Goal: Task Accomplishment & Management: Manage account settings

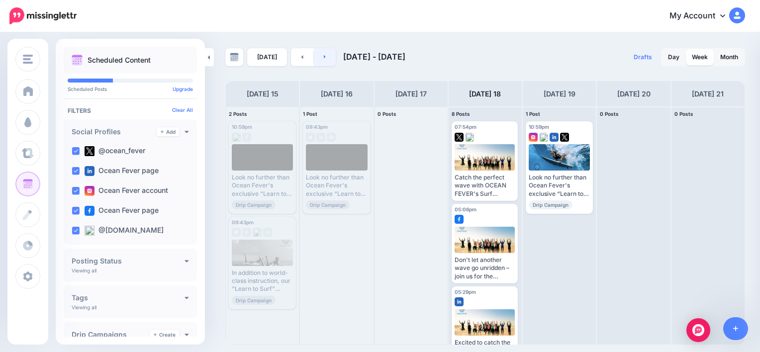
click at [326, 56] on link at bounding box center [325, 57] width 22 height 18
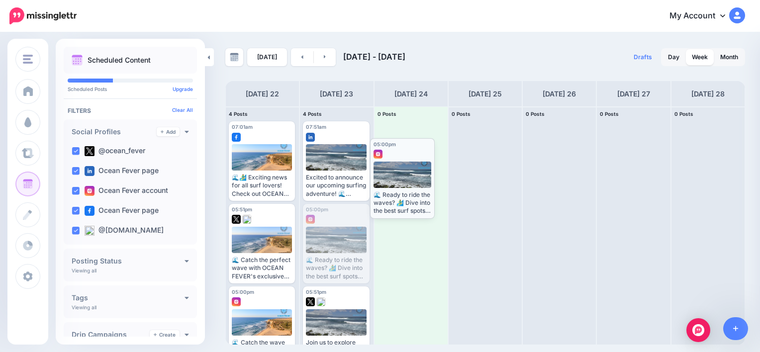
drag, startPoint x: 342, startPoint y: 207, endPoint x: 409, endPoint y: 142, distance: 93.9
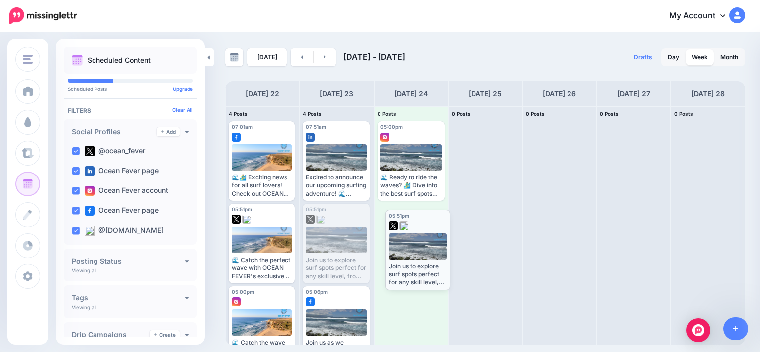
drag, startPoint x: 334, startPoint y: 215, endPoint x: 417, endPoint y: 221, distance: 82.8
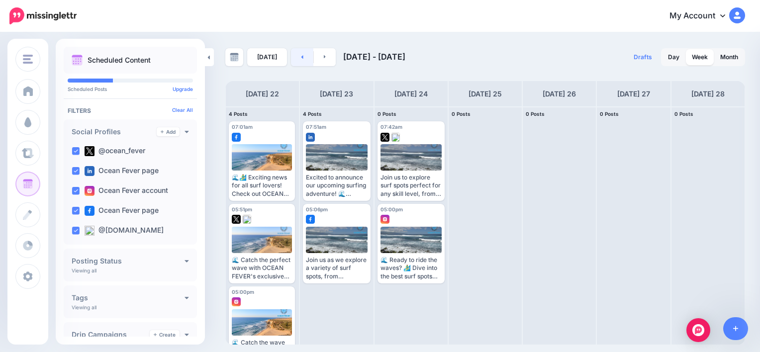
click at [303, 59] on link at bounding box center [302, 57] width 22 height 18
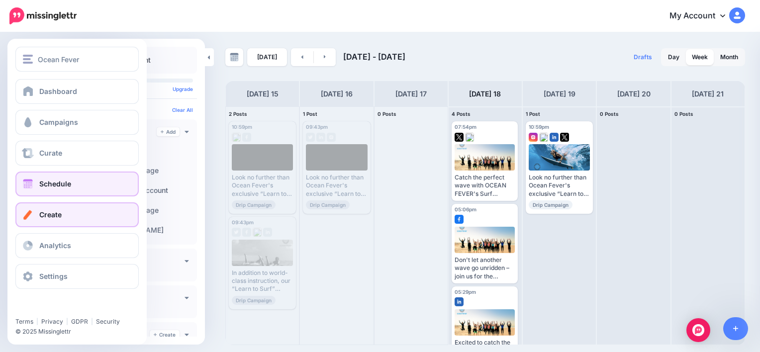
click at [58, 216] on span "Create" at bounding box center [50, 214] width 22 height 8
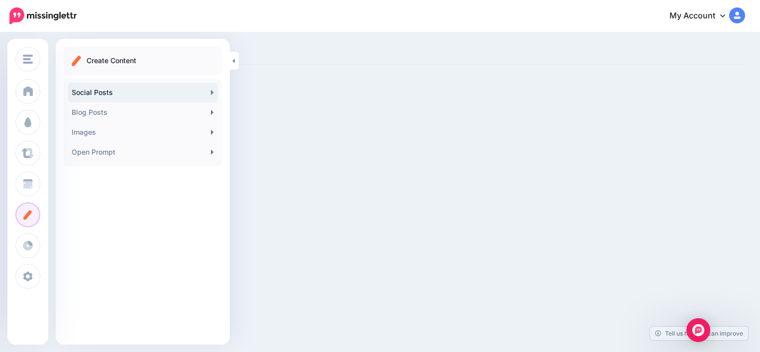
click at [115, 92] on link "Social Posts" at bounding box center [143, 93] width 150 height 20
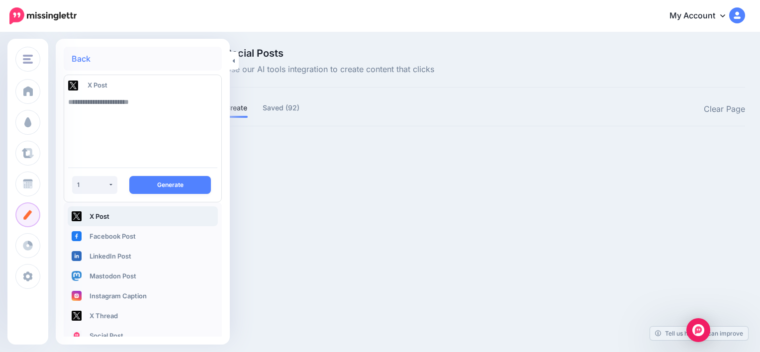
click at [152, 102] on textarea at bounding box center [142, 126] width 149 height 68
paste textarea "**********"
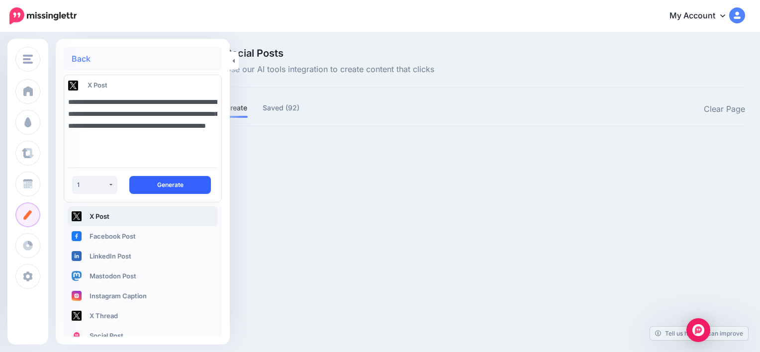
type textarea "**********"
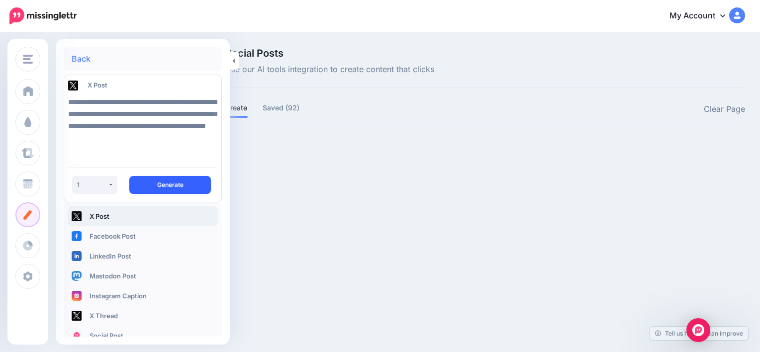
click at [171, 192] on button "Generate" at bounding box center [170, 185] width 82 height 18
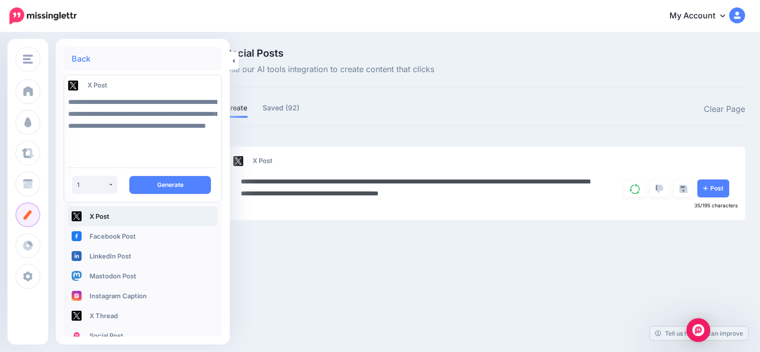
click at [525, 191] on textarea "**********" at bounding box center [419, 188] width 357 height 24
paste textarea "**********"
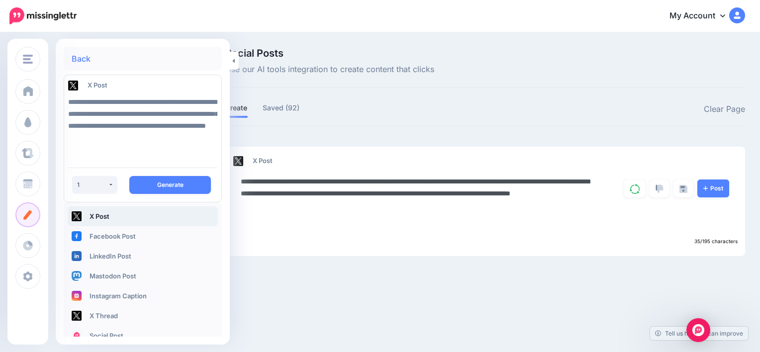
paste textarea "**********"
type textarea "**********"
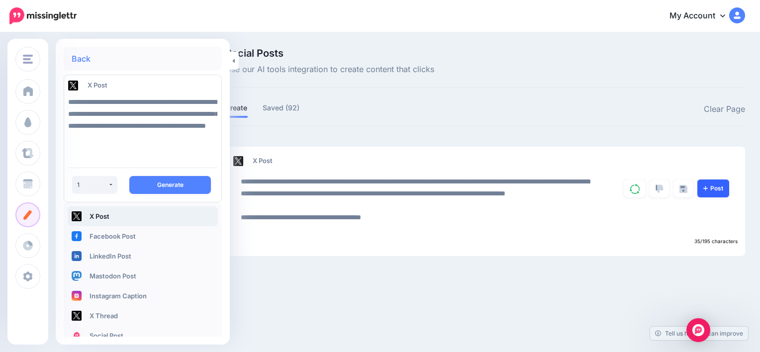
click at [713, 195] on link "Post" at bounding box center [714, 189] width 32 height 18
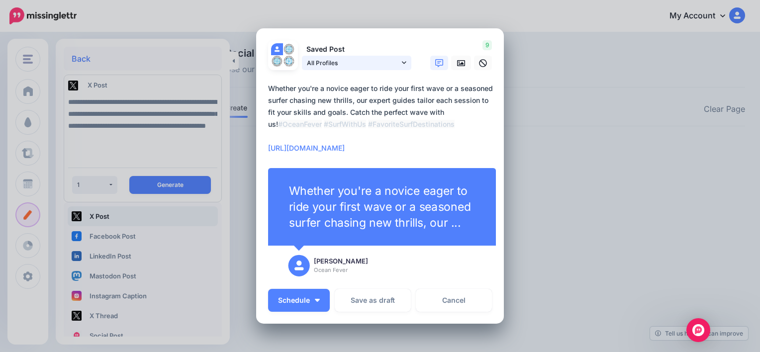
click at [402, 64] on icon at bounding box center [404, 62] width 4 height 7
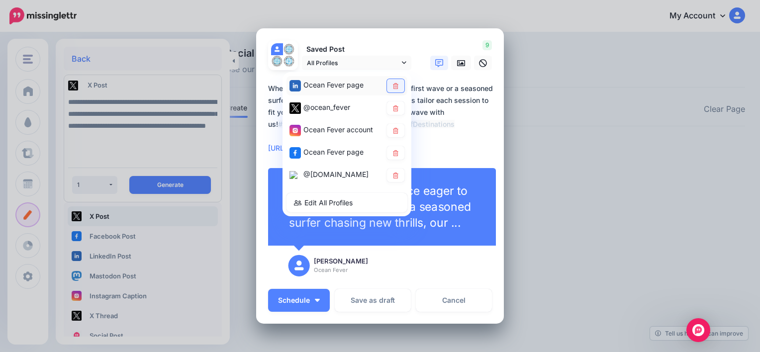
click at [393, 89] on icon at bounding box center [395, 86] width 5 height 6
click at [395, 131] on icon at bounding box center [395, 131] width 7 height 6
click at [393, 153] on icon at bounding box center [395, 153] width 5 height 6
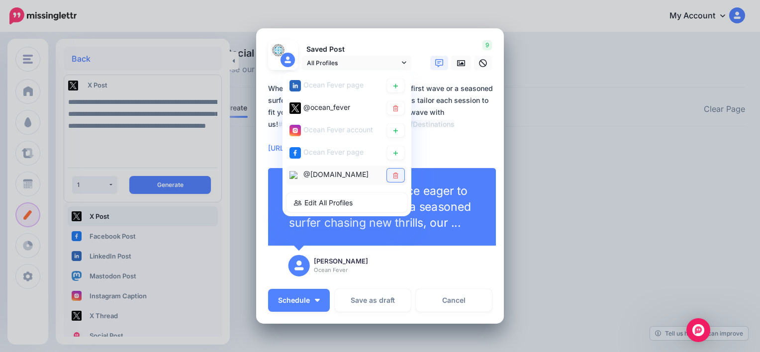
click at [392, 173] on icon at bounding box center [395, 176] width 7 height 6
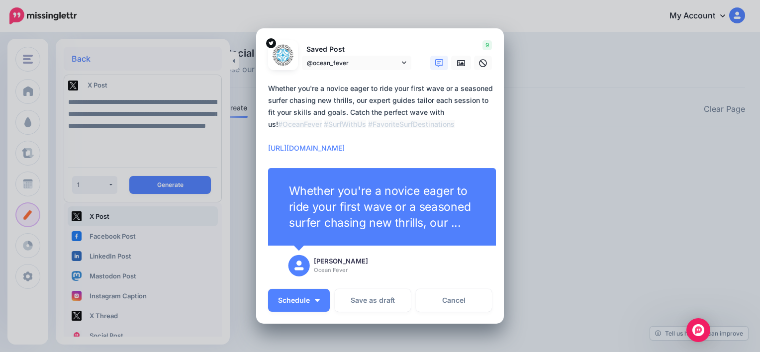
click at [369, 150] on textarea "**********" at bounding box center [382, 119] width 229 height 72
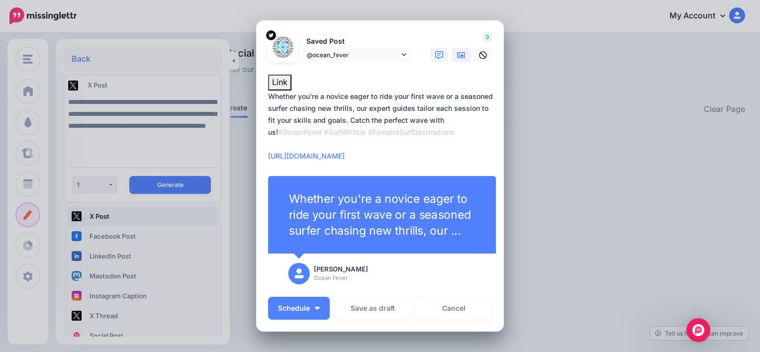
click at [455, 50] on link at bounding box center [461, 55] width 20 height 14
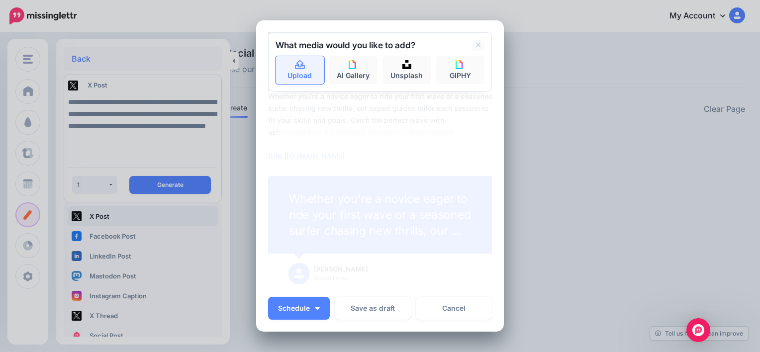
click at [305, 70] on link "Upload" at bounding box center [300, 70] width 49 height 28
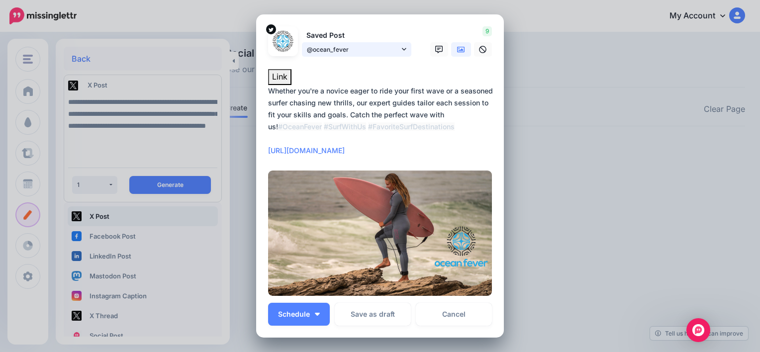
click at [402, 50] on icon at bounding box center [404, 49] width 4 height 7
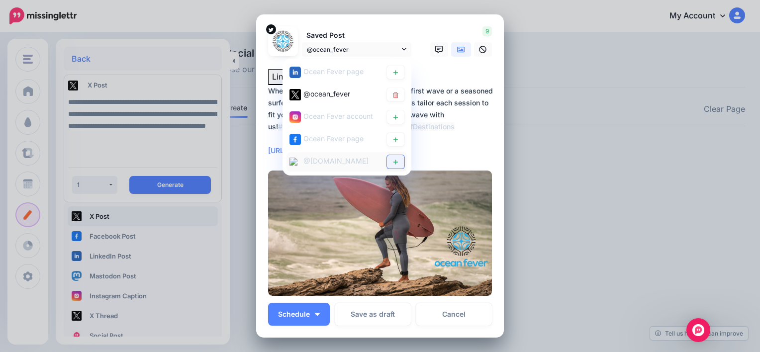
click at [388, 161] on link at bounding box center [395, 161] width 17 height 13
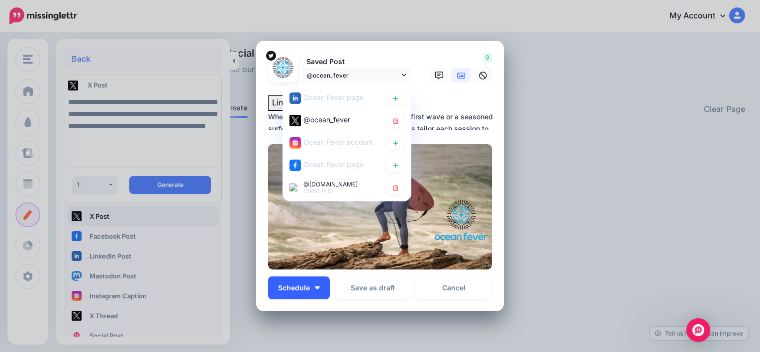
click at [316, 287] on button "Schedule" at bounding box center [299, 288] width 62 height 23
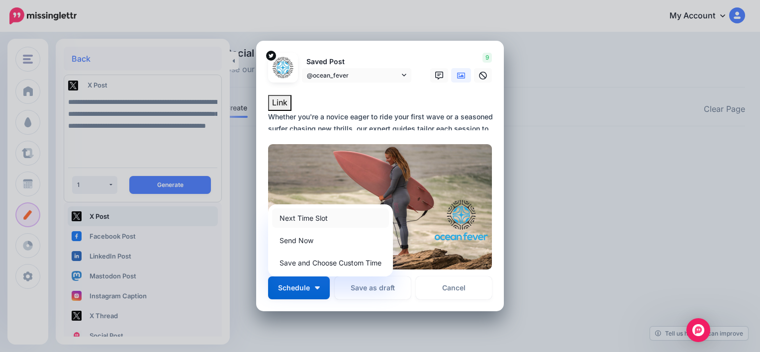
click at [317, 215] on link "Next Time Slot" at bounding box center [330, 217] width 117 height 19
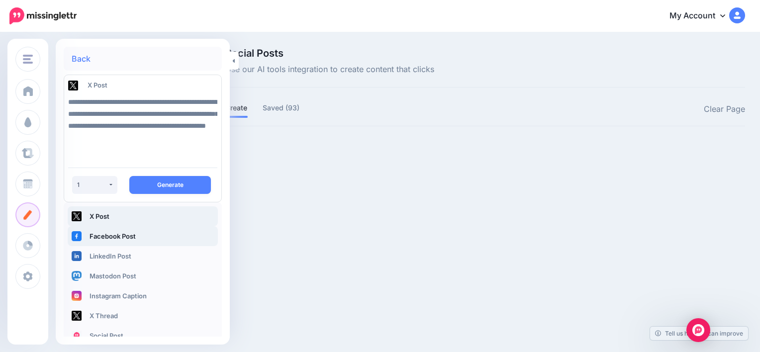
click at [128, 234] on link "Facebook Post" at bounding box center [143, 236] width 150 height 20
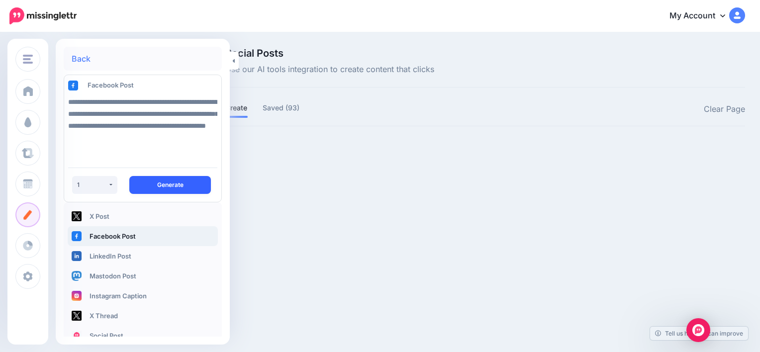
click at [175, 180] on button "Generate" at bounding box center [170, 185] width 82 height 18
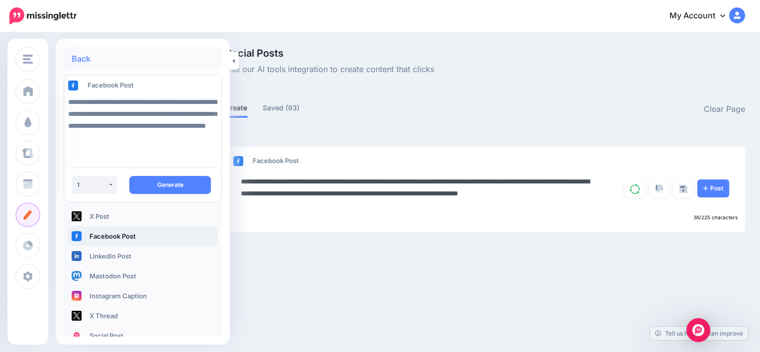
click at [241, 205] on textarea "**********" at bounding box center [419, 194] width 357 height 36
paste textarea "**********"
click at [497, 204] on textarea "**********" at bounding box center [419, 194] width 357 height 36
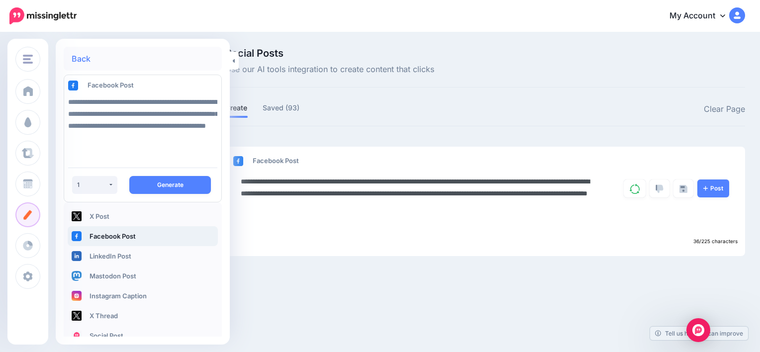
paste textarea "**********"
type textarea "**********"
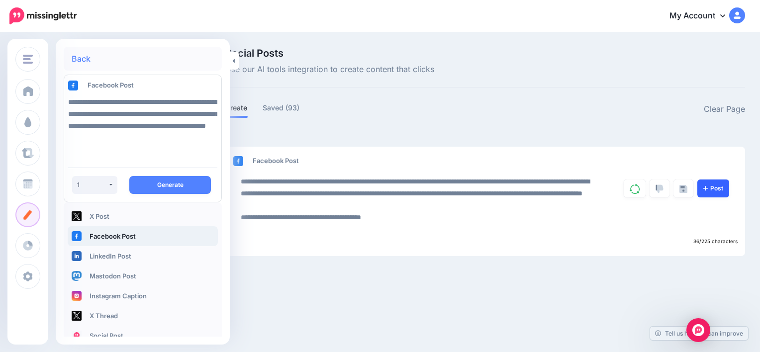
click at [714, 183] on link "Post" at bounding box center [714, 189] width 32 height 18
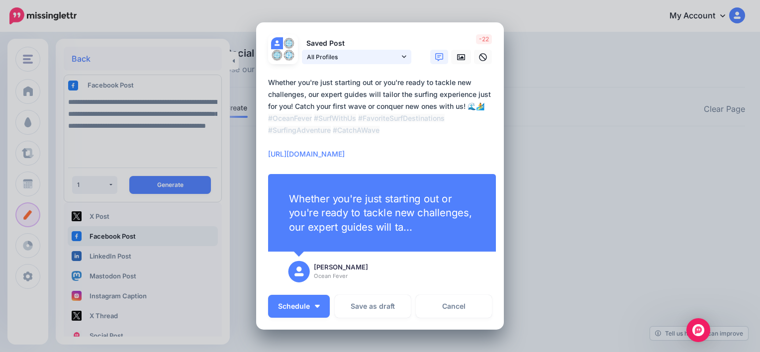
click at [403, 58] on link "All Profiles" at bounding box center [356, 57] width 109 height 14
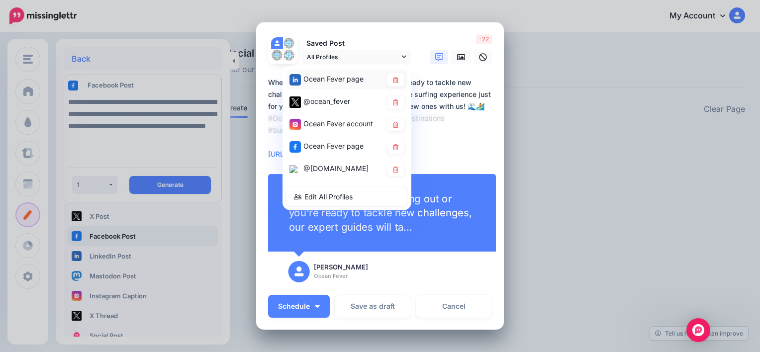
click at [389, 88] on div "Ocean Fever page" at bounding box center [347, 79] width 121 height 19
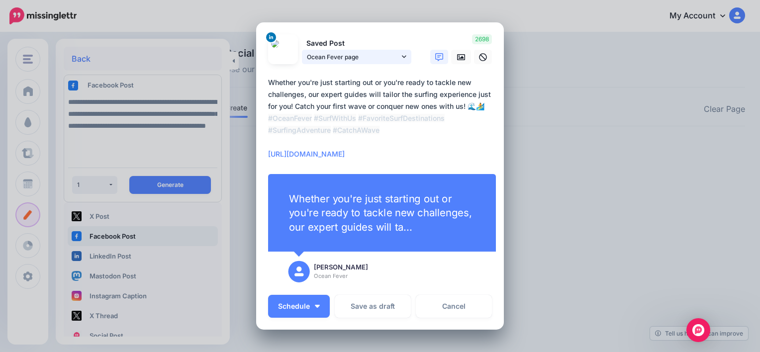
click at [400, 64] on link "Ocean Fever page" at bounding box center [356, 57] width 109 height 14
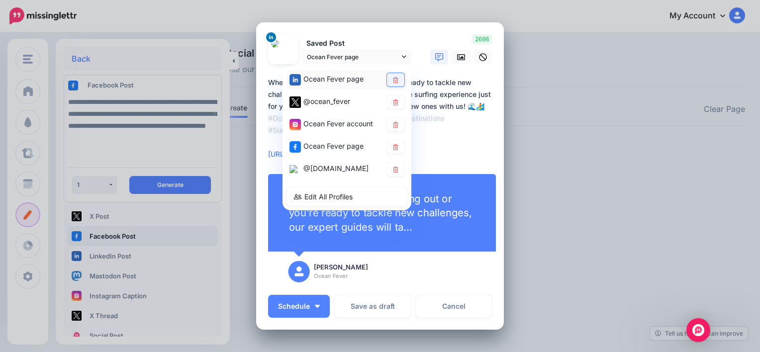
click at [396, 78] on link at bounding box center [395, 79] width 17 height 13
click at [392, 103] on icon at bounding box center [395, 103] width 7 height 6
click at [393, 128] on link at bounding box center [395, 124] width 17 height 13
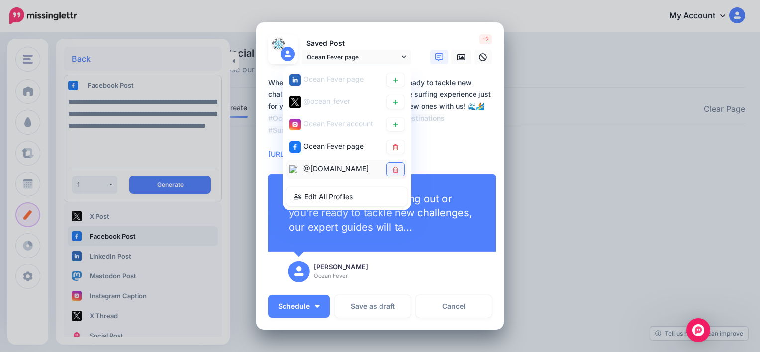
click at [392, 167] on icon at bounding box center [395, 170] width 7 height 6
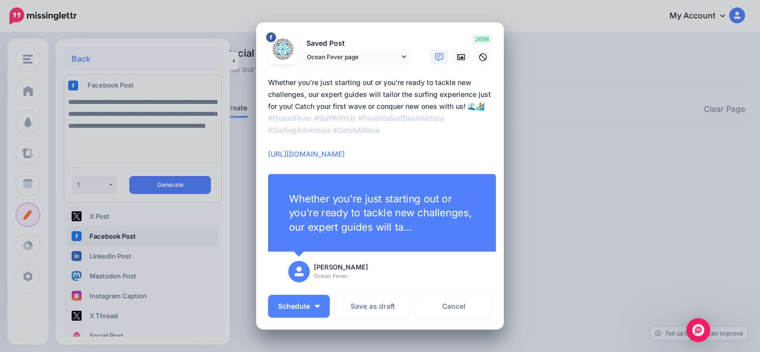
click at [380, 151] on textarea "**********" at bounding box center [382, 119] width 229 height 84
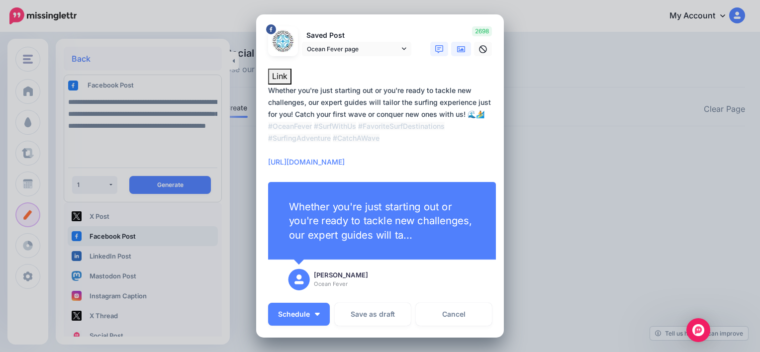
click at [459, 43] on link at bounding box center [461, 49] width 20 height 14
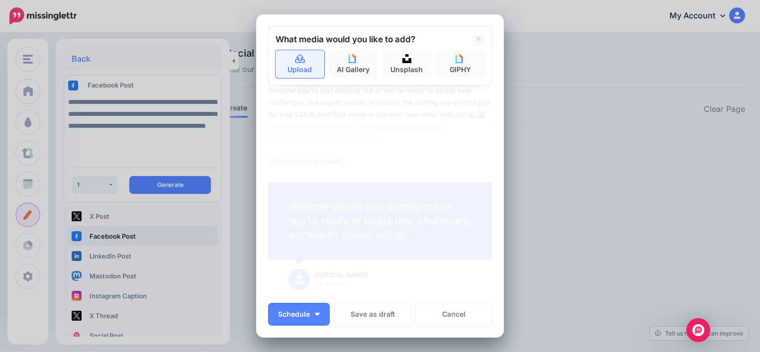
click at [288, 65] on link "Upload" at bounding box center [300, 64] width 49 height 28
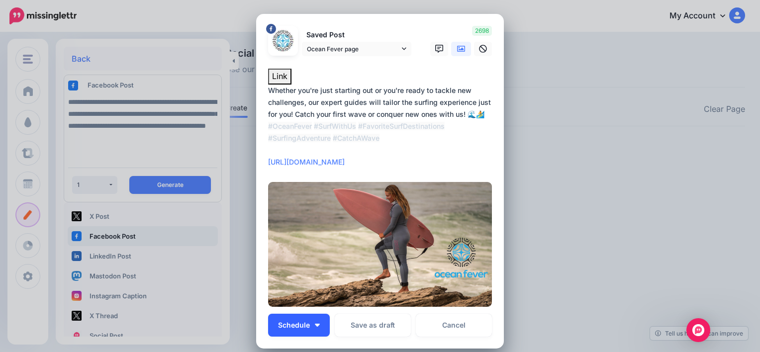
click at [319, 326] on button "Schedule" at bounding box center [299, 325] width 62 height 23
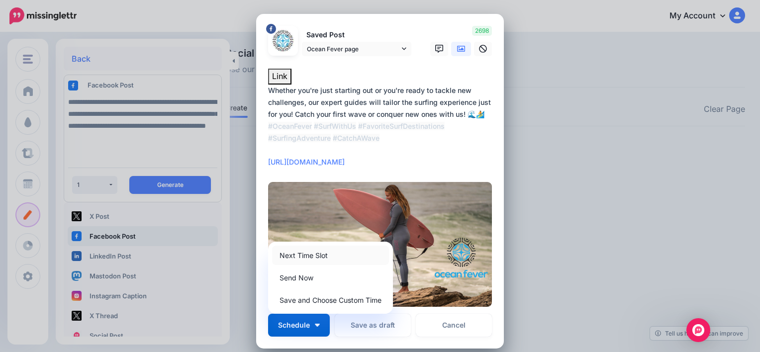
click at [341, 260] on link "Next Time Slot" at bounding box center [330, 255] width 117 height 19
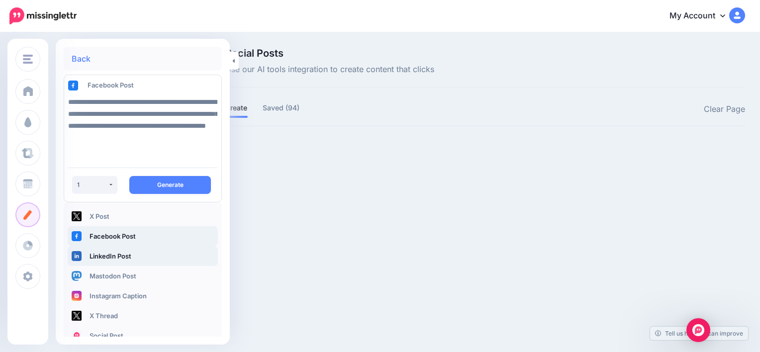
click at [131, 256] on link "LinkedIn Post" at bounding box center [143, 256] width 150 height 20
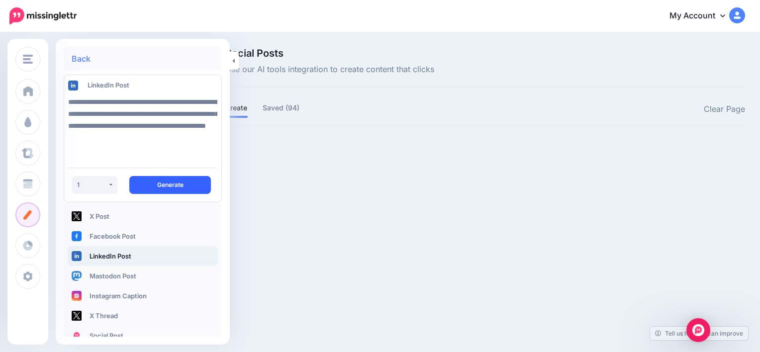
click at [175, 179] on button "Generate" at bounding box center [170, 185] width 82 height 18
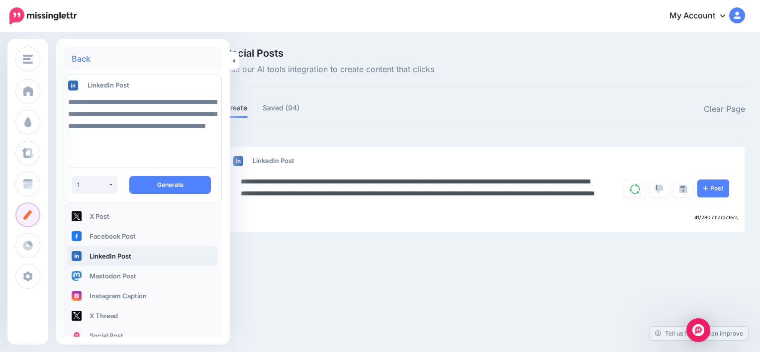
click at [344, 207] on textarea "**********" at bounding box center [419, 194] width 357 height 36
paste textarea "**********"
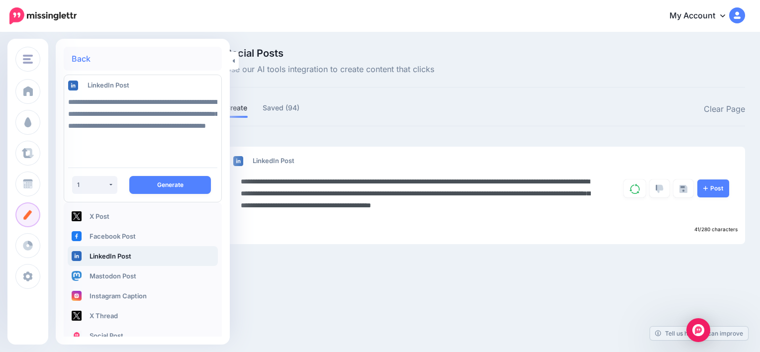
click at [375, 218] on textarea "**********" at bounding box center [419, 200] width 357 height 48
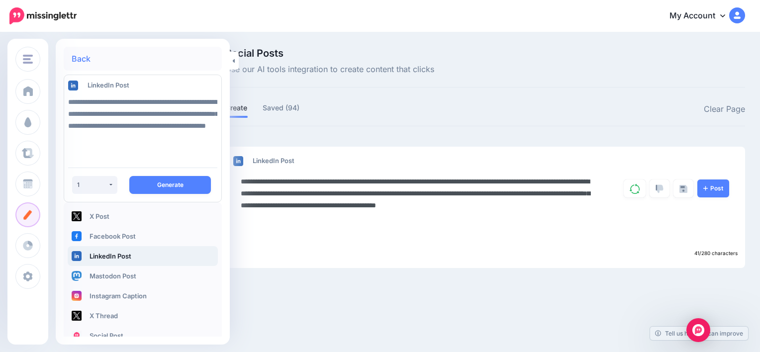
paste textarea "**********"
type textarea "**********"
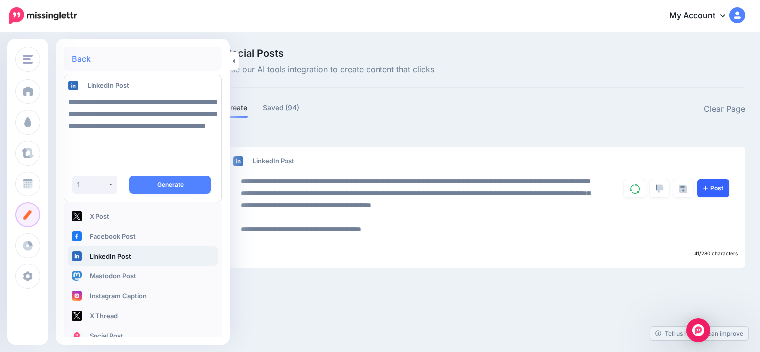
click at [717, 187] on link "Post" at bounding box center [714, 189] width 32 height 18
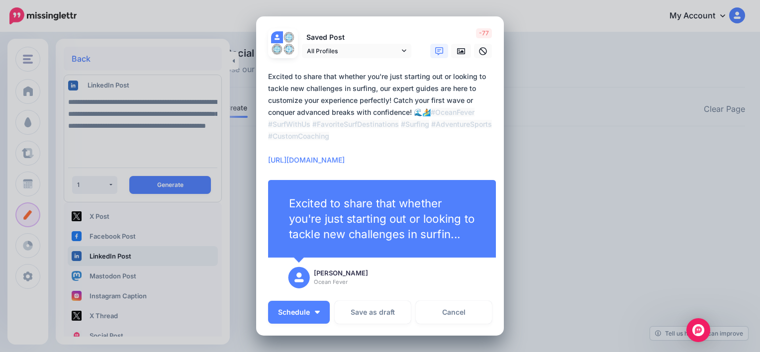
click at [366, 159] on textarea "**********" at bounding box center [382, 119] width 229 height 96
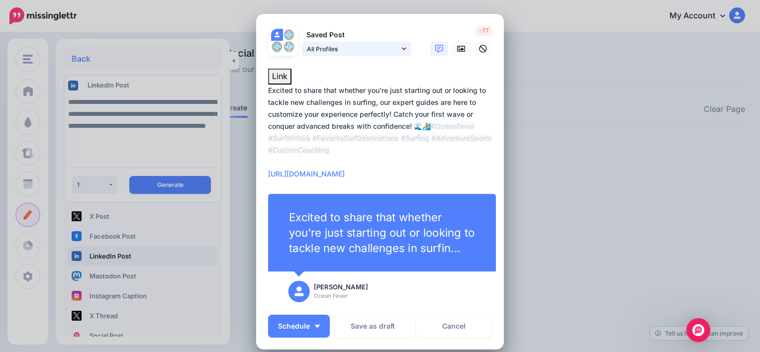
click at [398, 45] on link "All Profiles" at bounding box center [356, 49] width 109 height 14
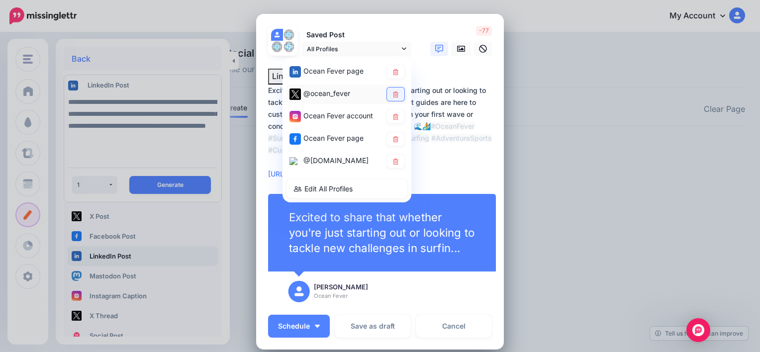
click at [394, 93] on icon at bounding box center [395, 94] width 5 height 6
click at [393, 115] on icon at bounding box center [395, 116] width 5 height 6
click at [395, 140] on icon at bounding box center [395, 139] width 7 height 6
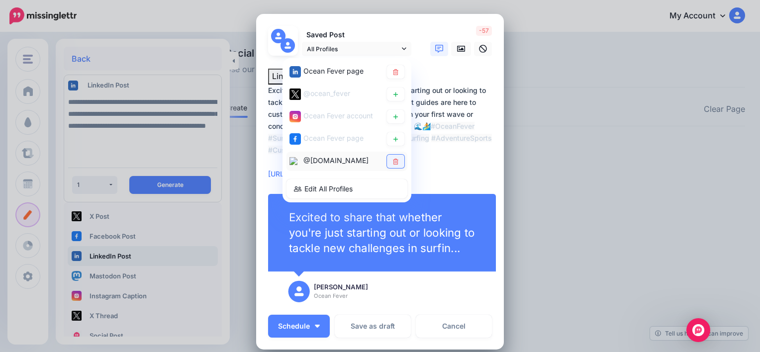
click at [398, 161] on link at bounding box center [395, 161] width 17 height 13
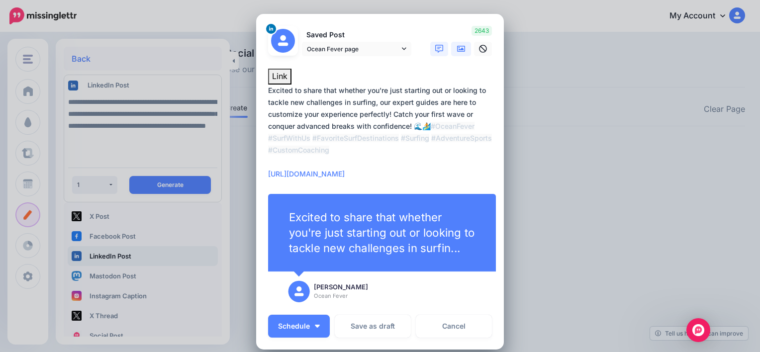
click at [463, 46] on link at bounding box center [461, 49] width 20 height 14
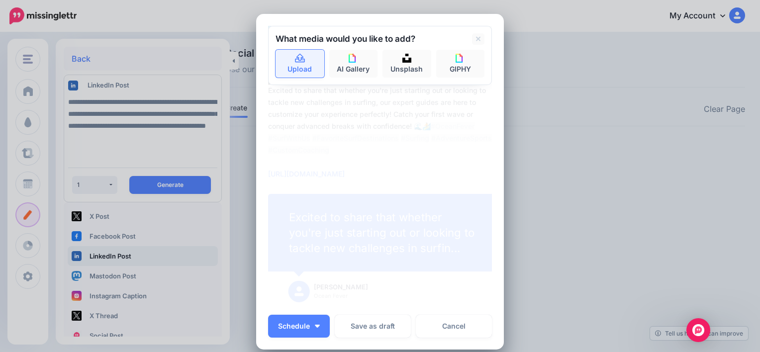
click at [299, 74] on link "Upload" at bounding box center [300, 64] width 49 height 28
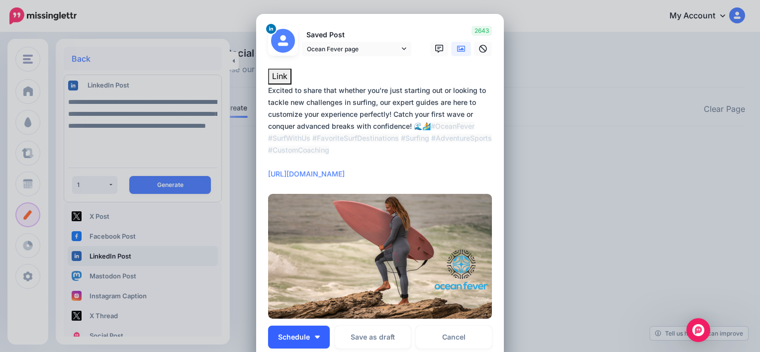
click at [316, 346] on button "Schedule" at bounding box center [299, 337] width 62 height 23
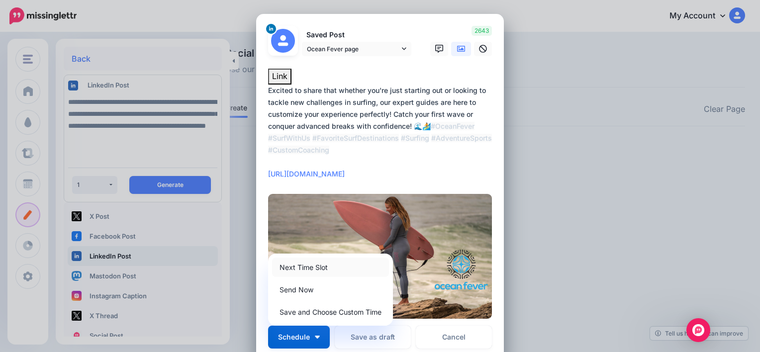
click at [334, 272] on link "Next Time Slot" at bounding box center [330, 267] width 117 height 19
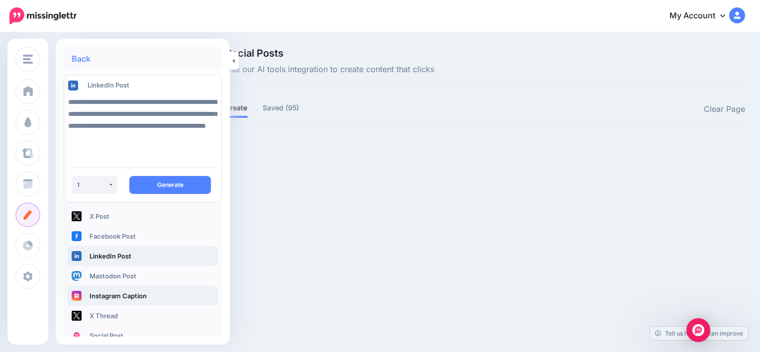
click at [146, 294] on link "Instagram Caption" at bounding box center [143, 296] width 150 height 20
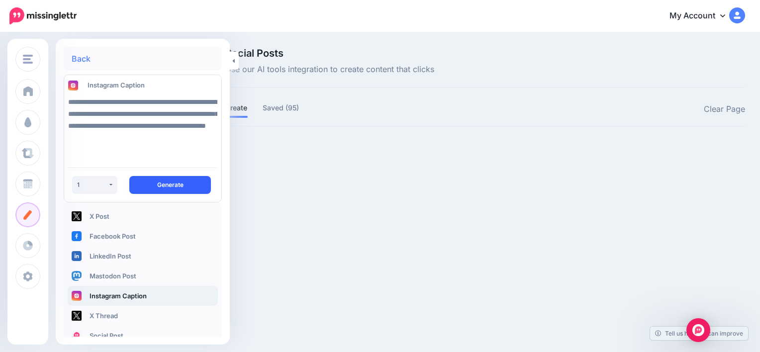
click at [182, 183] on button "Generate" at bounding box center [170, 185] width 82 height 18
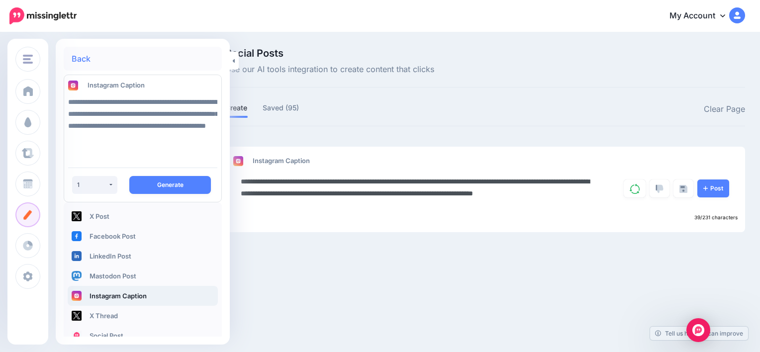
click at [243, 205] on textarea "**********" at bounding box center [419, 194] width 357 height 36
paste textarea "**********"
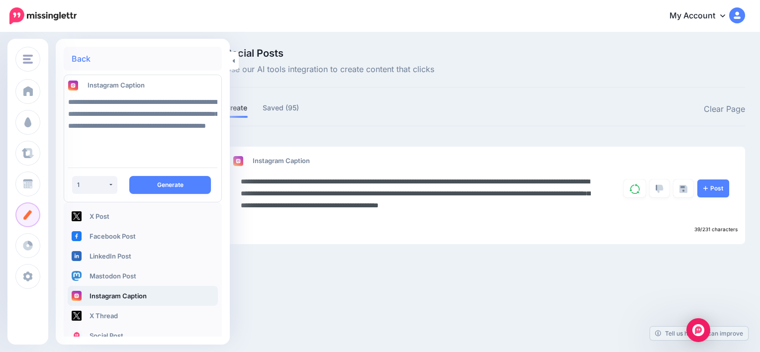
click at [398, 221] on textarea "**********" at bounding box center [419, 200] width 357 height 48
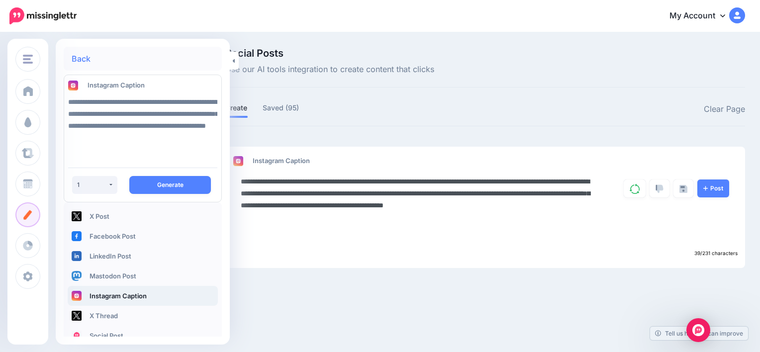
paste textarea "**********"
type textarea "**********"
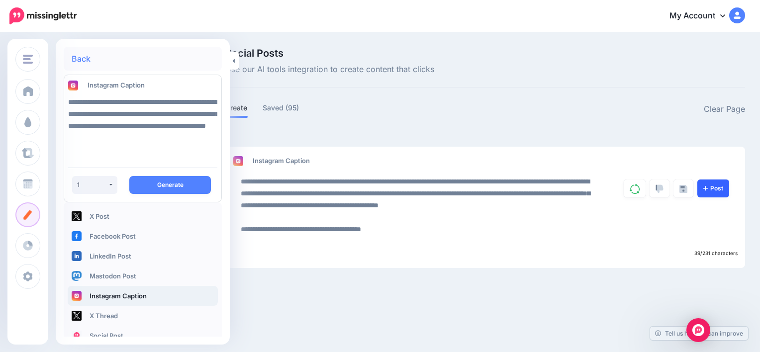
click at [706, 181] on link "Post" at bounding box center [714, 189] width 32 height 18
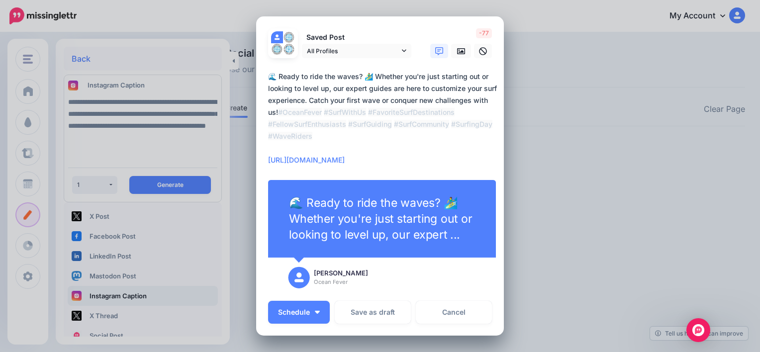
click at [362, 161] on textarea "**********" at bounding box center [382, 119] width 229 height 96
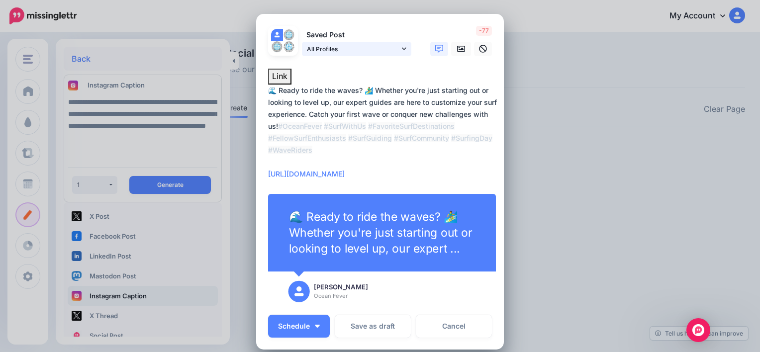
click at [403, 50] on link "All Profiles" at bounding box center [356, 49] width 109 height 14
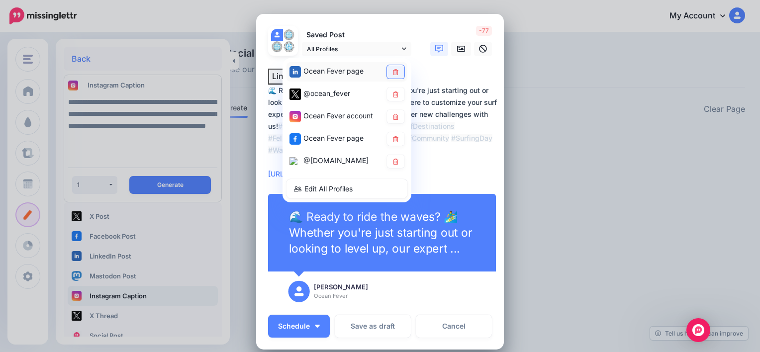
click at [396, 72] on link at bounding box center [395, 71] width 17 height 13
click at [394, 96] on icon at bounding box center [395, 94] width 5 height 6
click at [398, 139] on link at bounding box center [395, 138] width 17 height 13
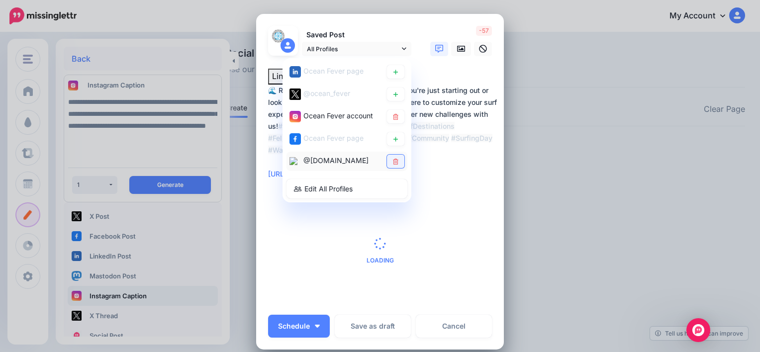
click at [394, 158] on icon at bounding box center [395, 161] width 7 height 6
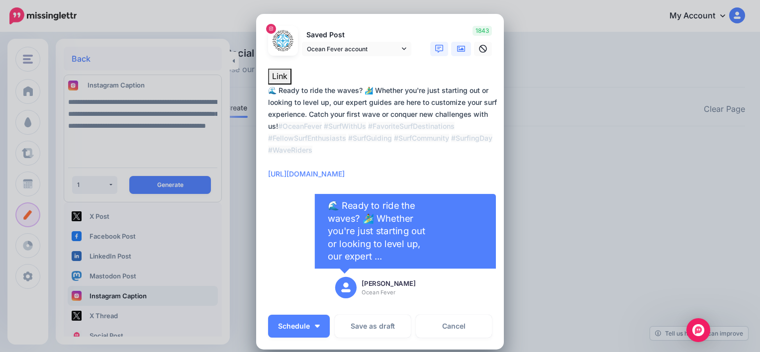
click at [457, 45] on icon at bounding box center [461, 49] width 8 height 8
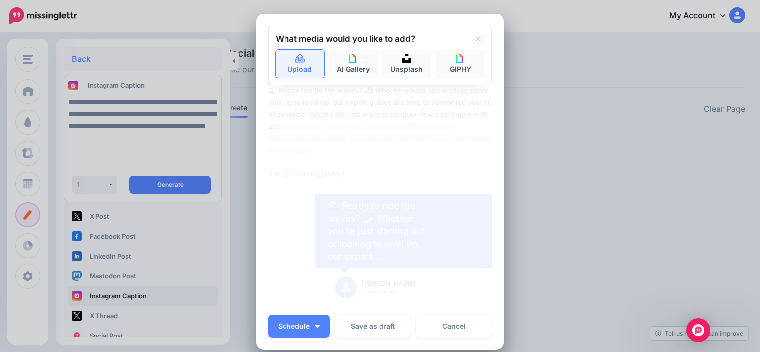
click at [301, 64] on link "Upload" at bounding box center [300, 64] width 49 height 28
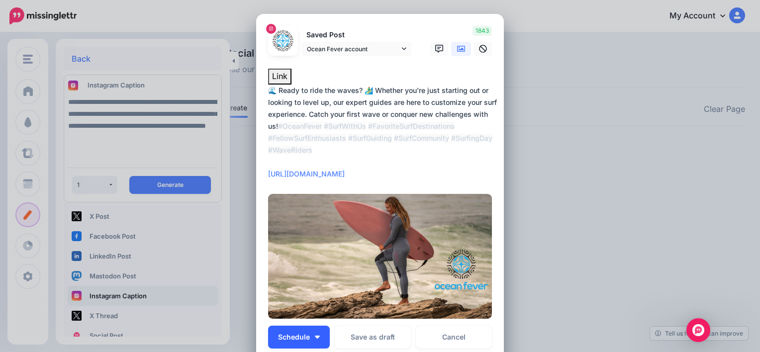
click at [306, 330] on button "Schedule" at bounding box center [299, 337] width 62 height 23
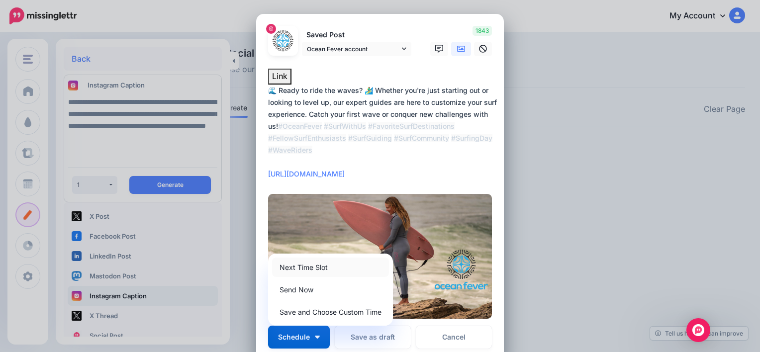
click at [343, 269] on link "Next Time Slot" at bounding box center [330, 267] width 117 height 19
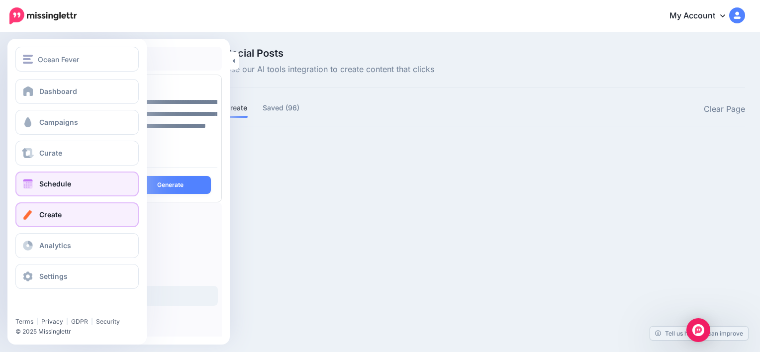
click at [53, 178] on link "Schedule" at bounding box center [76, 184] width 123 height 25
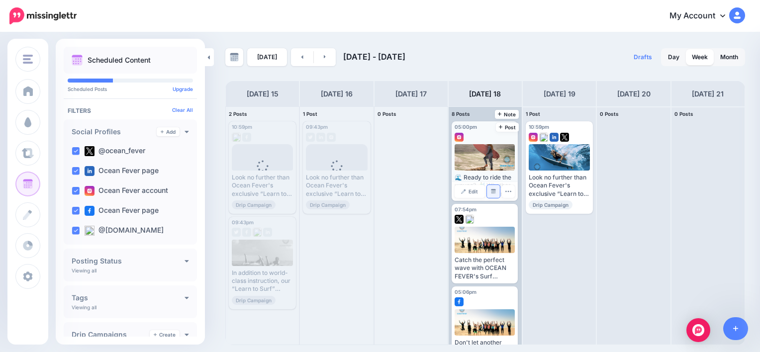
click at [496, 191] on link "Manage Dates" at bounding box center [493, 191] width 13 height 13
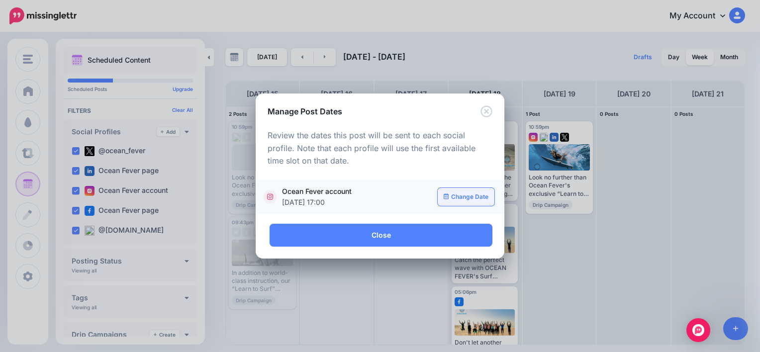
click at [473, 194] on link "Change Date" at bounding box center [466, 197] width 57 height 18
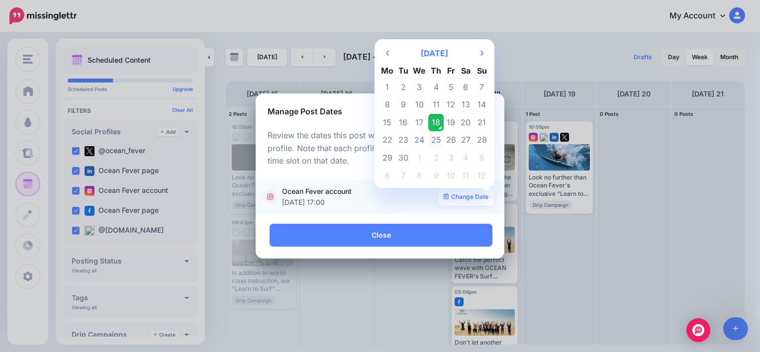
click at [437, 143] on td "25" at bounding box center [435, 140] width 15 height 18
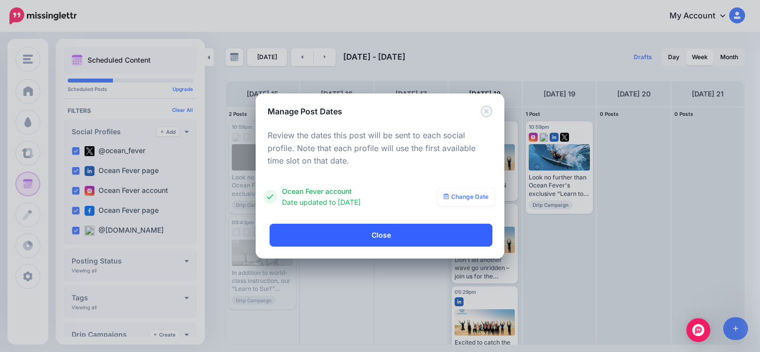
click at [408, 229] on link "Close" at bounding box center [381, 235] width 223 height 23
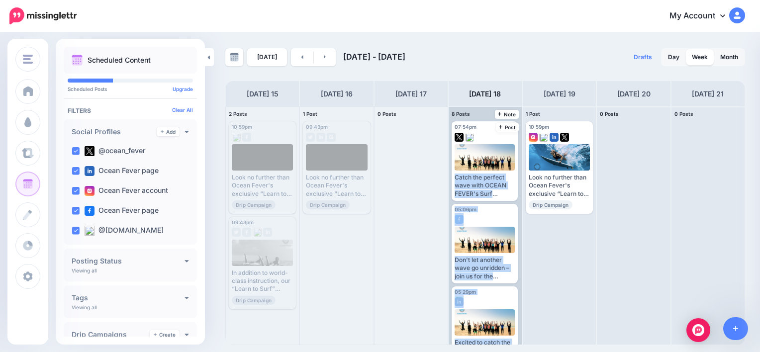
drag, startPoint x: 522, startPoint y: 135, endPoint x: 518, endPoint y: 158, distance: 22.7
click at [518, 158] on div "2 Posts 15 10:59pm Mon, September 15, 2025 10:59pm Published Look no further th…" at bounding box center [485, 225] width 520 height 239
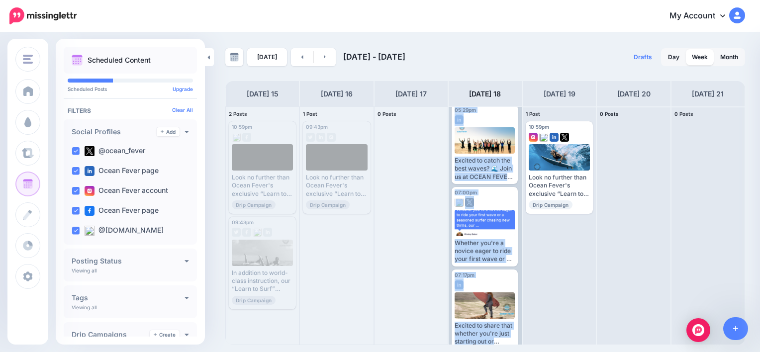
scroll to position [184, 0]
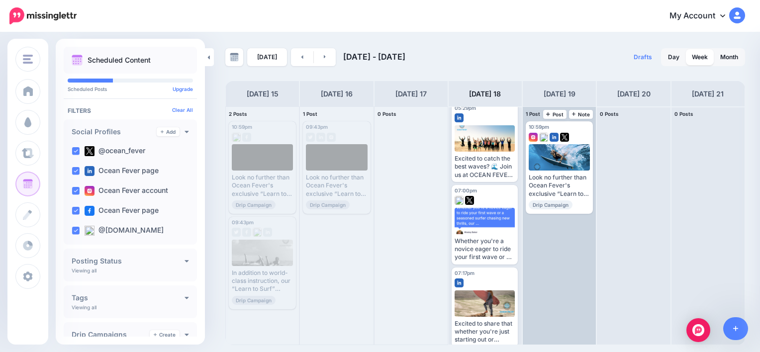
click at [535, 275] on div "10:59pm Fri, September 19, 2025 10:59pm Look no further than Ocean Fever's excl…" at bounding box center [559, 226] width 73 height 238
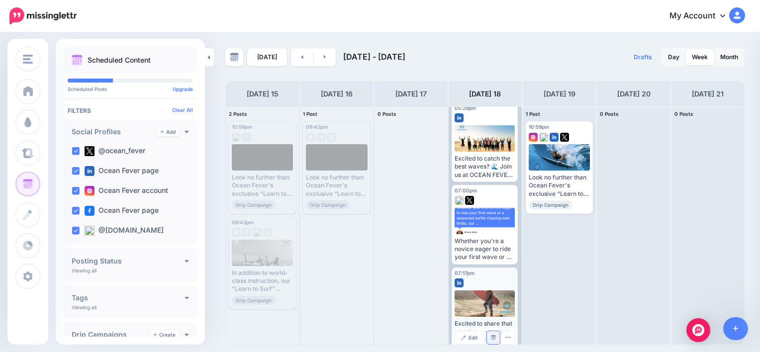
click at [495, 335] on link "Manage Dates" at bounding box center [493, 337] width 13 height 13
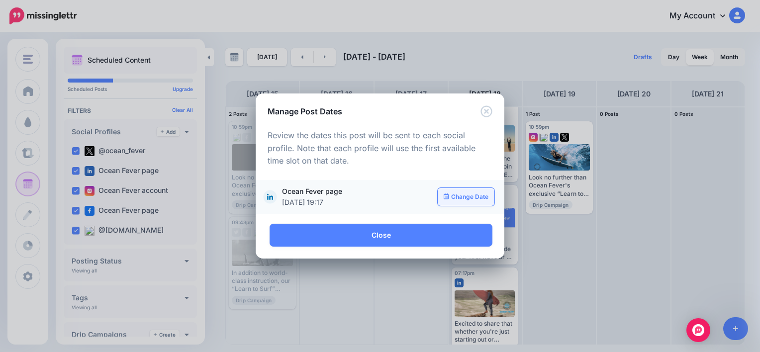
click at [473, 200] on link "Change Date" at bounding box center [466, 197] width 57 height 18
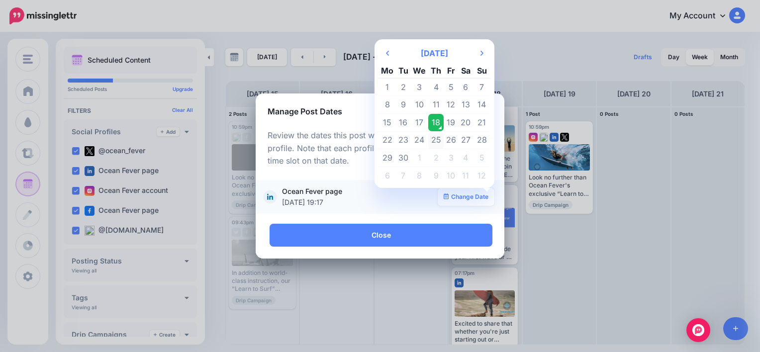
click at [434, 138] on td "25" at bounding box center [435, 140] width 15 height 18
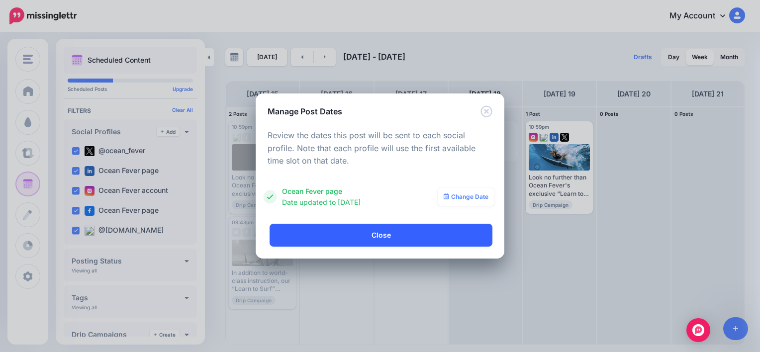
scroll to position [0, 0]
click at [397, 235] on link "Close" at bounding box center [381, 235] width 223 height 23
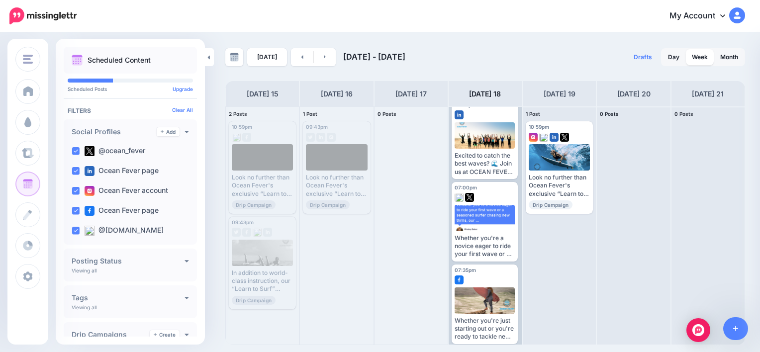
scroll to position [219, 0]
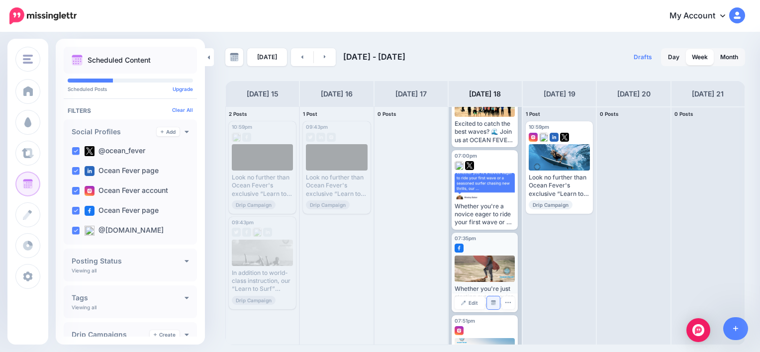
click at [496, 303] on link "Manage Dates" at bounding box center [493, 303] width 13 height 13
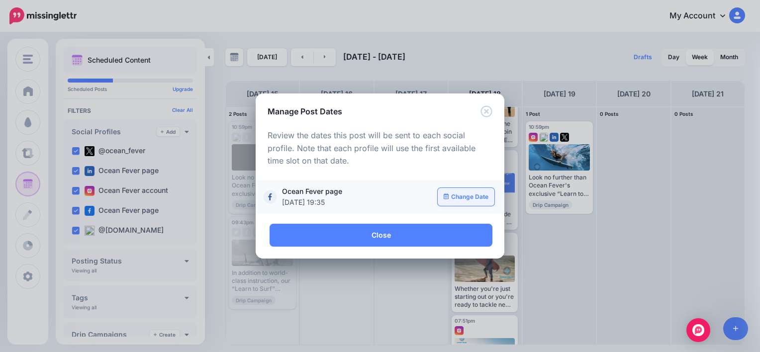
click at [465, 193] on link "Change Date" at bounding box center [466, 197] width 57 height 18
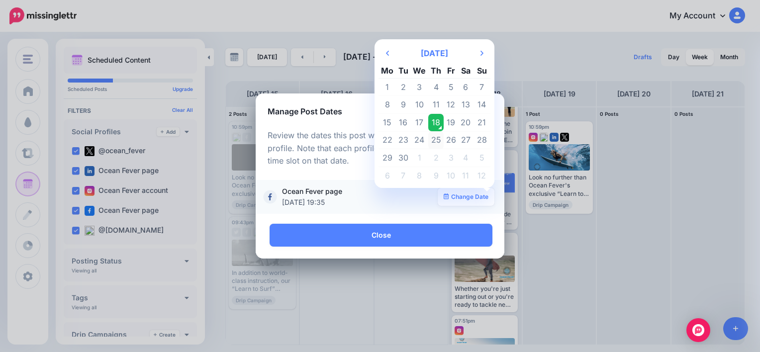
click at [438, 139] on td "25" at bounding box center [435, 140] width 15 height 18
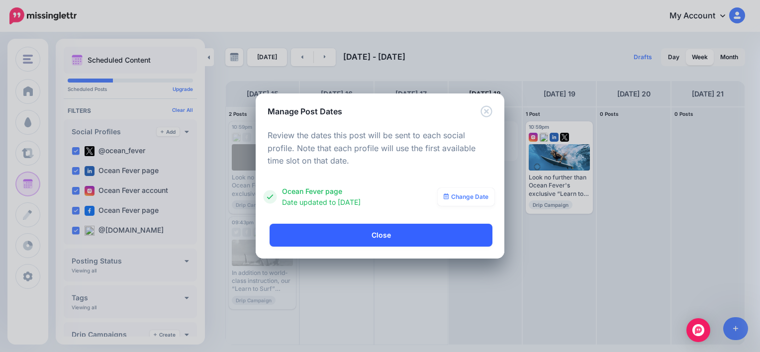
scroll to position [0, 0]
click at [398, 234] on link "Close" at bounding box center [381, 235] width 223 height 23
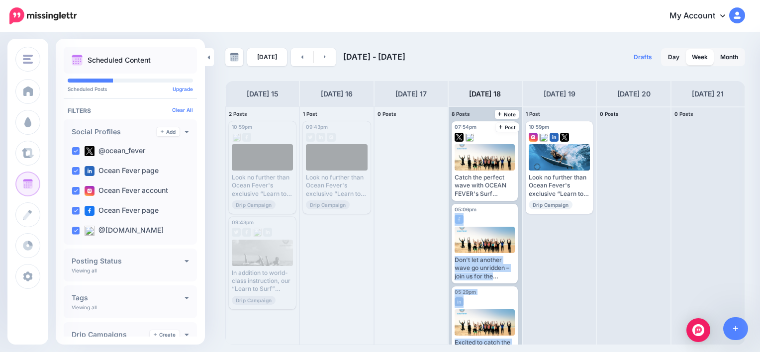
drag, startPoint x: 522, startPoint y: 164, endPoint x: 519, endPoint y: 207, distance: 43.4
click at [519, 207] on div "2 Posts 15 10:59pm Mon, September 15, 2025 10:59pm Published Look no further th…" at bounding box center [485, 225] width 520 height 239
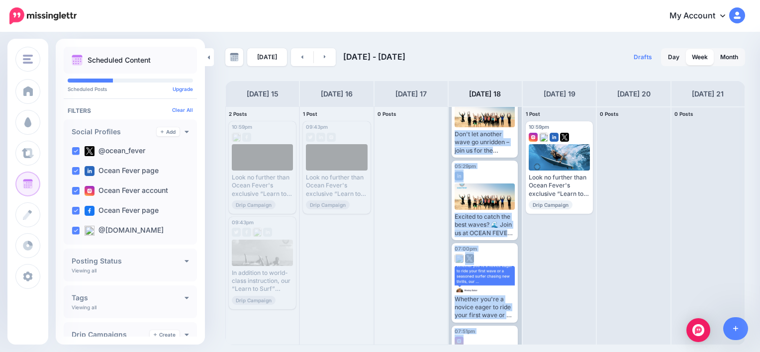
scroll to position [156, 0]
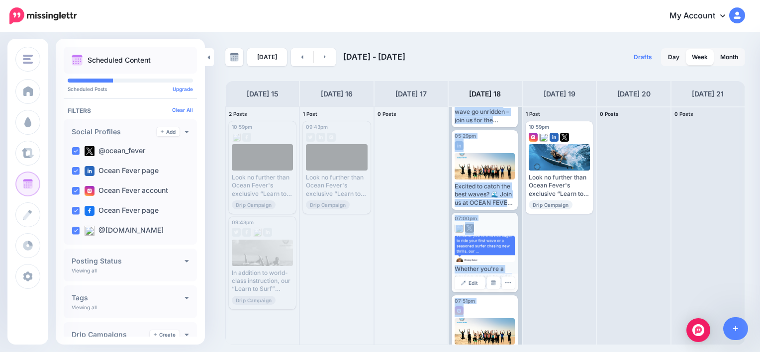
click at [509, 263] on div "Whether you're a novice eager to ride your first wave or a seasoned surfer chas…" at bounding box center [485, 263] width 60 height 54
click at [492, 278] on link "Manage Dates" at bounding box center [493, 283] width 13 height 13
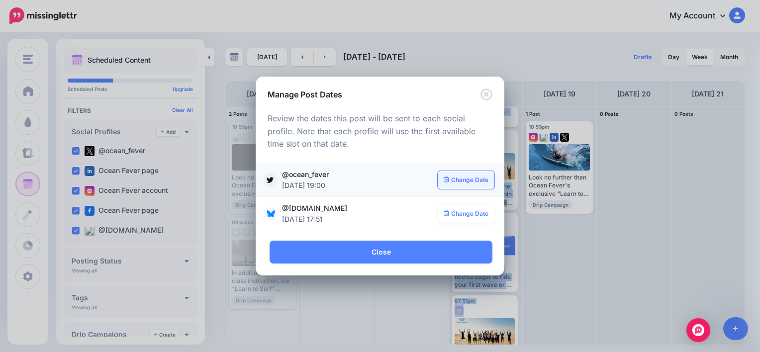
click at [472, 184] on link "Change Date" at bounding box center [466, 180] width 57 height 18
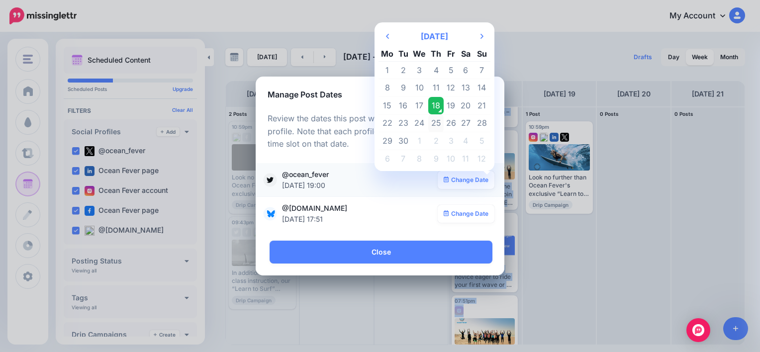
click at [439, 125] on td "25" at bounding box center [435, 123] width 15 height 18
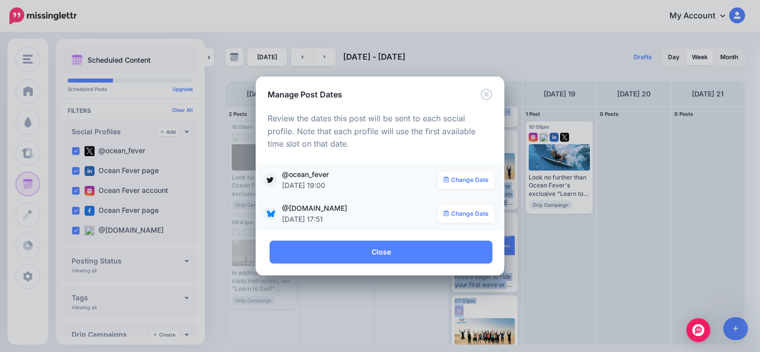
scroll to position [0, 0]
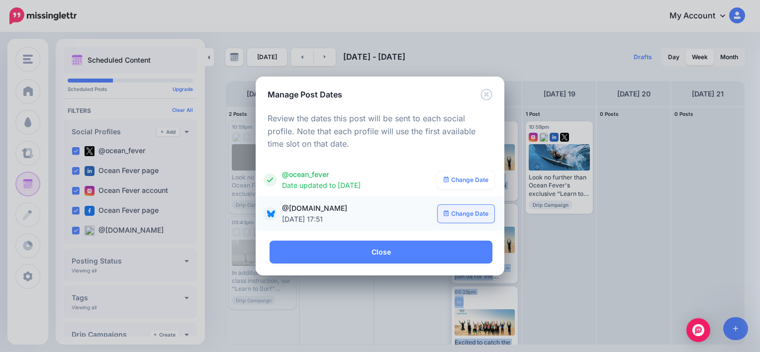
click at [476, 213] on link "Change Date" at bounding box center [466, 214] width 57 height 18
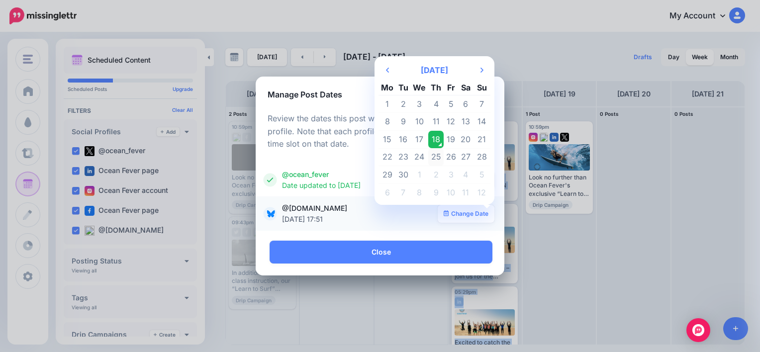
click at [438, 154] on td "25" at bounding box center [435, 157] width 15 height 18
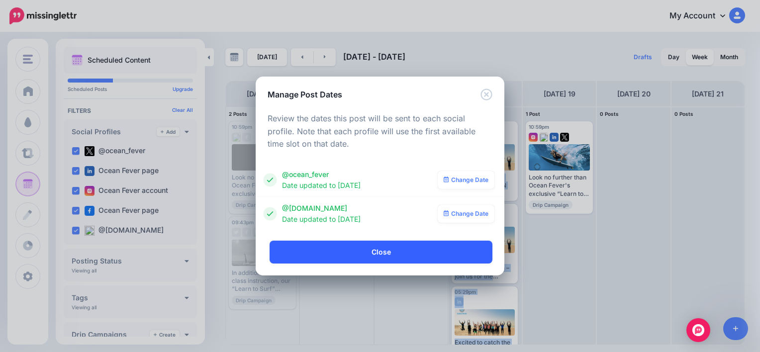
click at [404, 251] on link "Close" at bounding box center [381, 252] width 223 height 23
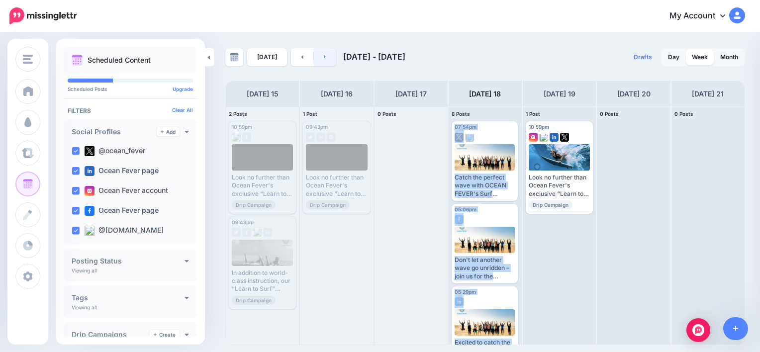
click at [324, 54] on icon at bounding box center [325, 57] width 2 height 6
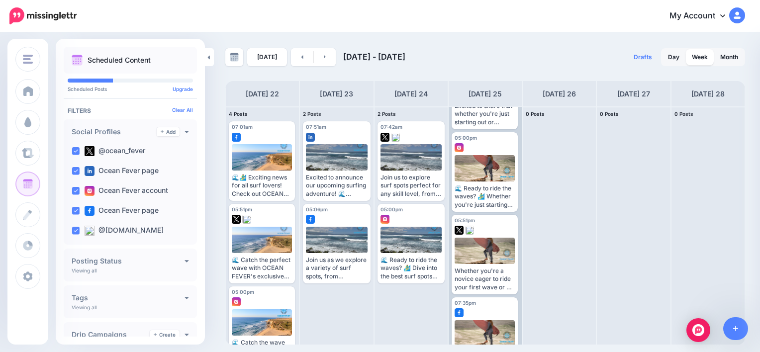
scroll to position [109, 0]
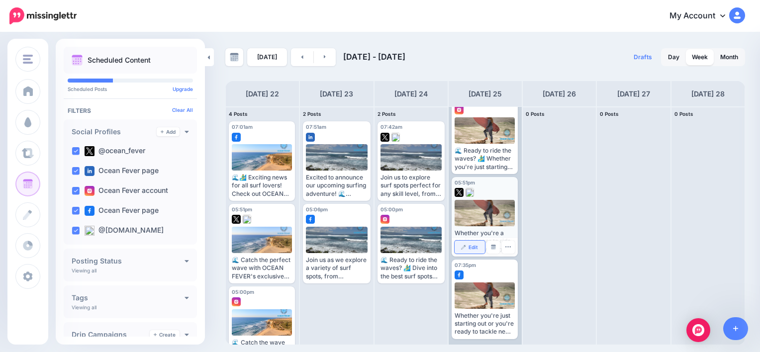
click at [468, 251] on link "Edit" at bounding box center [470, 247] width 30 height 13
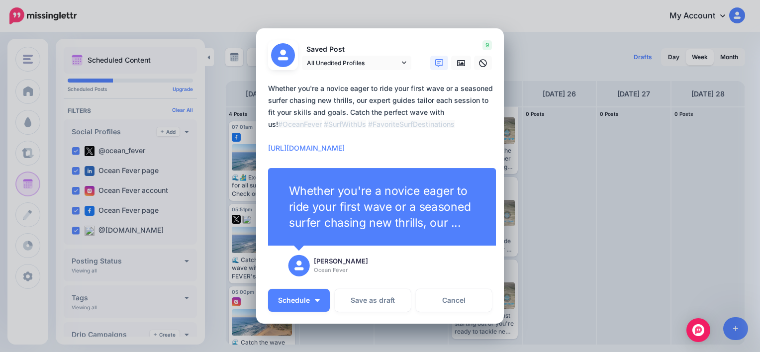
click at [370, 148] on textarea "**********" at bounding box center [382, 119] width 229 height 72
click at [402, 63] on icon at bounding box center [404, 62] width 4 height 7
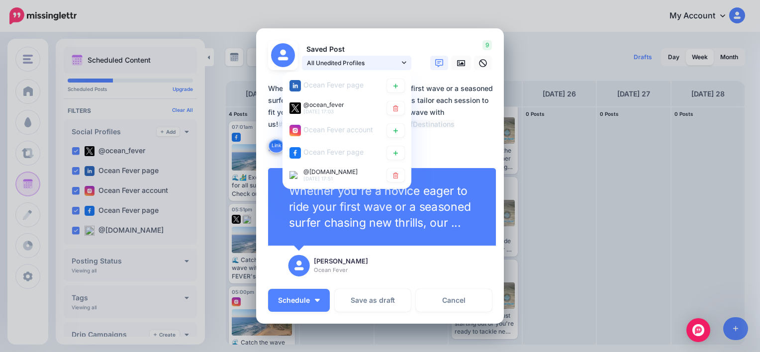
click at [402, 63] on icon at bounding box center [404, 62] width 4 height 7
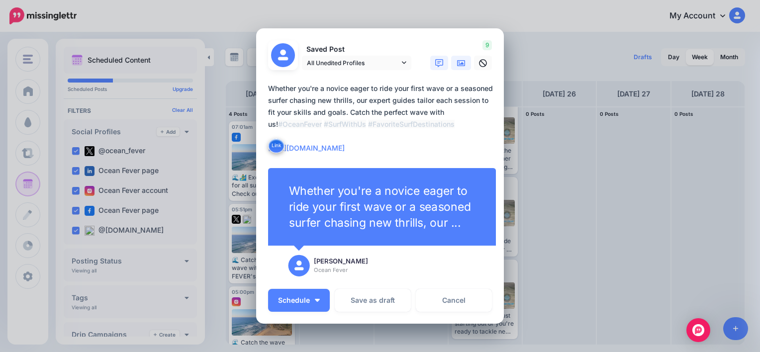
click at [464, 66] on link at bounding box center [461, 63] width 20 height 14
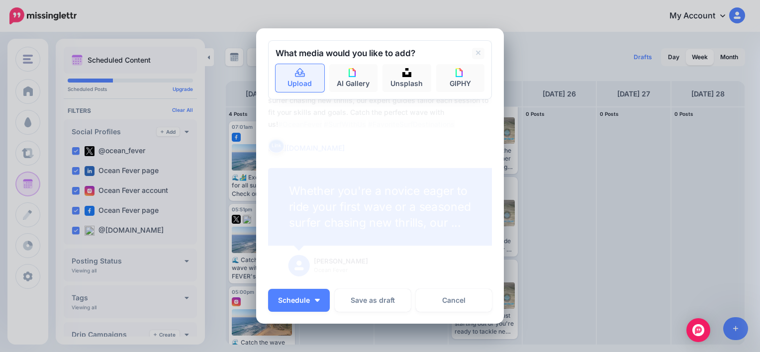
click at [313, 70] on link "Upload" at bounding box center [300, 78] width 49 height 28
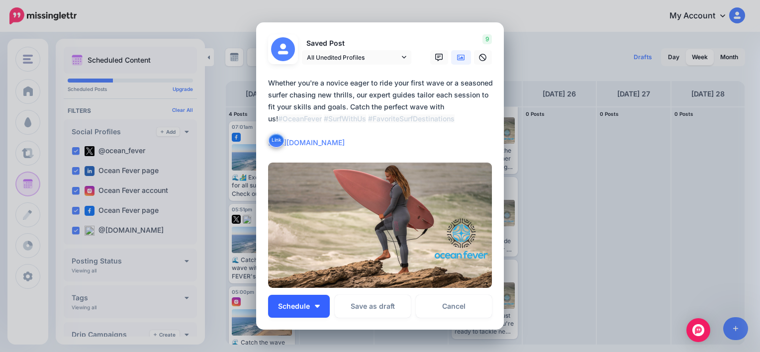
click at [314, 310] on button "Schedule" at bounding box center [299, 306] width 62 height 23
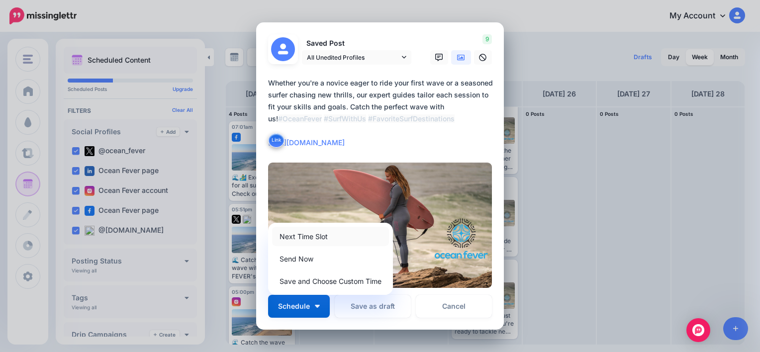
click at [332, 238] on link "Next Time Slot" at bounding box center [330, 236] width 117 height 19
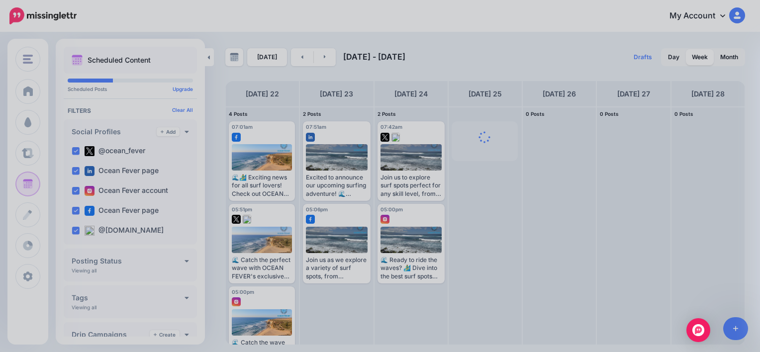
scroll to position [0, 0]
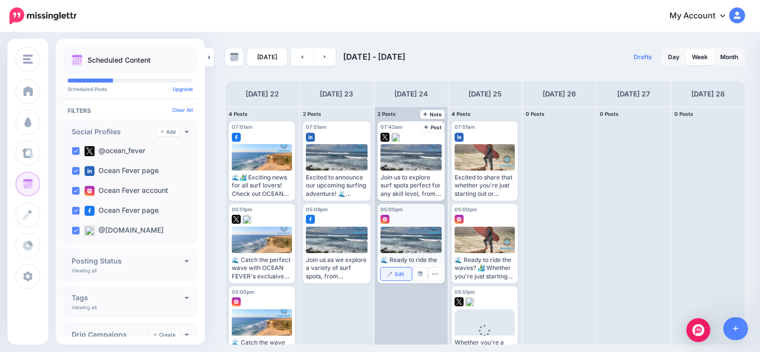
click at [398, 275] on span "Edit" at bounding box center [399, 274] width 9 height 5
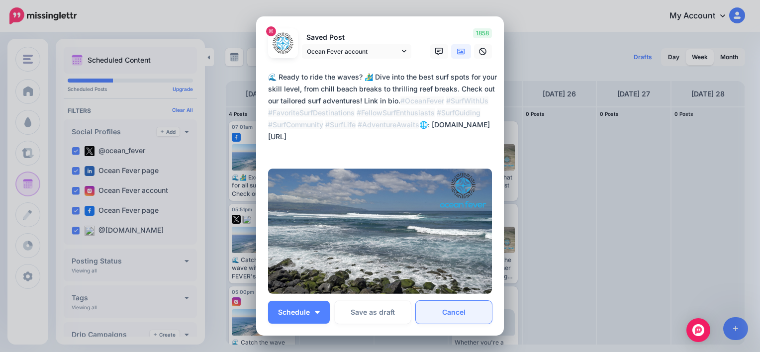
click at [444, 316] on link "Cancel" at bounding box center [454, 312] width 76 height 23
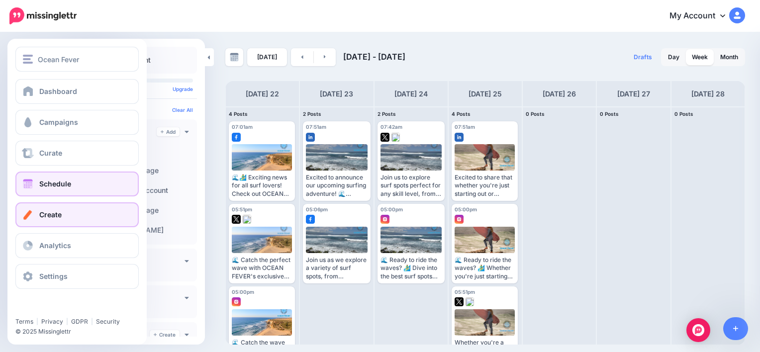
click at [75, 211] on link "Create" at bounding box center [76, 214] width 123 height 25
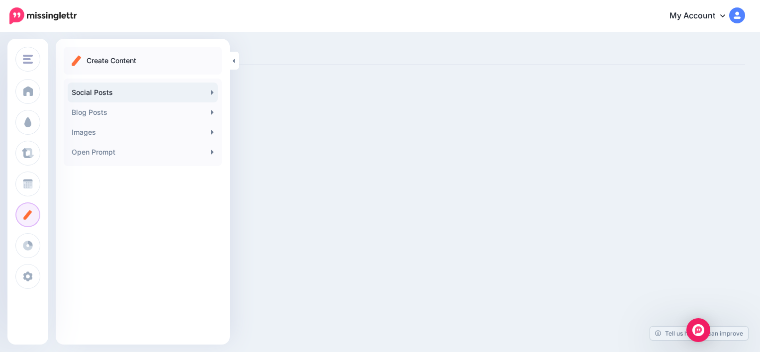
click at [128, 88] on link "Social Posts" at bounding box center [143, 93] width 150 height 20
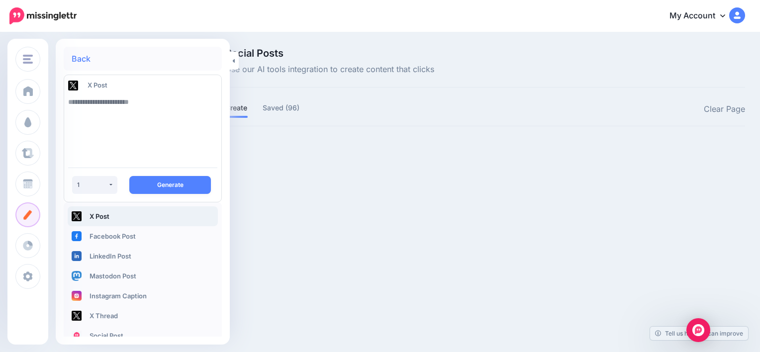
click at [171, 110] on textarea at bounding box center [142, 126] width 149 height 68
paste textarea "**********"
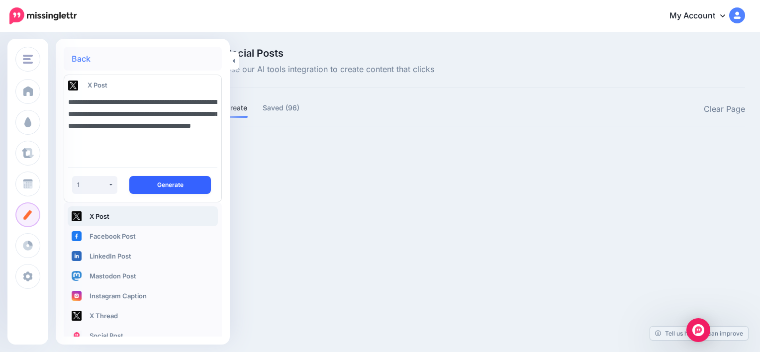
type textarea "**********"
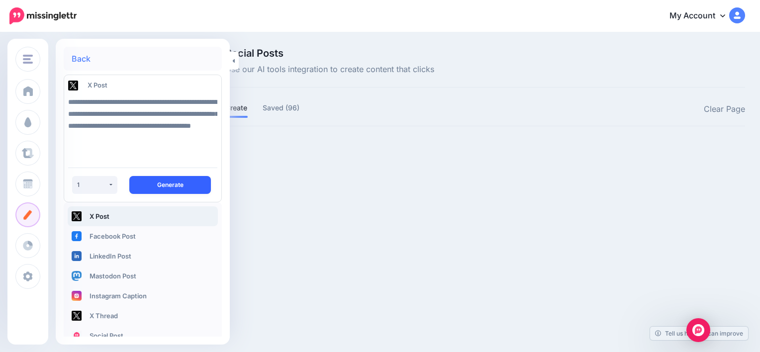
click at [163, 187] on button "Generate" at bounding box center [170, 185] width 82 height 18
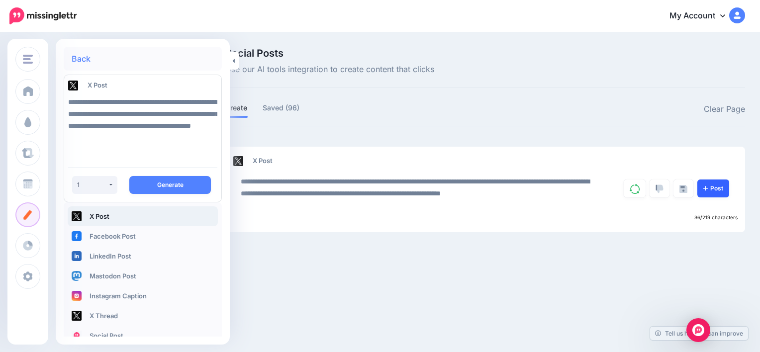
click at [705, 183] on link "Post" at bounding box center [714, 189] width 32 height 18
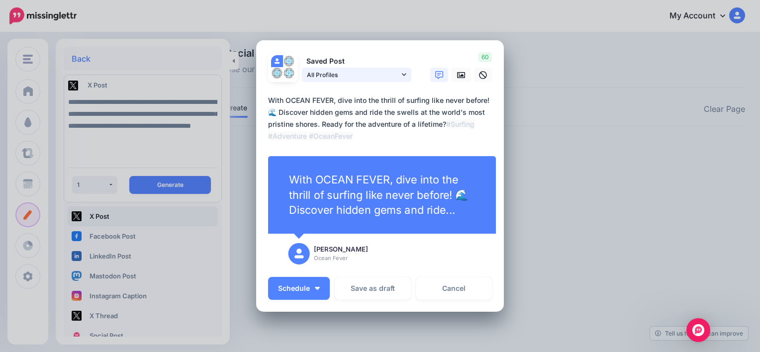
click at [402, 75] on icon at bounding box center [404, 74] width 4 height 7
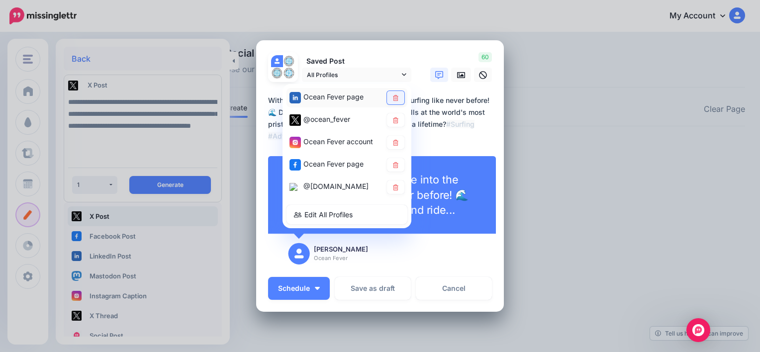
click at [393, 94] on link at bounding box center [395, 97] width 17 height 13
click at [392, 143] on icon at bounding box center [395, 143] width 7 height 6
click at [392, 163] on icon at bounding box center [395, 165] width 7 height 6
click at [445, 139] on textarea "**********" at bounding box center [382, 119] width 229 height 48
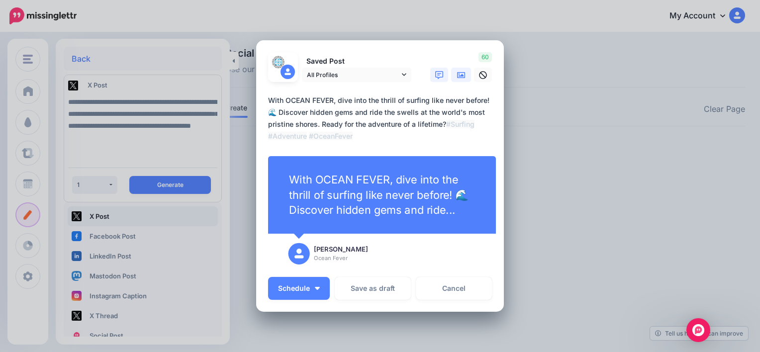
click at [461, 75] on icon at bounding box center [461, 75] width 8 height 6
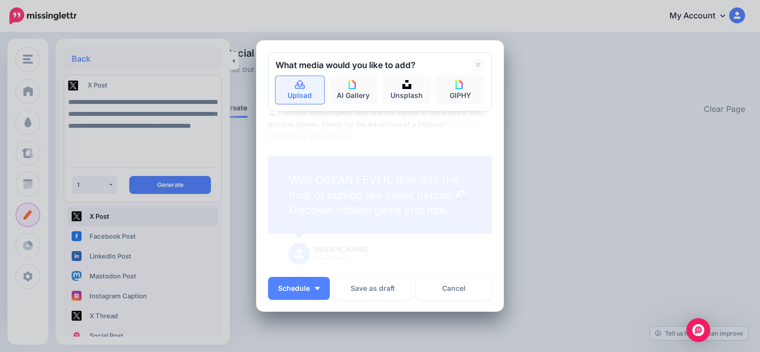
click at [299, 101] on link "Upload" at bounding box center [300, 90] width 49 height 28
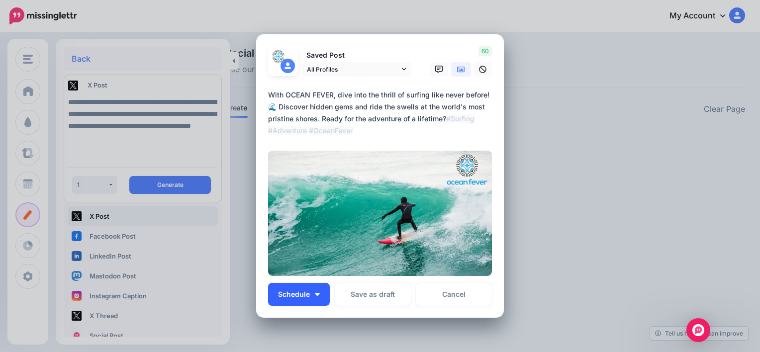
click at [306, 290] on button "Schedule" at bounding box center [299, 294] width 62 height 23
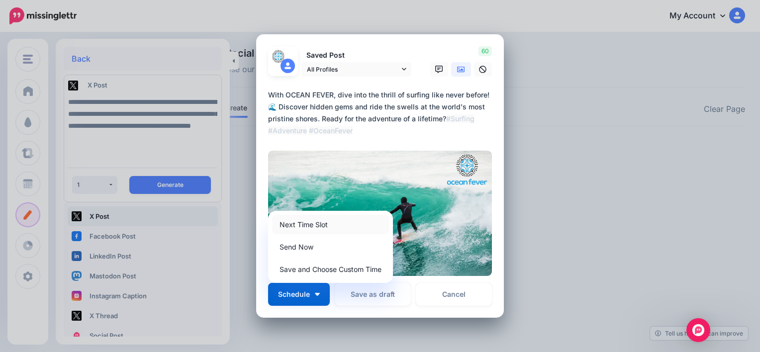
click at [328, 225] on link "Next Time Slot" at bounding box center [330, 224] width 117 height 19
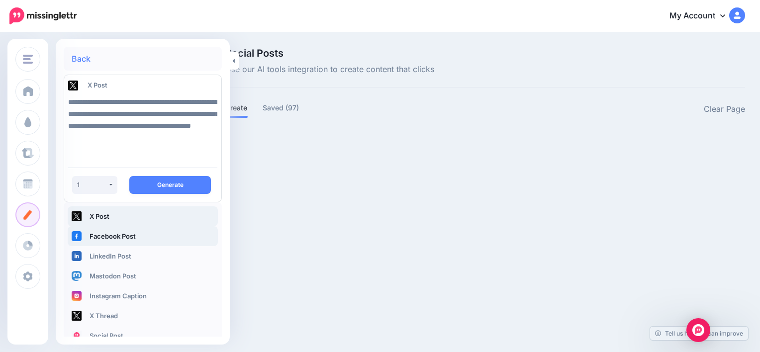
click at [121, 234] on link "Facebook Post" at bounding box center [143, 236] width 150 height 20
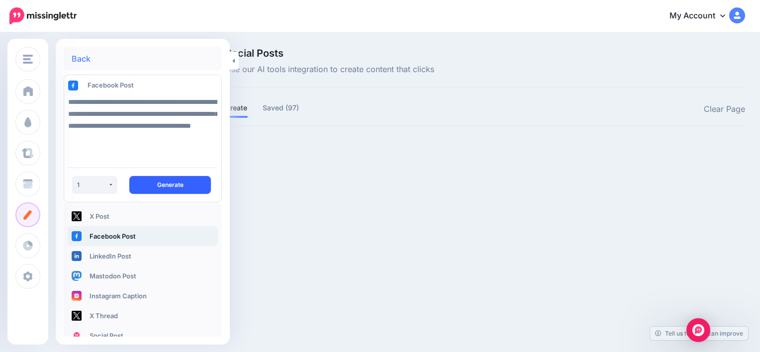
click at [159, 182] on button "Generate" at bounding box center [170, 185] width 82 height 18
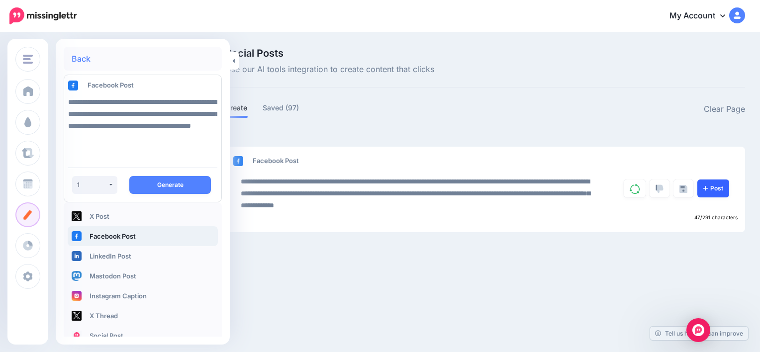
click at [712, 187] on link "Post" at bounding box center [714, 189] width 32 height 18
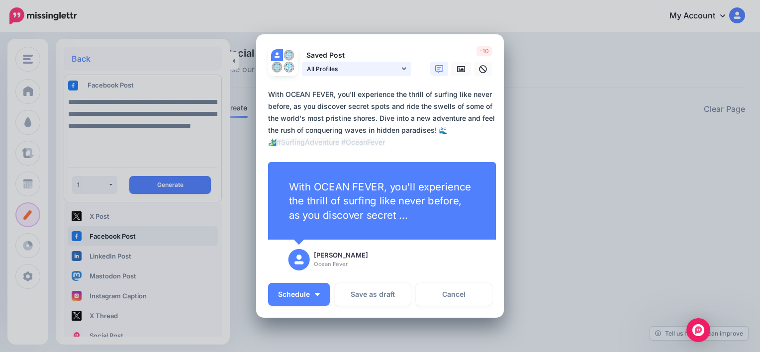
click at [402, 70] on icon at bounding box center [404, 68] width 4 height 7
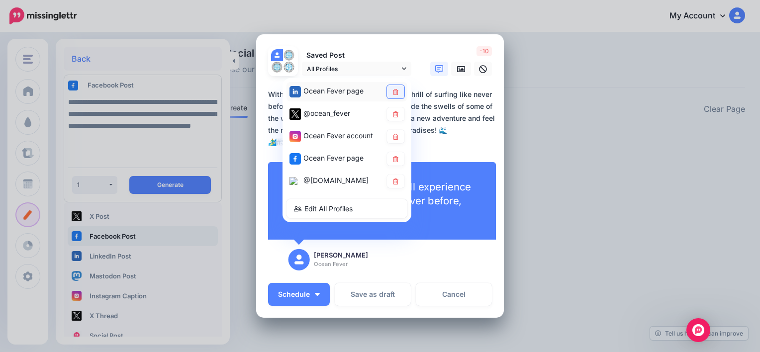
click at [393, 95] on icon at bounding box center [395, 92] width 5 height 6
click at [394, 114] on icon at bounding box center [395, 114] width 5 height 6
click at [396, 138] on link at bounding box center [395, 136] width 17 height 13
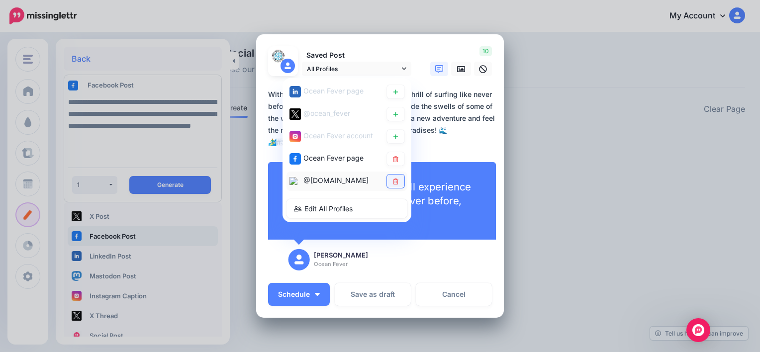
click at [392, 179] on icon at bounding box center [395, 182] width 7 height 6
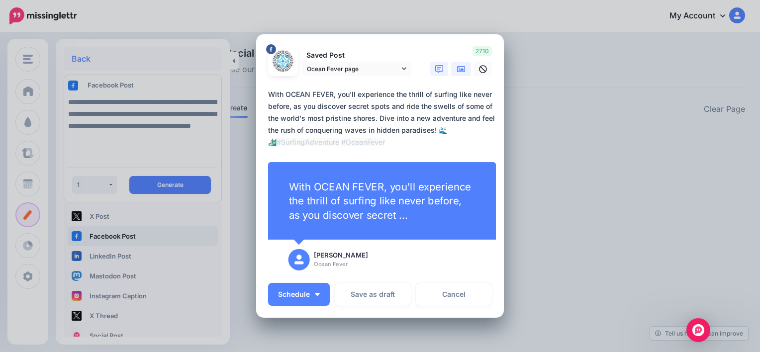
click at [462, 65] on link at bounding box center [461, 69] width 20 height 14
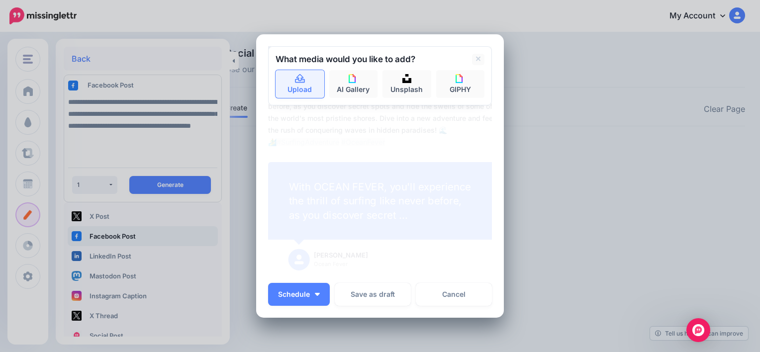
click at [289, 97] on link "Upload" at bounding box center [300, 84] width 49 height 28
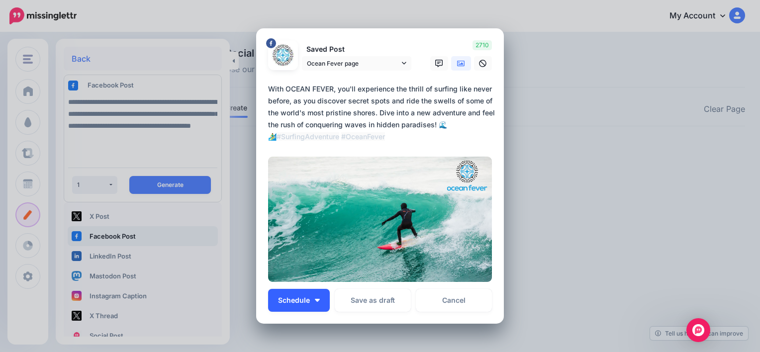
click at [314, 298] on button "Schedule" at bounding box center [299, 300] width 62 height 23
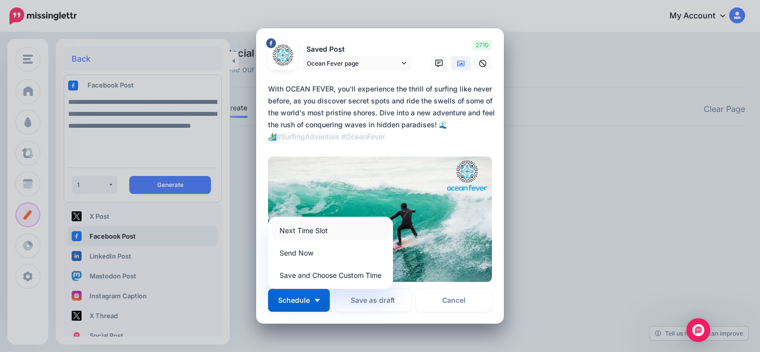
click at [321, 234] on link "Next Time Slot" at bounding box center [330, 230] width 117 height 19
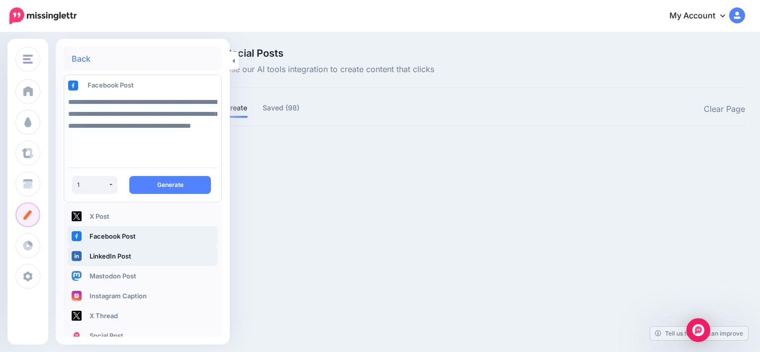
click at [129, 249] on link "LinkedIn Post" at bounding box center [143, 256] width 150 height 20
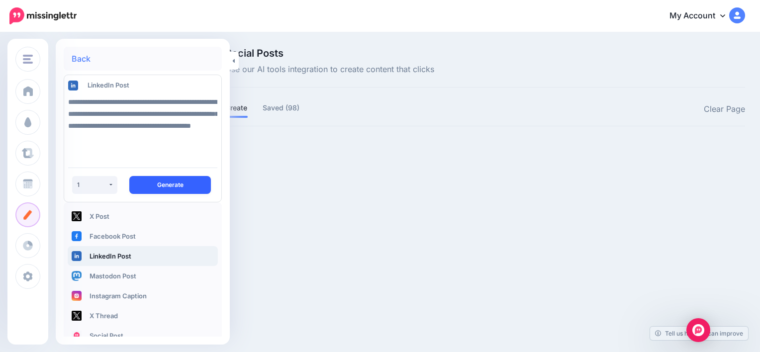
click at [169, 183] on button "Generate" at bounding box center [170, 185] width 82 height 18
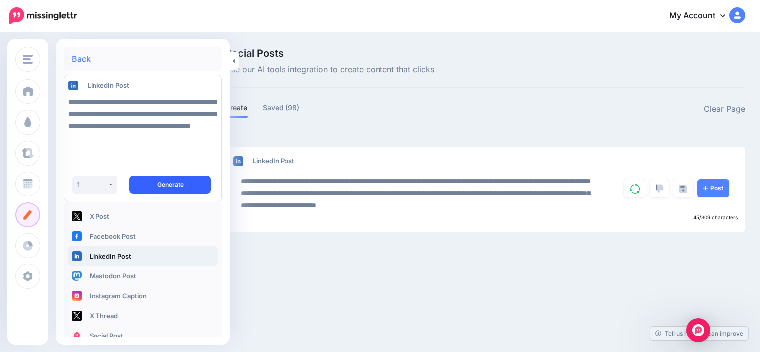
click at [169, 183] on button "Generate" at bounding box center [170, 185] width 82 height 18
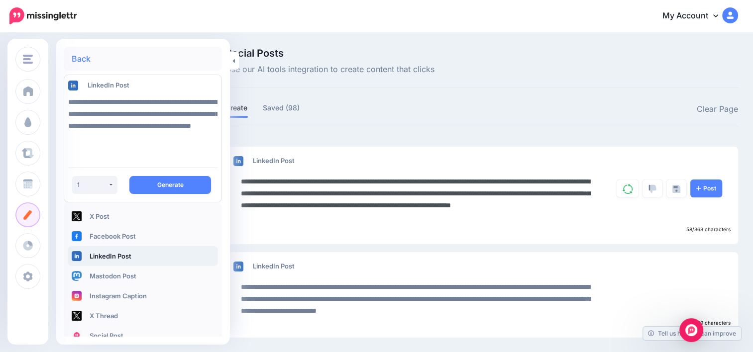
click at [371, 183] on textarea "**********" at bounding box center [419, 200] width 357 height 48
click at [291, 184] on textarea "**********" at bounding box center [419, 200] width 357 height 48
type textarea "**********"
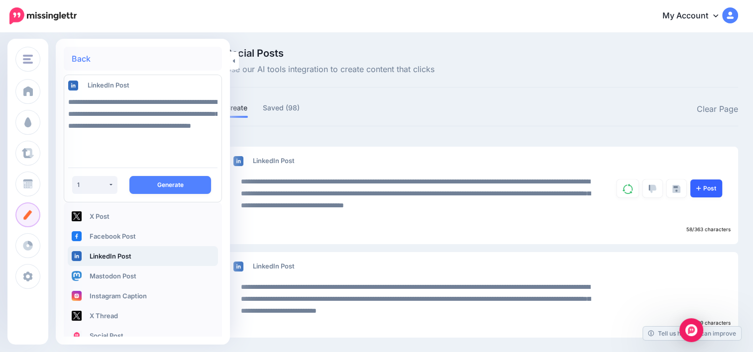
click at [722, 192] on link "Post" at bounding box center [706, 189] width 32 height 18
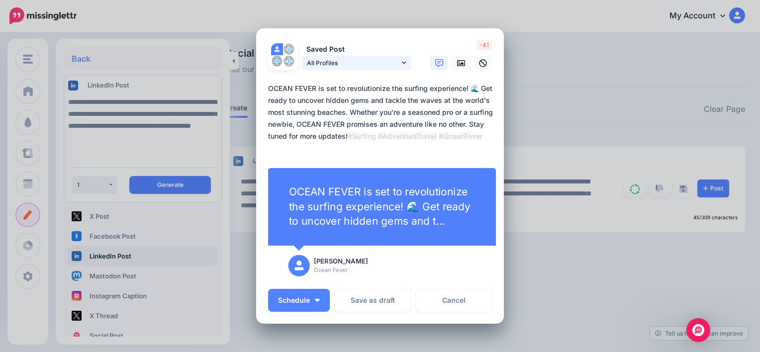
click at [404, 62] on link "All Profiles" at bounding box center [356, 63] width 109 height 14
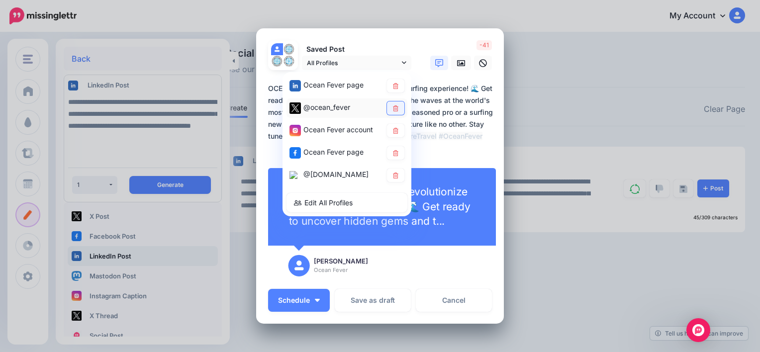
click at [392, 104] on link at bounding box center [395, 107] width 17 height 13
click at [393, 132] on icon at bounding box center [395, 131] width 7 height 6
click at [392, 153] on icon at bounding box center [395, 153] width 7 height 6
click at [397, 171] on link at bounding box center [395, 175] width 17 height 13
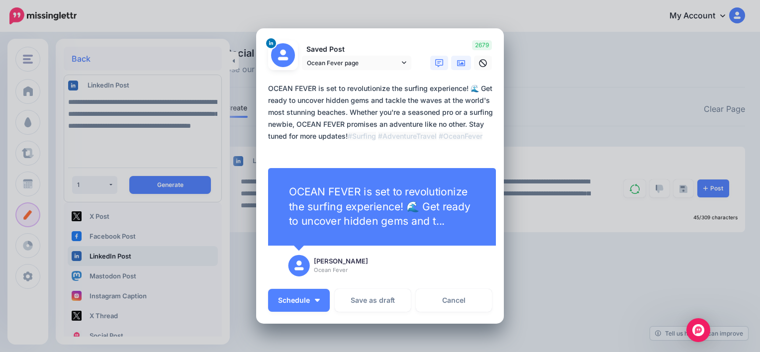
click at [457, 60] on icon at bounding box center [461, 63] width 8 height 6
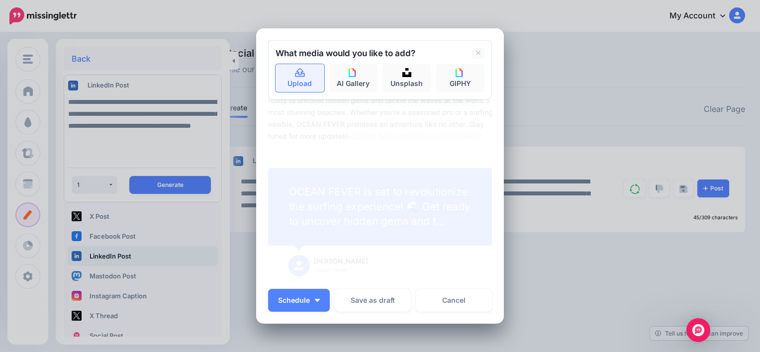
click at [303, 80] on link "Upload" at bounding box center [300, 78] width 49 height 28
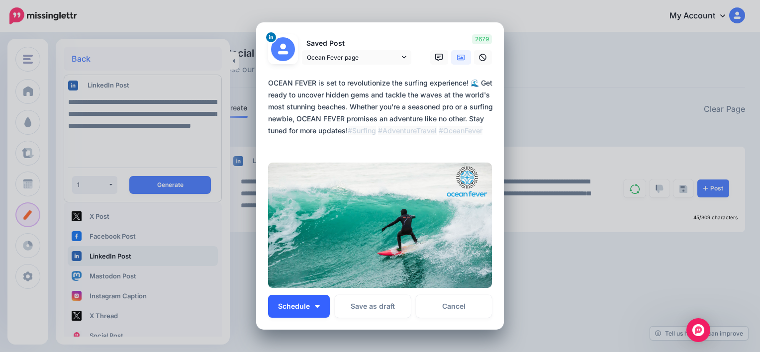
click at [314, 302] on button "Schedule" at bounding box center [299, 306] width 62 height 23
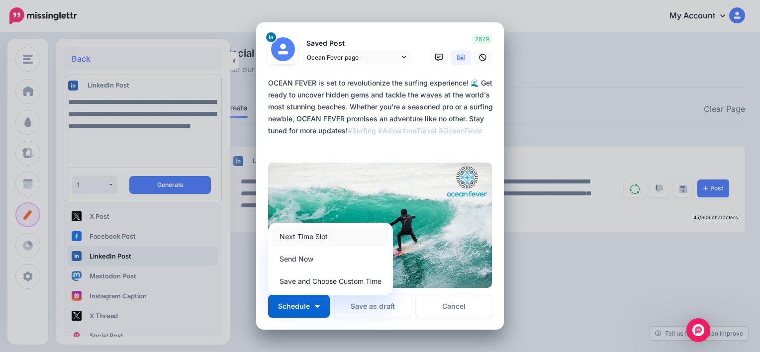
click at [322, 236] on link "Next Time Slot" at bounding box center [330, 236] width 117 height 19
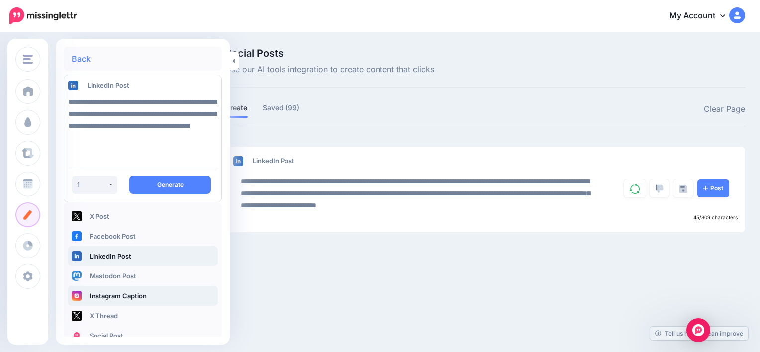
click at [118, 292] on link "Instagram Caption" at bounding box center [143, 296] width 150 height 20
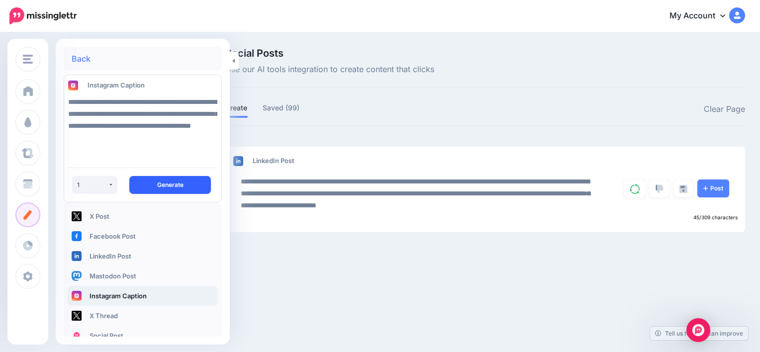
click at [165, 189] on button "Generate" at bounding box center [170, 185] width 82 height 18
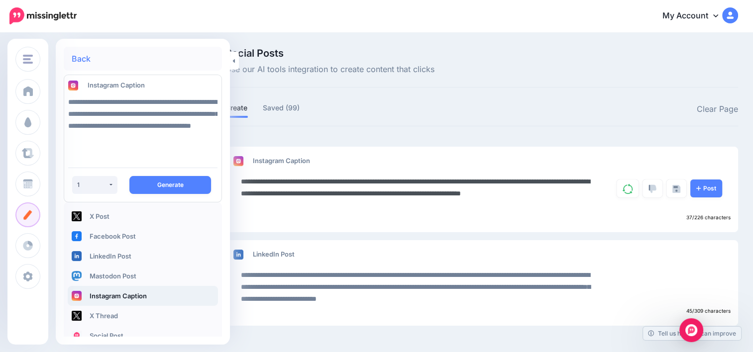
click at [304, 204] on textarea "**********" at bounding box center [419, 194] width 357 height 36
paste textarea "**********"
click at [306, 204] on textarea "**********" at bounding box center [419, 194] width 357 height 36
type textarea "**********"
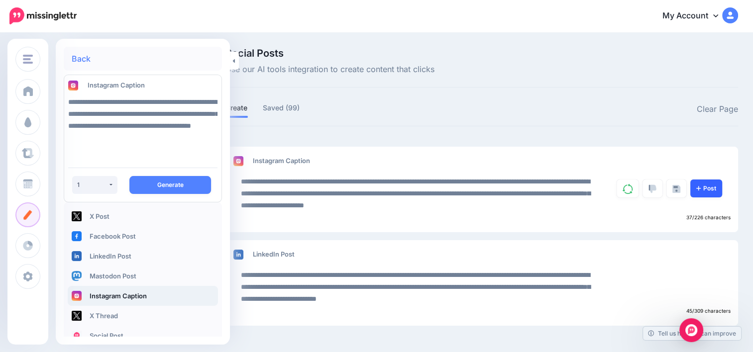
click at [714, 191] on link "Post" at bounding box center [706, 189] width 32 height 18
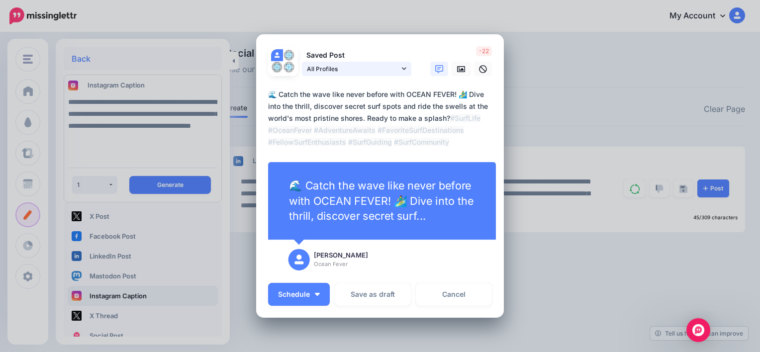
click at [402, 72] on icon at bounding box center [404, 68] width 4 height 7
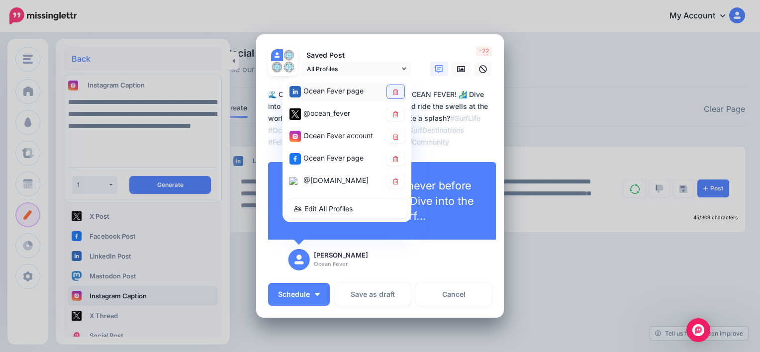
click at [392, 94] on icon at bounding box center [395, 92] width 7 height 6
click at [393, 116] on icon at bounding box center [395, 114] width 5 height 6
click at [397, 155] on link at bounding box center [395, 158] width 17 height 13
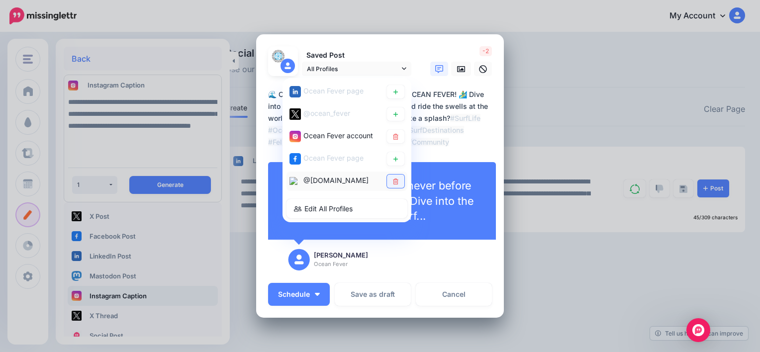
click at [389, 175] on link at bounding box center [395, 181] width 17 height 13
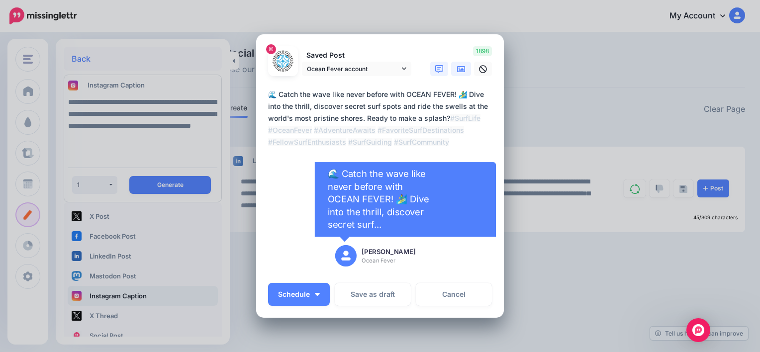
click at [457, 73] on icon at bounding box center [461, 69] width 8 height 8
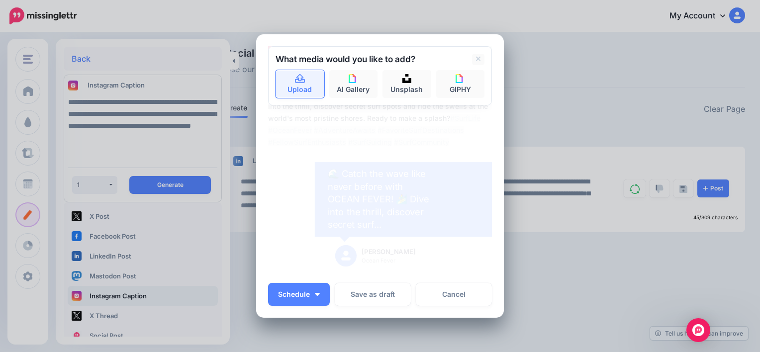
click at [310, 92] on link "Upload" at bounding box center [300, 84] width 49 height 28
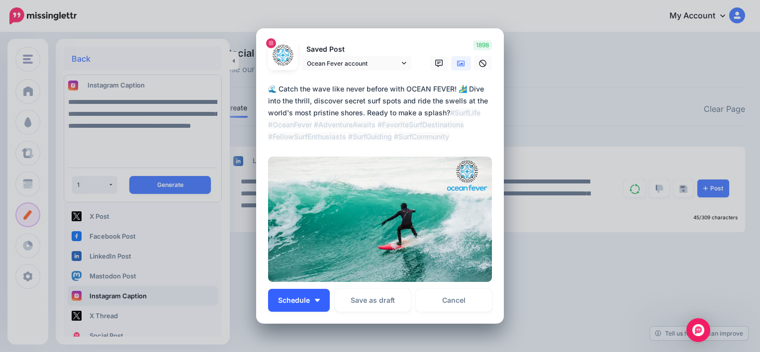
click at [298, 302] on span "Schedule" at bounding box center [294, 300] width 32 height 7
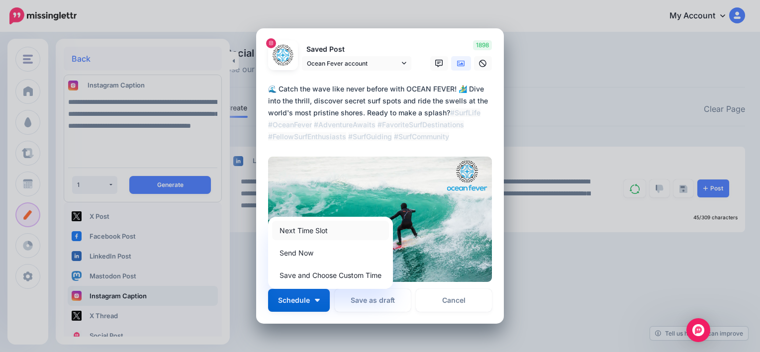
click at [316, 228] on link "Next Time Slot" at bounding box center [330, 230] width 117 height 19
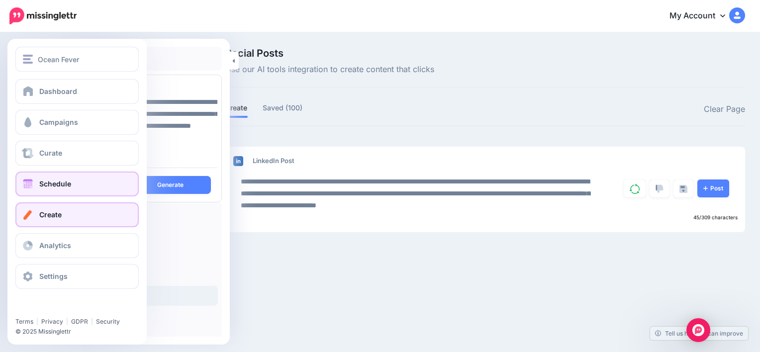
click at [57, 176] on link "Schedule" at bounding box center [76, 184] width 123 height 25
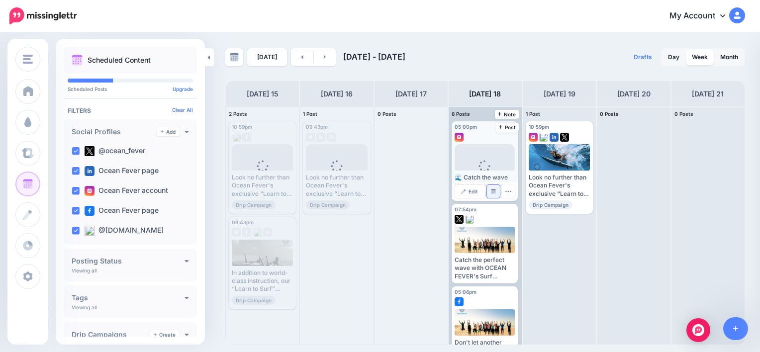
click at [492, 194] on img at bounding box center [493, 191] width 5 height 5
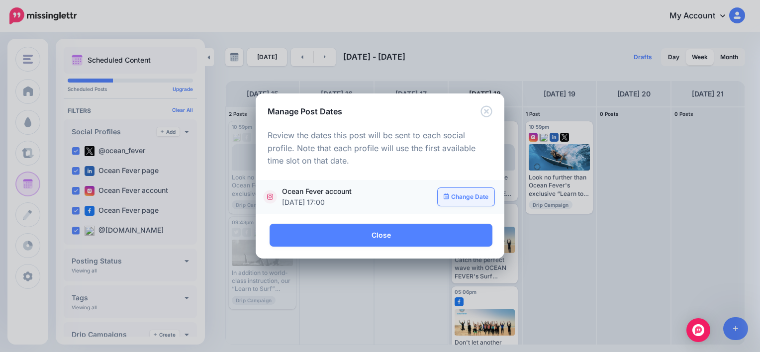
click at [478, 195] on link "Change Date" at bounding box center [466, 197] width 57 height 18
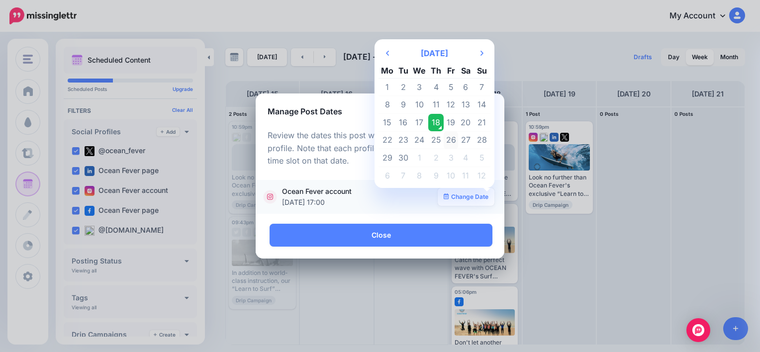
click at [452, 145] on td "26" at bounding box center [451, 140] width 15 height 18
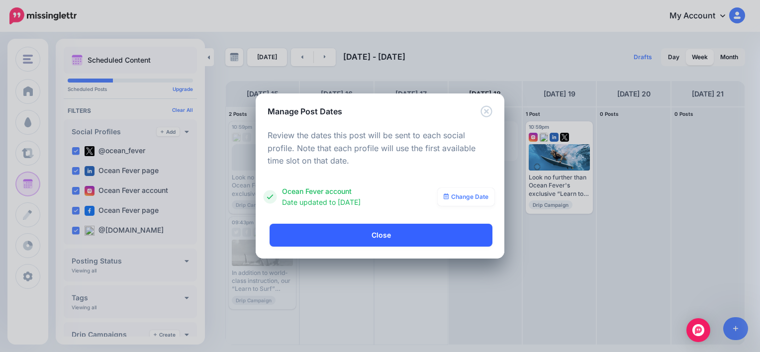
click at [388, 237] on link "Close" at bounding box center [381, 235] width 223 height 23
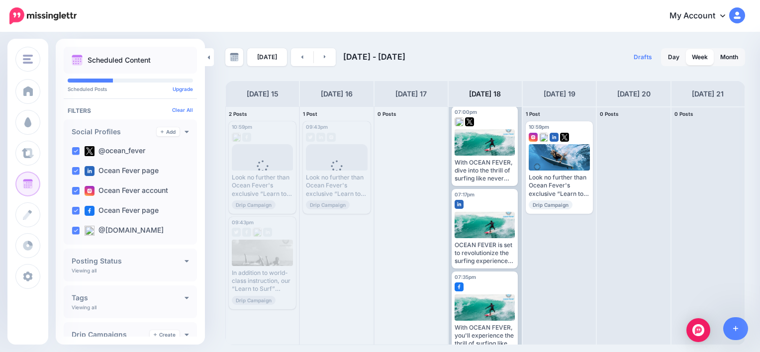
scroll to position [251, 0]
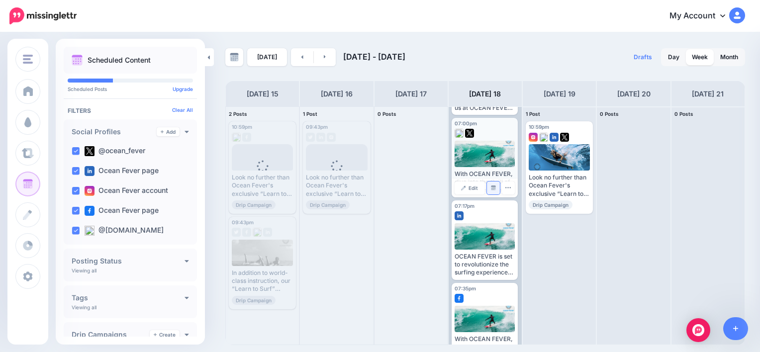
click at [494, 191] on link "Manage Dates" at bounding box center [493, 188] width 13 height 13
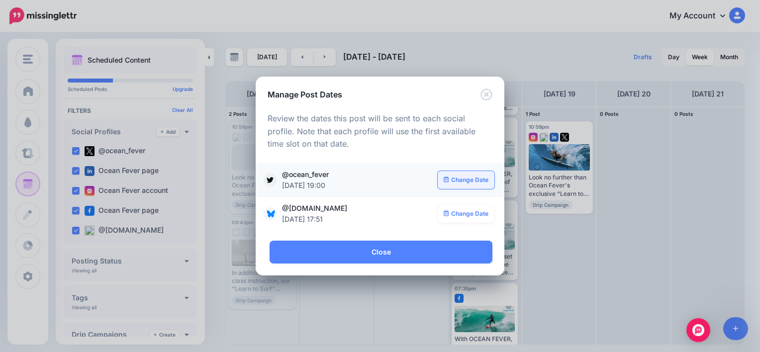
click at [468, 181] on link "Change Date" at bounding box center [466, 180] width 57 height 18
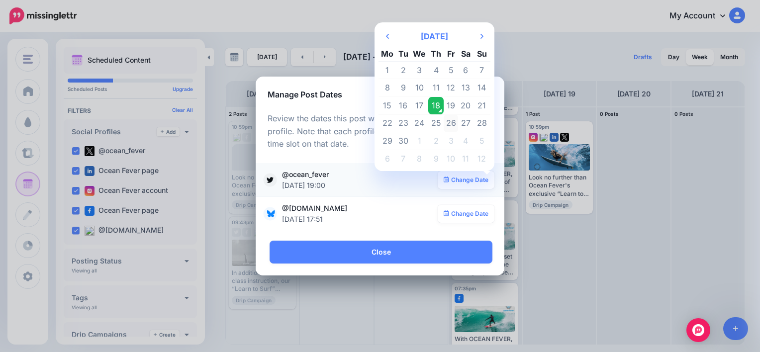
click at [452, 121] on td "26" at bounding box center [451, 123] width 15 height 18
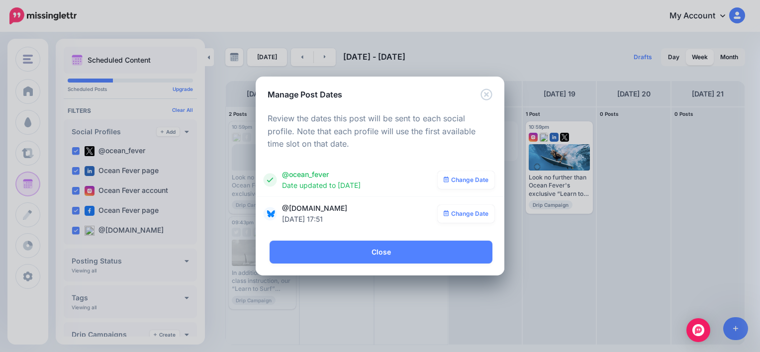
scroll to position [0, 0]
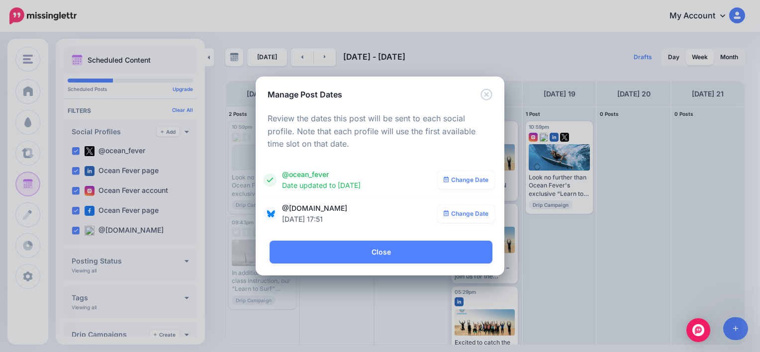
click at [478, 207] on link "Change Date" at bounding box center [466, 214] width 57 height 18
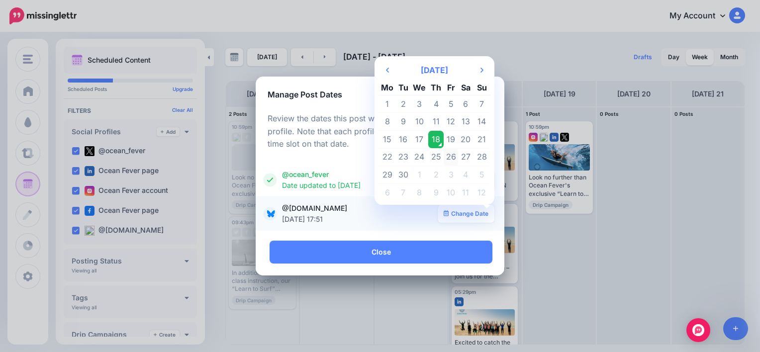
click at [454, 161] on td "26" at bounding box center [451, 157] width 15 height 18
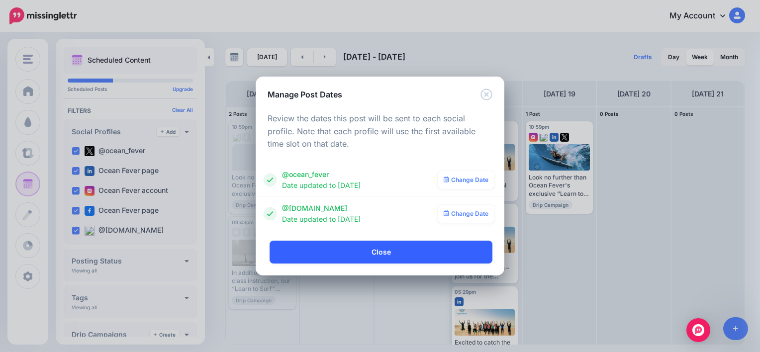
click at [382, 251] on link "Close" at bounding box center [381, 252] width 223 height 23
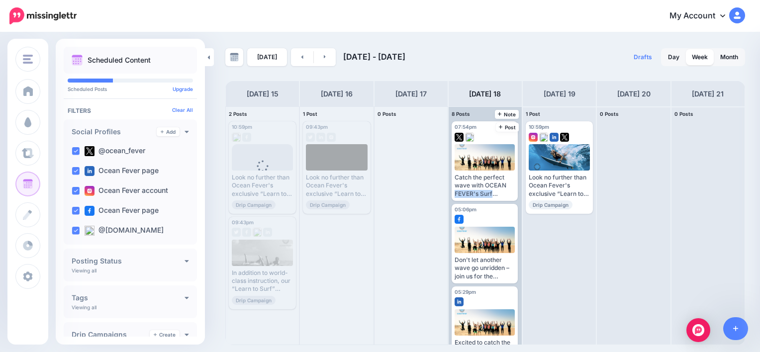
drag, startPoint x: 519, startPoint y: 175, endPoint x: 520, endPoint y: 191, distance: 16.0
click at [520, 191] on div "07:54pm [DATE] 07:54pm Catch the perfect wave with OCEAN FEVER's Surf Guiding p…" at bounding box center [485, 226] width 73 height 238
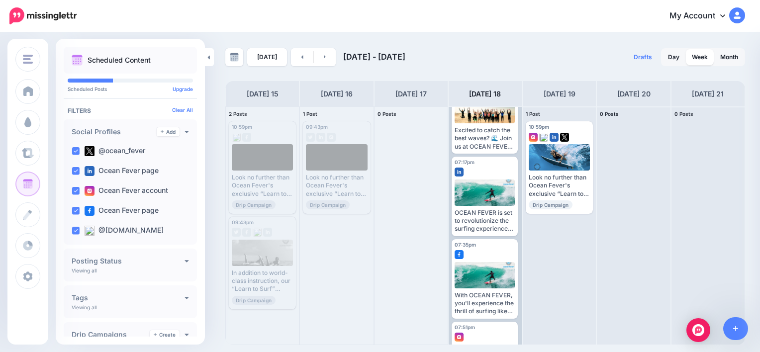
scroll to position [242, 0]
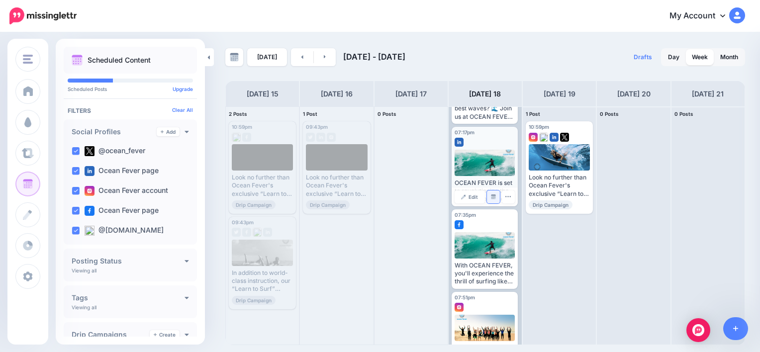
click at [492, 198] on img at bounding box center [493, 197] width 5 height 5
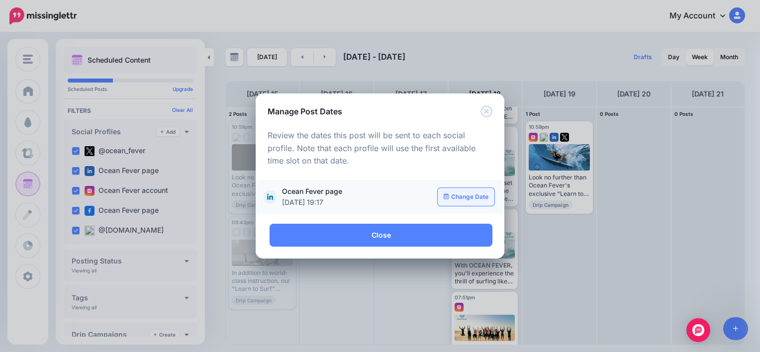
click at [476, 197] on link "Change Date" at bounding box center [466, 197] width 57 height 18
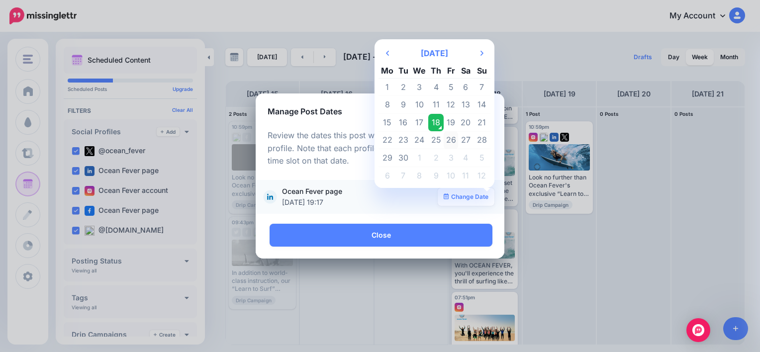
click at [448, 141] on td "26" at bounding box center [451, 140] width 15 height 18
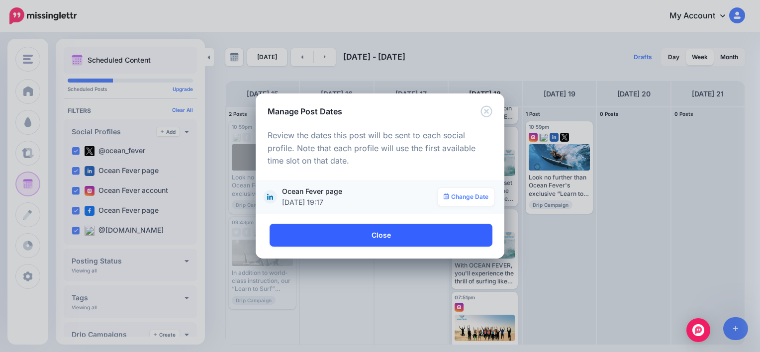
scroll to position [0, 0]
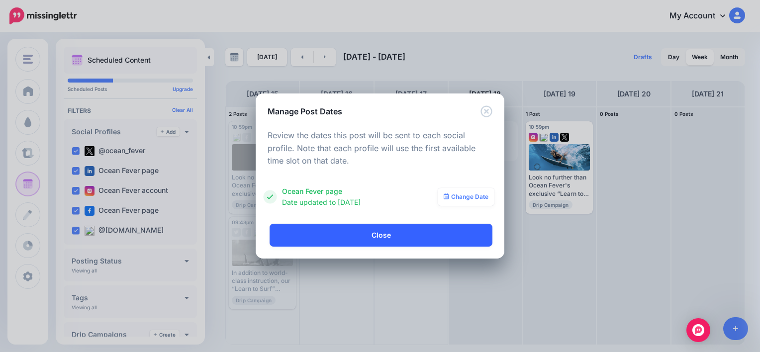
click at [396, 231] on link "Close" at bounding box center [381, 235] width 223 height 23
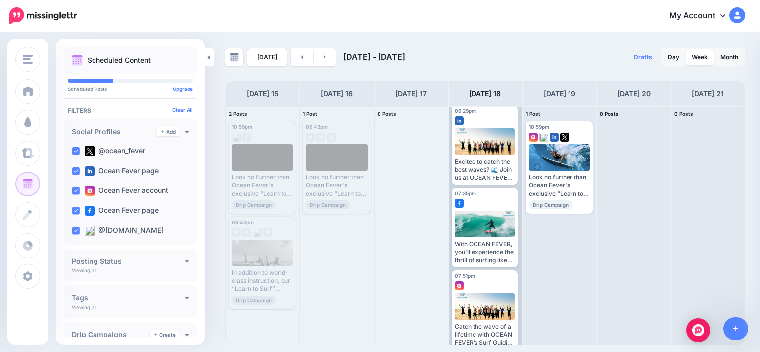
scroll to position [192, 0]
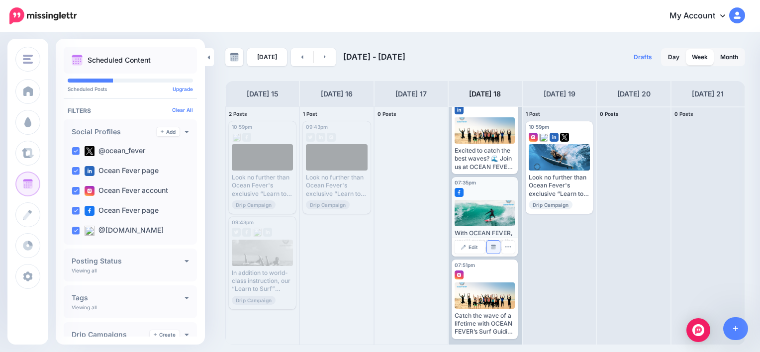
click at [488, 249] on link "Manage Dates" at bounding box center [493, 247] width 13 height 13
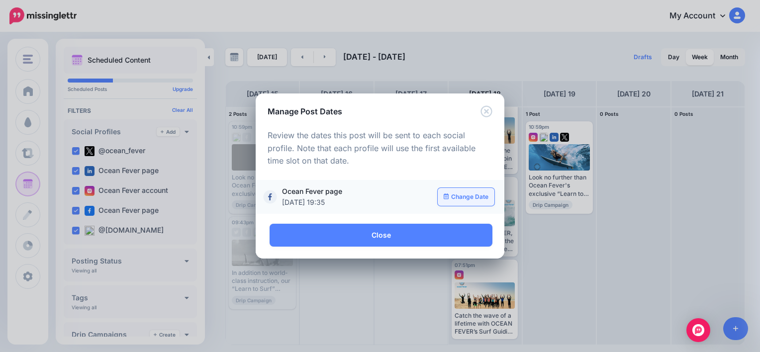
click at [464, 201] on link "Change Date" at bounding box center [466, 197] width 57 height 18
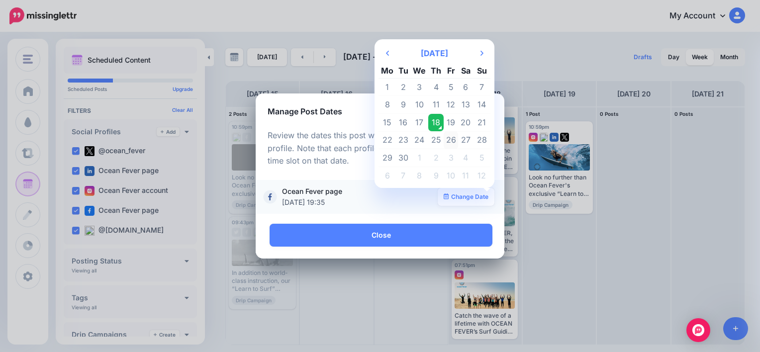
click at [446, 137] on td "26" at bounding box center [451, 140] width 15 height 18
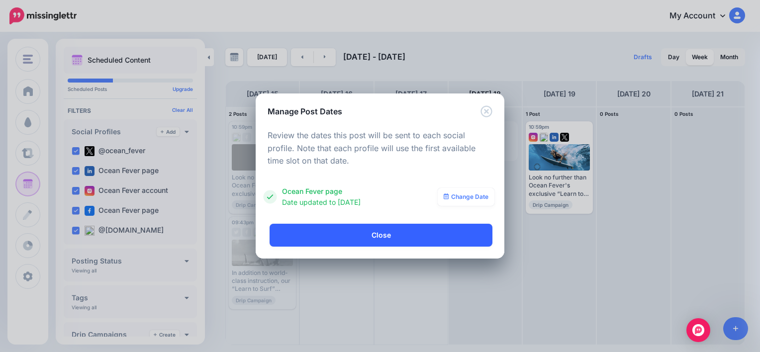
scroll to position [0, 0]
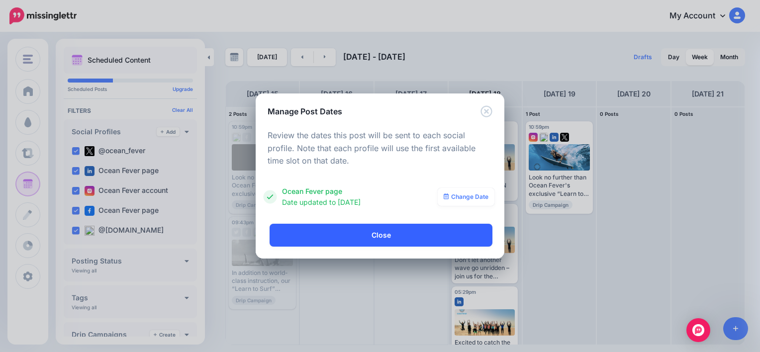
click at [384, 228] on link "Close" at bounding box center [381, 235] width 223 height 23
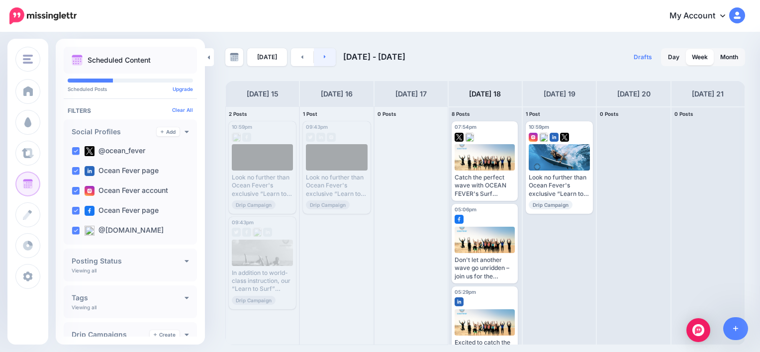
click at [317, 57] on link at bounding box center [325, 57] width 22 height 18
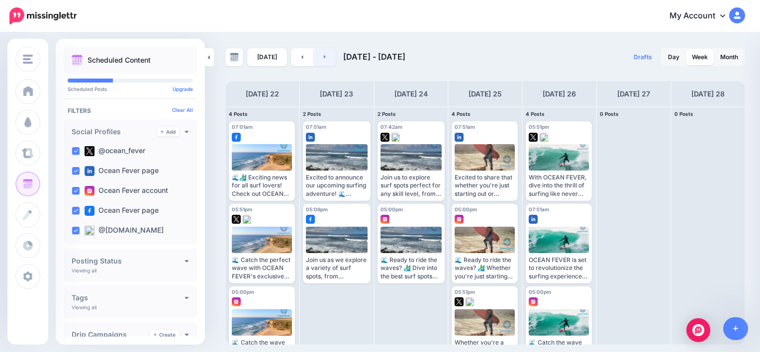
click at [317, 57] on link at bounding box center [325, 57] width 22 height 18
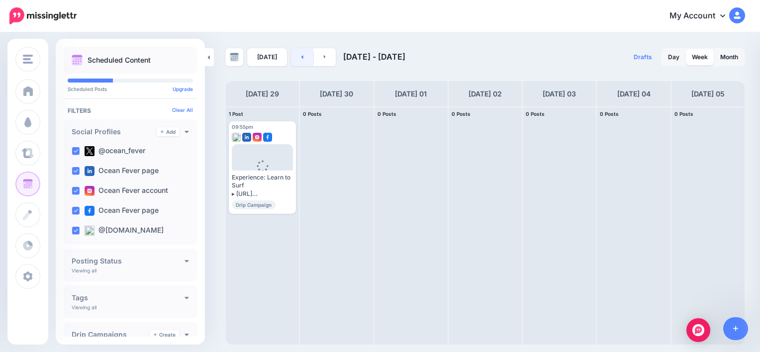
click at [302, 57] on icon at bounding box center [303, 56] width 2 height 3
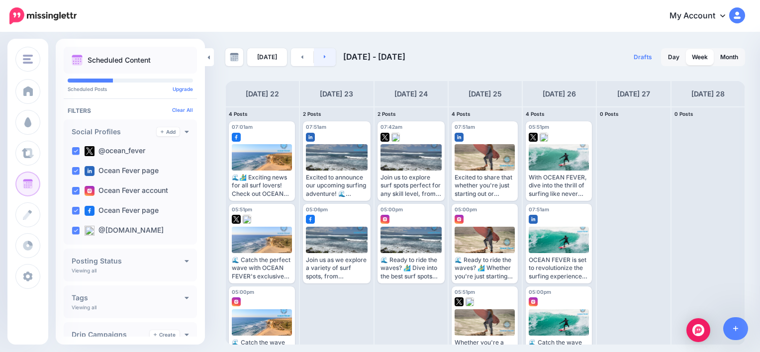
click at [320, 56] on link at bounding box center [325, 57] width 22 height 18
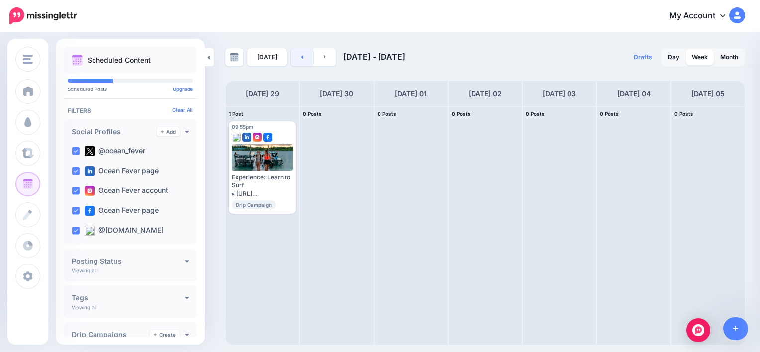
click at [302, 54] on link at bounding box center [302, 57] width 22 height 18
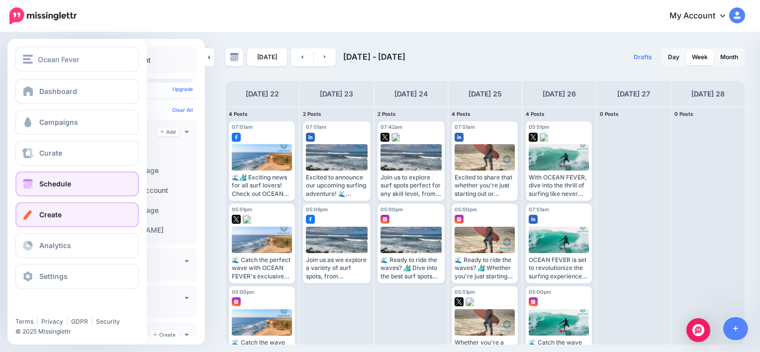
click at [73, 224] on link "Create" at bounding box center [76, 214] width 123 height 25
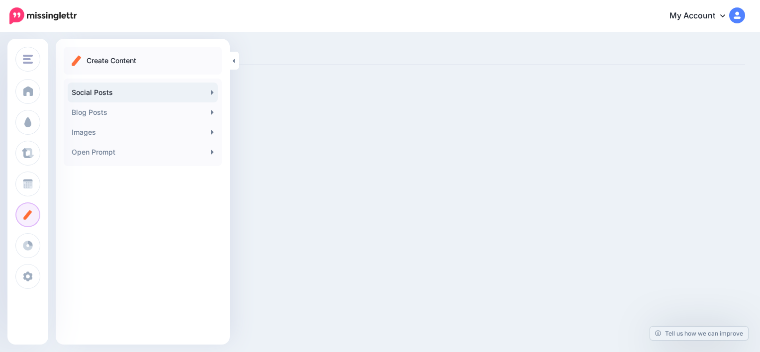
click at [114, 89] on link "Social Posts" at bounding box center [143, 93] width 150 height 20
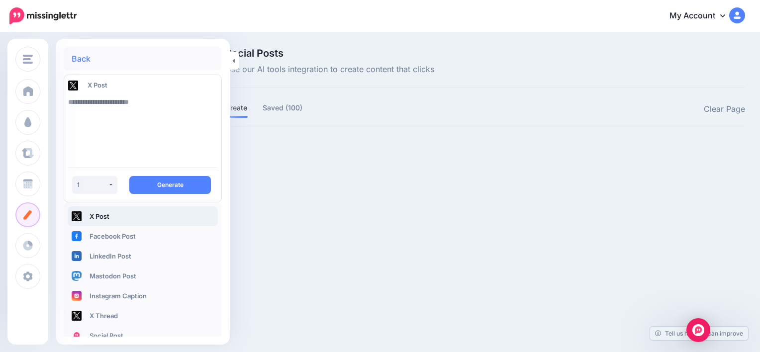
click at [168, 107] on textarea at bounding box center [142, 126] width 149 height 68
paste textarea "**********"
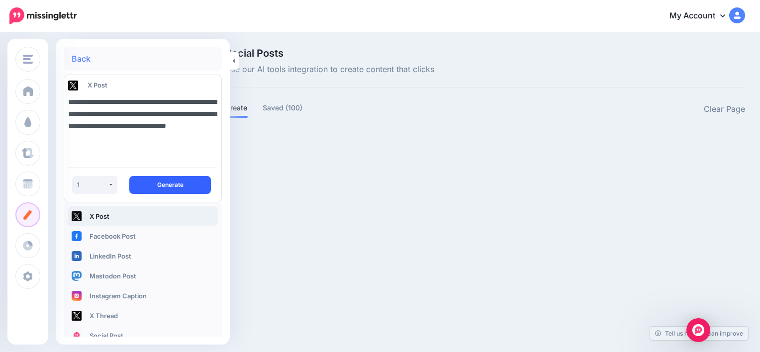
type textarea "**********"
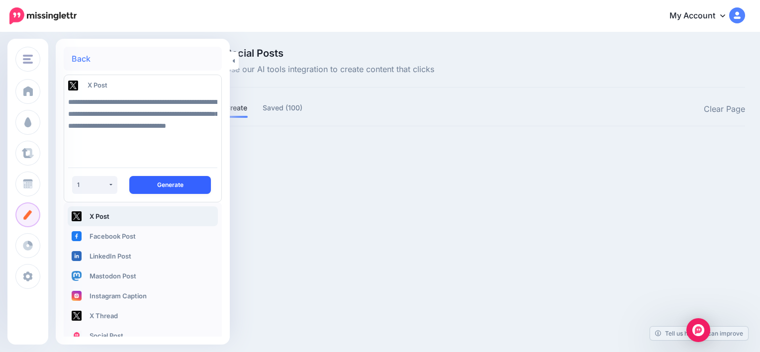
click at [159, 181] on button "Generate" at bounding box center [170, 185] width 82 height 18
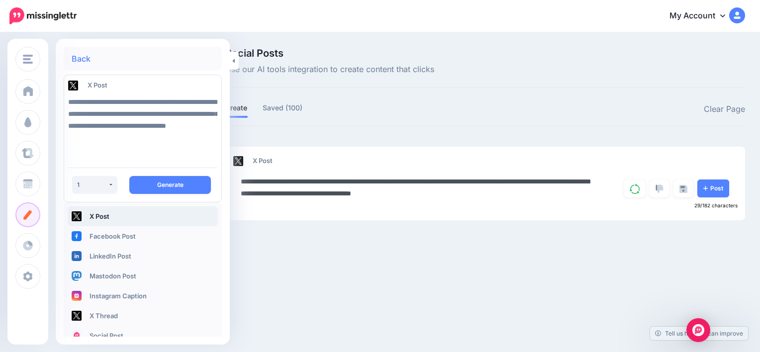
click at [406, 193] on textarea "**********" at bounding box center [419, 188] width 357 height 24
paste textarea "**********"
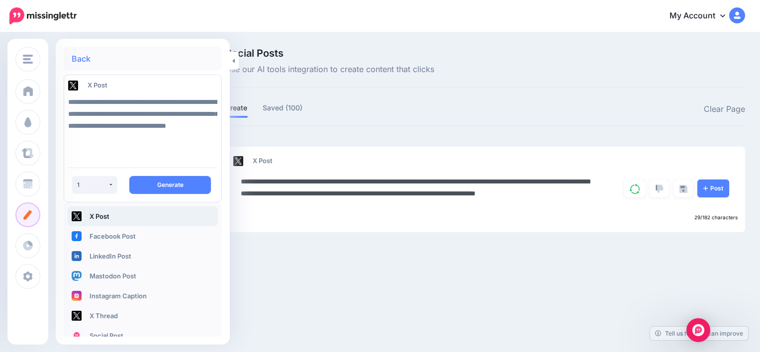
click at [361, 202] on textarea "**********" at bounding box center [419, 194] width 357 height 36
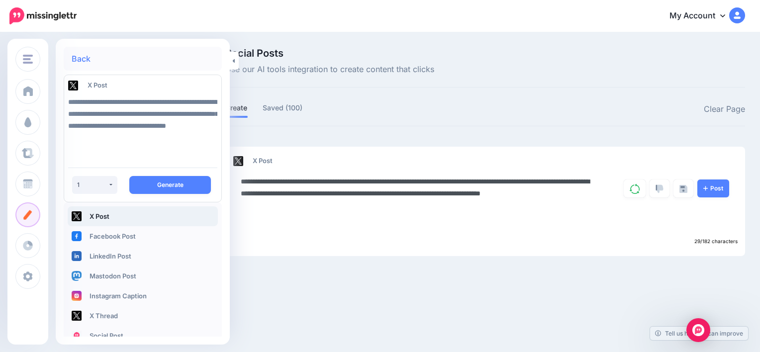
paste textarea "**********"
type textarea "**********"
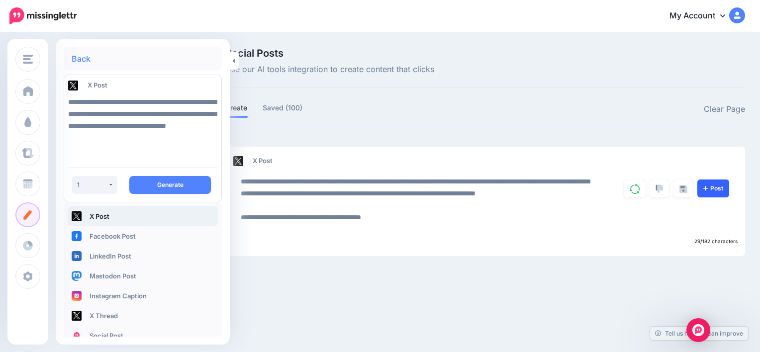
click at [715, 197] on link "Post" at bounding box center [714, 189] width 32 height 18
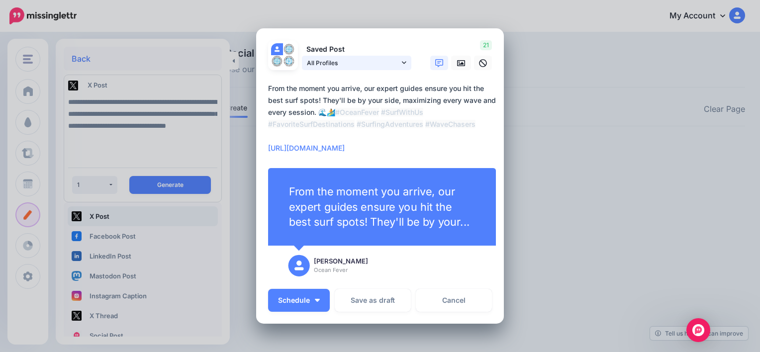
click at [404, 61] on link "All Profiles" at bounding box center [356, 63] width 109 height 14
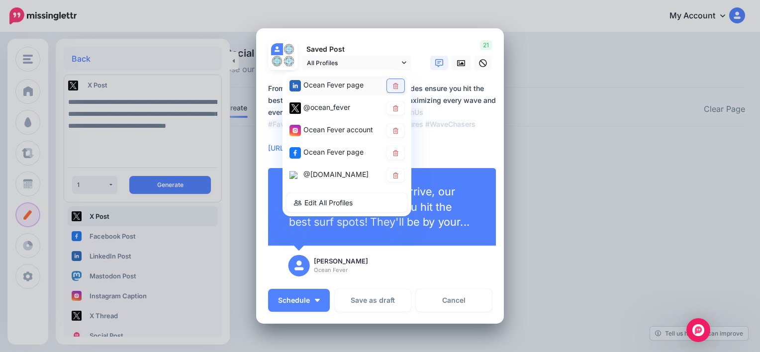
click at [392, 90] on link at bounding box center [395, 85] width 17 height 13
click at [394, 129] on icon at bounding box center [395, 131] width 5 height 6
click at [393, 155] on icon at bounding box center [395, 153] width 5 height 6
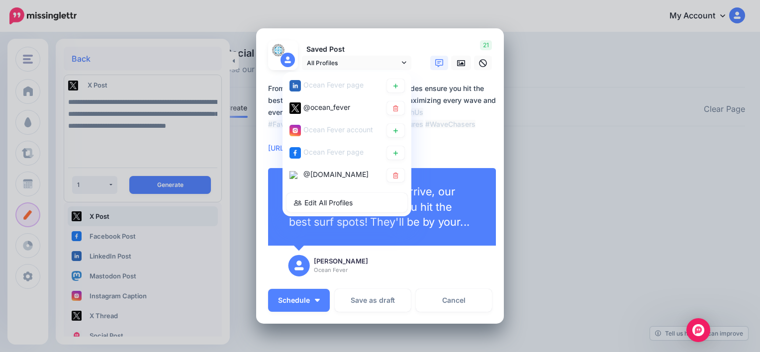
click at [412, 147] on textarea "**********" at bounding box center [382, 119] width 229 height 72
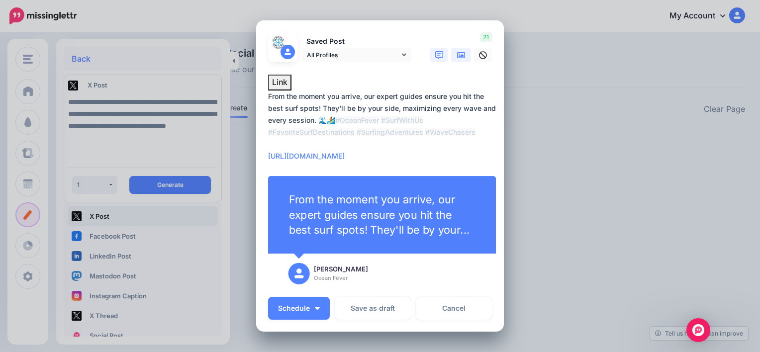
click at [454, 61] on link at bounding box center [461, 55] width 20 height 14
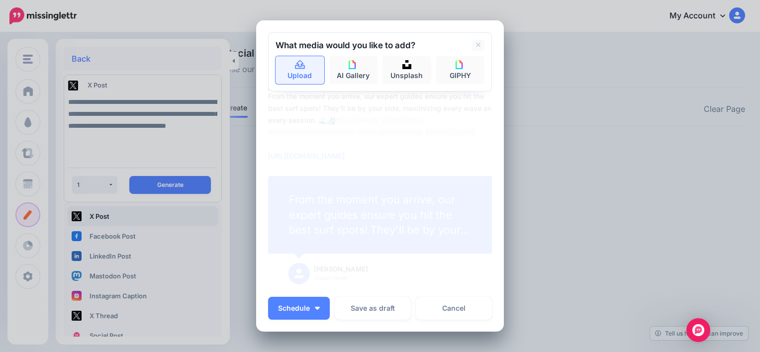
click at [304, 74] on link "Upload" at bounding box center [300, 70] width 49 height 28
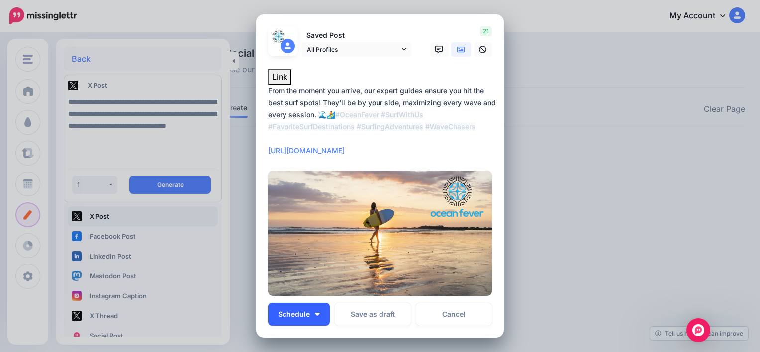
click at [304, 314] on span "Schedule" at bounding box center [294, 314] width 32 height 7
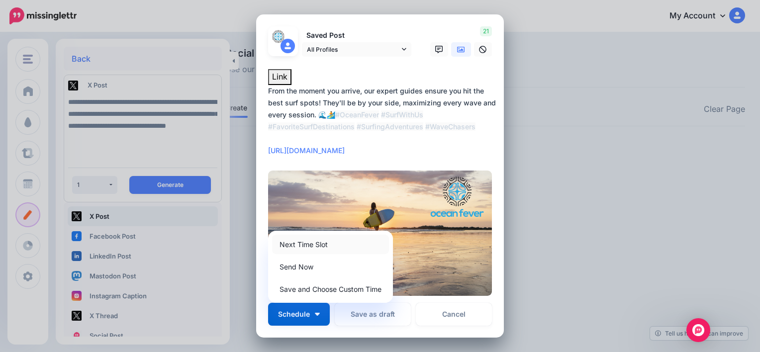
click at [326, 245] on link "Next Time Slot" at bounding box center [330, 244] width 117 height 19
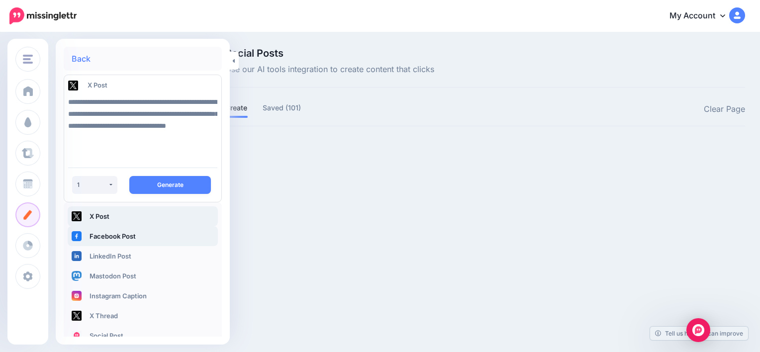
click at [163, 241] on link "Facebook Post" at bounding box center [143, 236] width 150 height 20
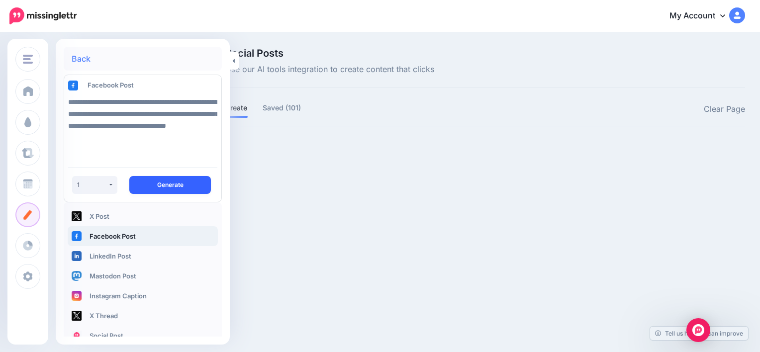
click at [170, 191] on button "Generate" at bounding box center [170, 185] width 82 height 18
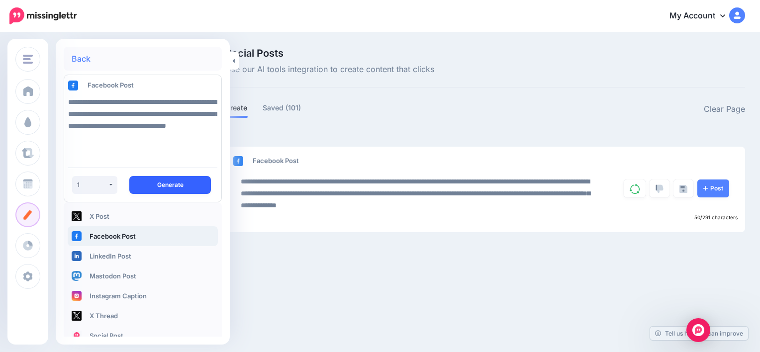
click at [170, 191] on button "Generate" at bounding box center [170, 185] width 82 height 18
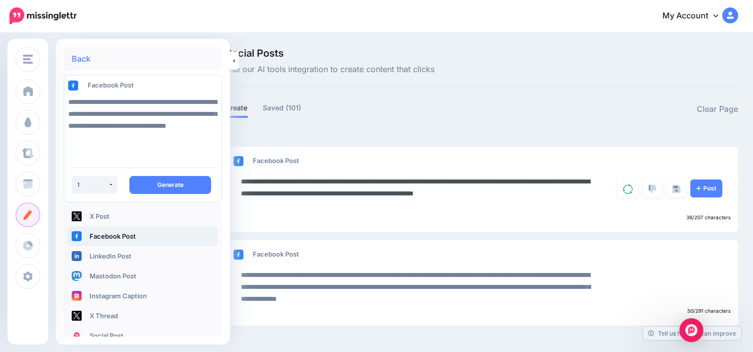
drag, startPoint x: 564, startPoint y: 195, endPoint x: 499, endPoint y: 192, distance: 64.8
click at [499, 192] on textarea "**********" at bounding box center [419, 194] width 357 height 36
paste textarea "**********"
click at [571, 202] on textarea "**********" at bounding box center [419, 194] width 357 height 36
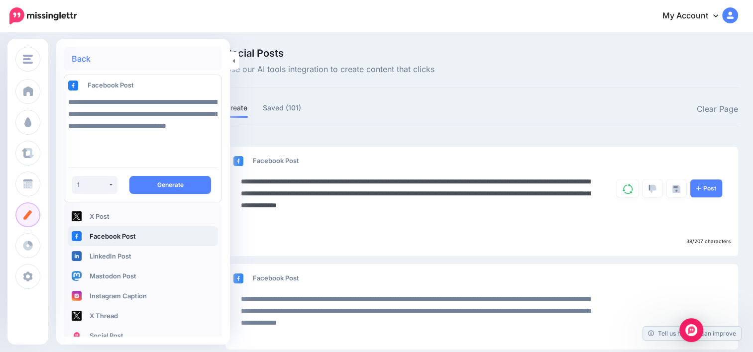
paste textarea "**********"
type textarea "**********"
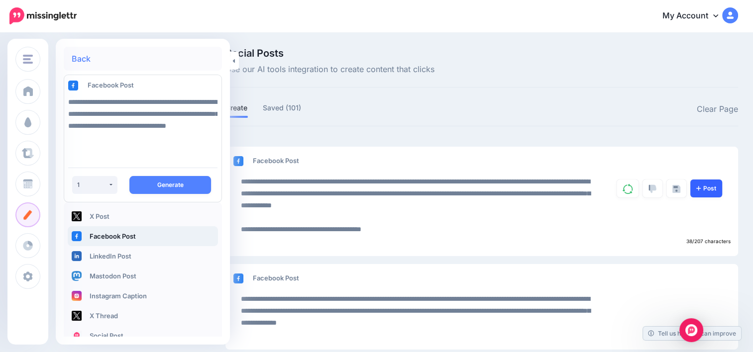
click at [712, 189] on link "Post" at bounding box center [706, 189] width 32 height 18
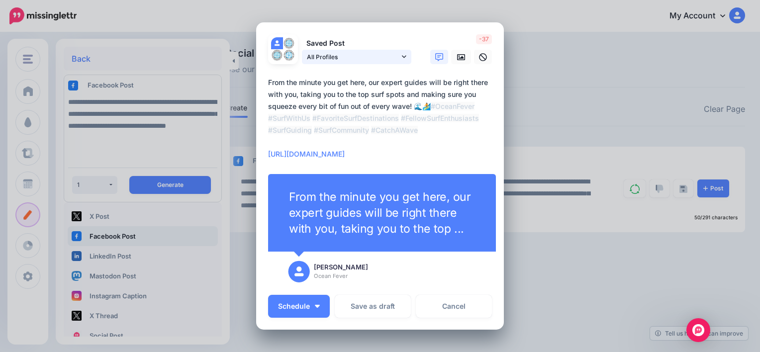
click at [403, 56] on link "All Profiles" at bounding box center [356, 57] width 109 height 14
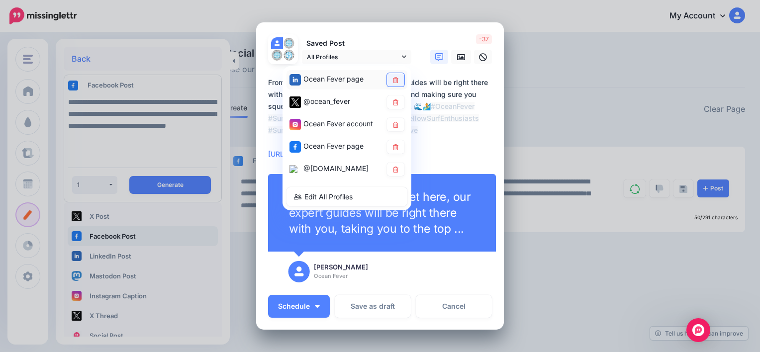
click at [387, 79] on link at bounding box center [395, 79] width 17 height 13
click at [395, 100] on icon at bounding box center [395, 103] width 7 height 6
click at [393, 126] on icon at bounding box center [395, 125] width 5 height 6
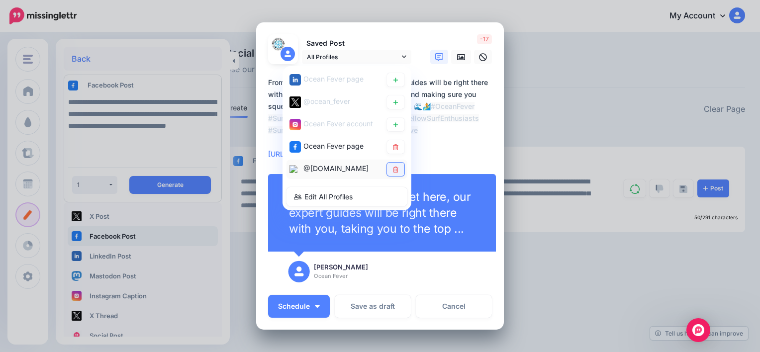
click at [393, 169] on icon at bounding box center [395, 170] width 5 height 6
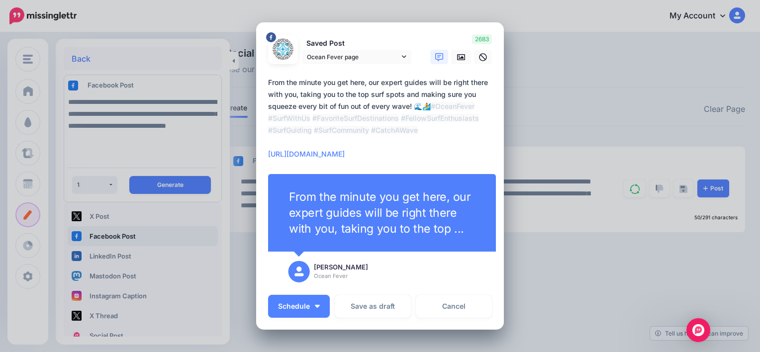
click at [388, 156] on textarea "**********" at bounding box center [382, 119] width 229 height 84
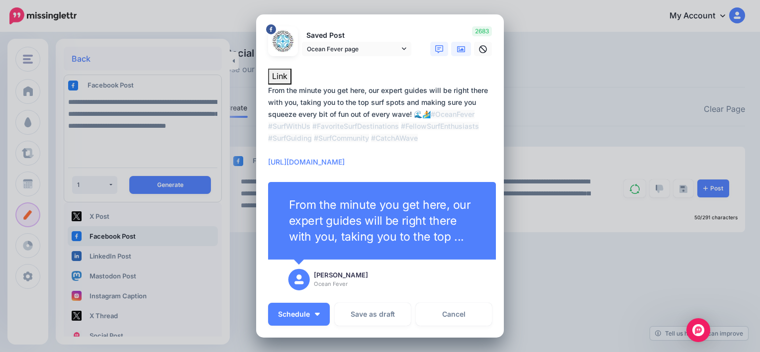
click at [461, 43] on link at bounding box center [461, 49] width 20 height 14
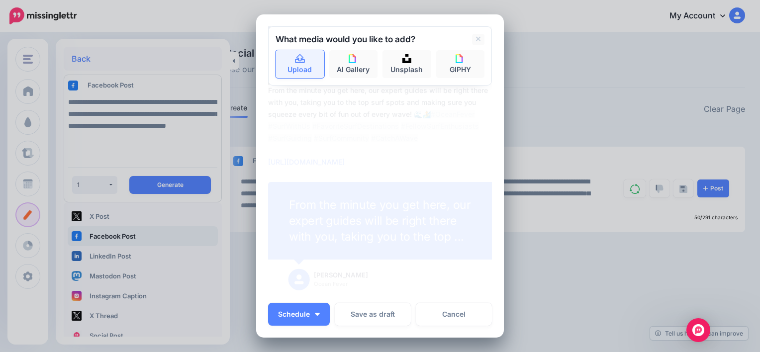
click at [302, 60] on link "Upload" at bounding box center [300, 64] width 49 height 28
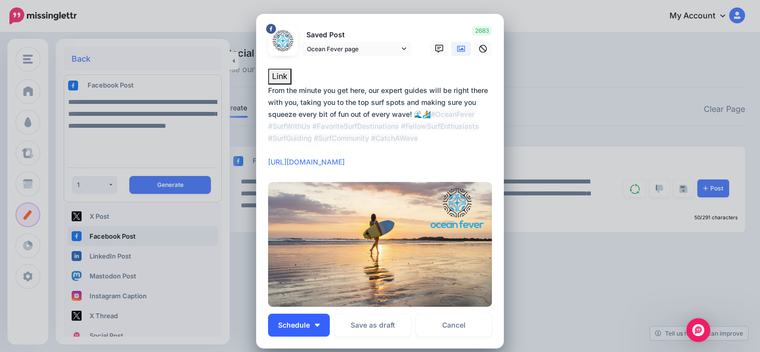
click at [302, 326] on span "Schedule" at bounding box center [294, 325] width 32 height 7
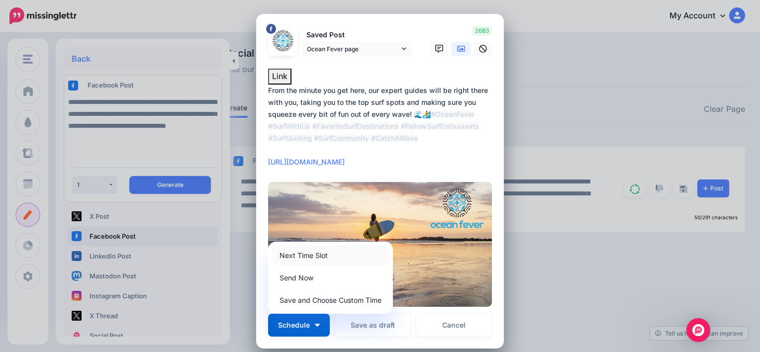
click at [328, 261] on link "Next Time Slot" at bounding box center [330, 255] width 117 height 19
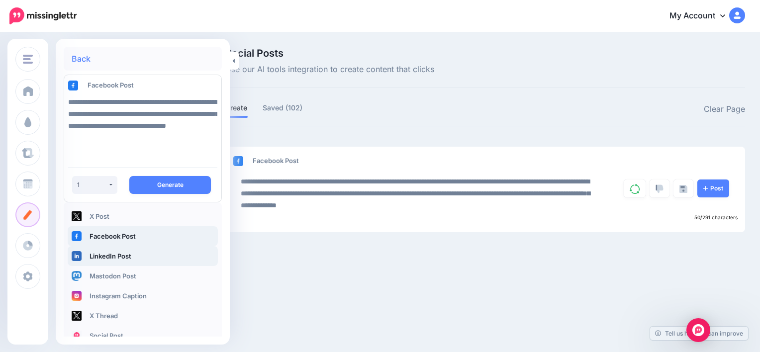
click at [119, 261] on link "LinkedIn Post" at bounding box center [143, 256] width 150 height 20
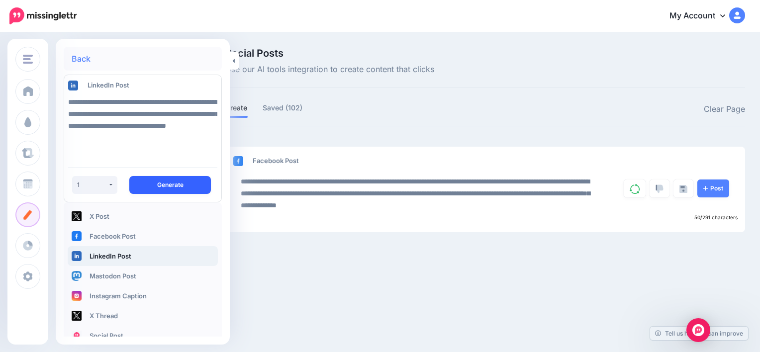
click at [164, 190] on button "Generate" at bounding box center [170, 185] width 82 height 18
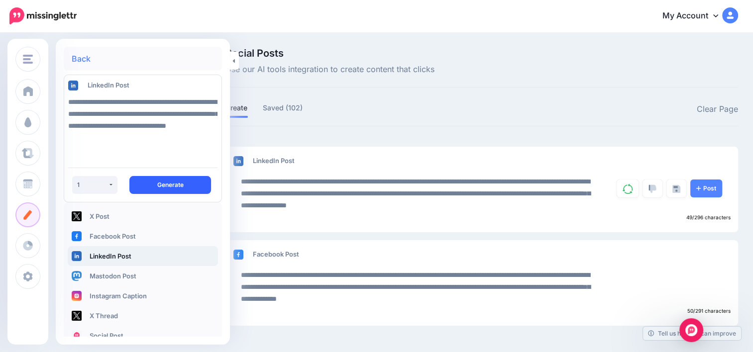
click at [164, 190] on button "Generate" at bounding box center [170, 185] width 82 height 18
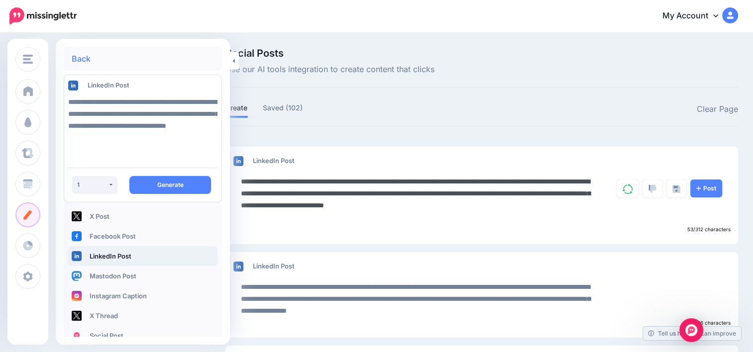
click at [449, 179] on textarea "**********" at bounding box center [419, 200] width 357 height 48
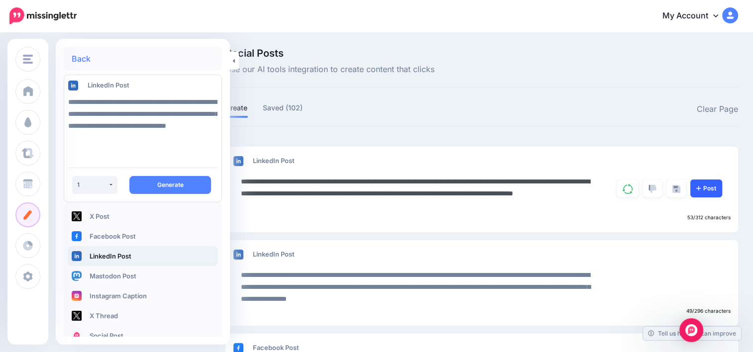
type textarea "**********"
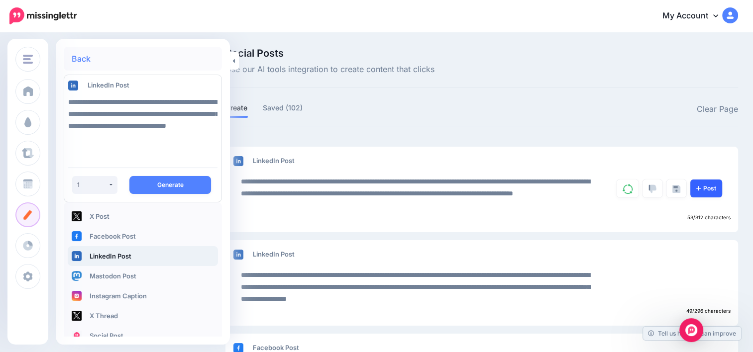
click at [701, 188] on icon at bounding box center [698, 188] width 4 height 4
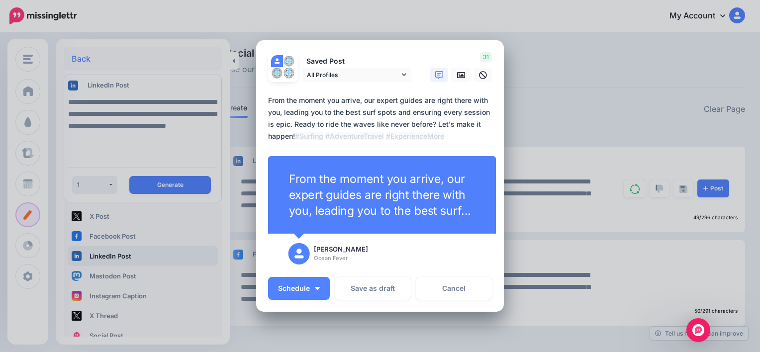
click at [294, 136] on textarea "**********" at bounding box center [382, 119] width 229 height 48
paste textarea "**********"
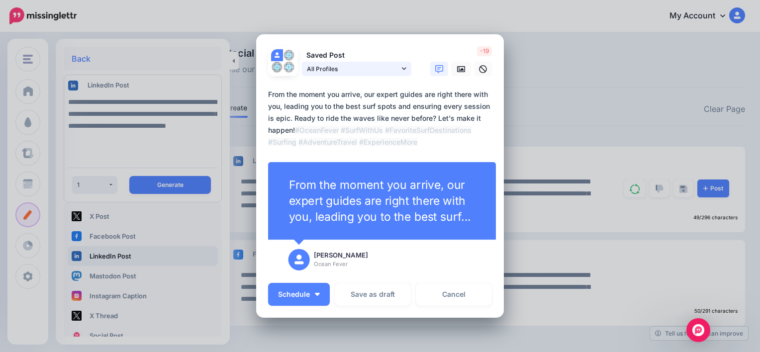
click at [402, 70] on icon at bounding box center [404, 68] width 4 height 7
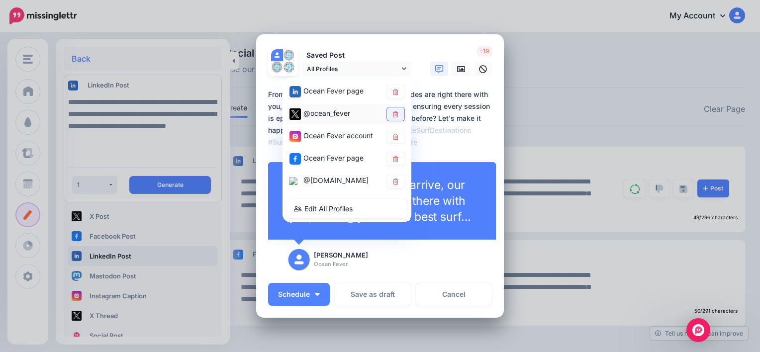
click at [392, 111] on icon at bounding box center [395, 114] width 7 height 6
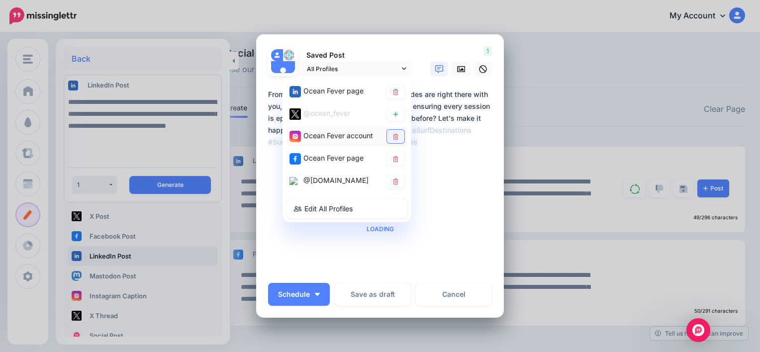
click at [394, 136] on icon at bounding box center [395, 137] width 5 height 6
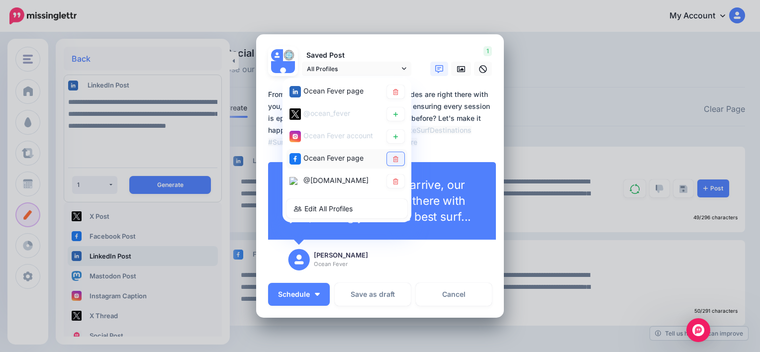
click at [394, 159] on icon at bounding box center [395, 159] width 7 height 6
click at [400, 178] on link at bounding box center [395, 181] width 17 height 13
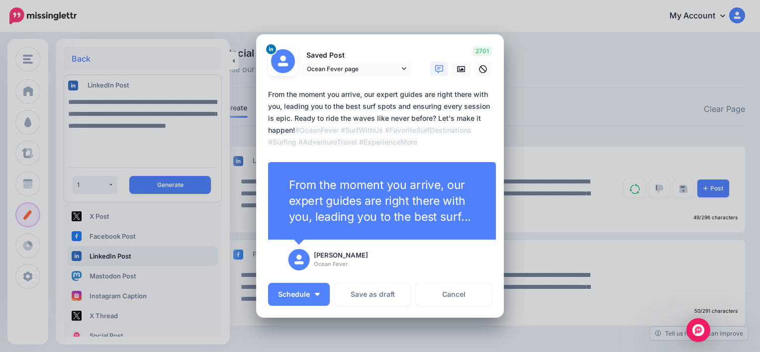
click at [419, 144] on textarea "**********" at bounding box center [382, 119] width 229 height 60
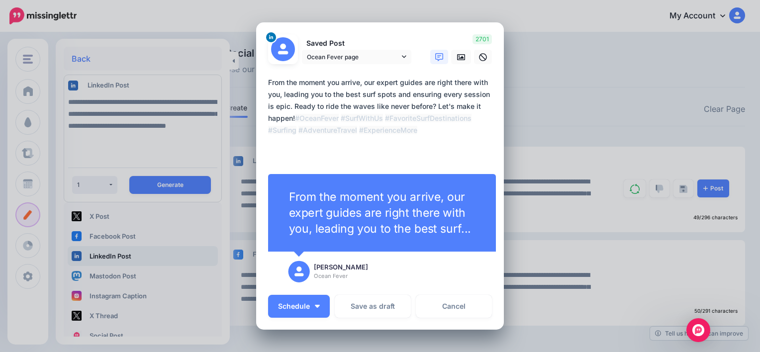
paste textarea "**********"
click at [391, 155] on textarea "**********" at bounding box center [382, 119] width 229 height 84
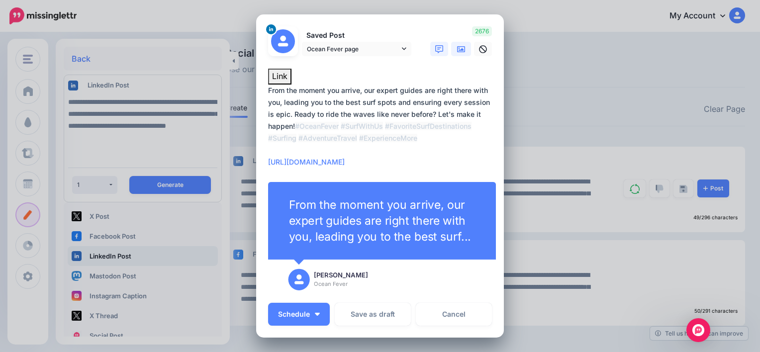
type textarea "**********"
click at [462, 50] on link at bounding box center [461, 49] width 20 height 14
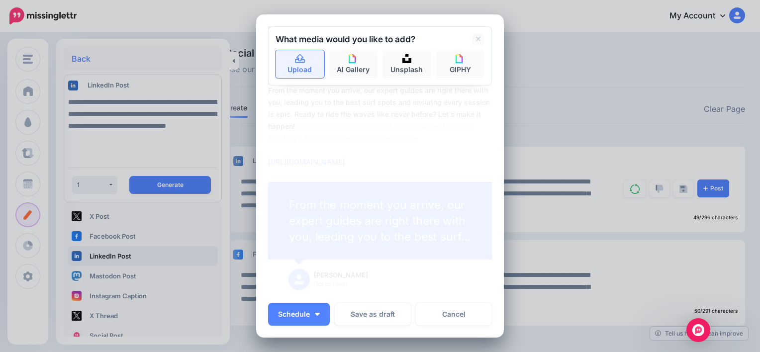
click at [295, 62] on icon at bounding box center [300, 58] width 10 height 9
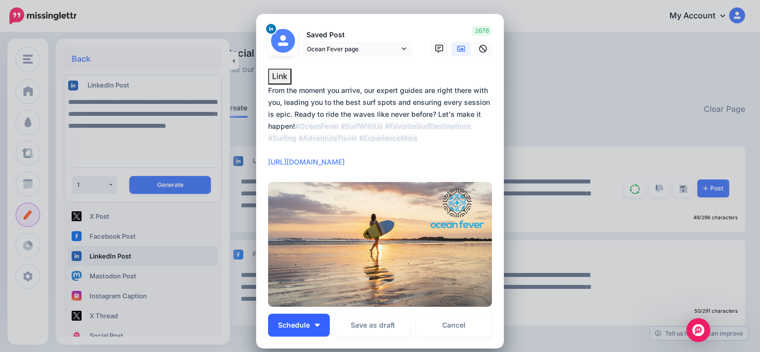
click at [313, 317] on button "Schedule" at bounding box center [299, 325] width 62 height 23
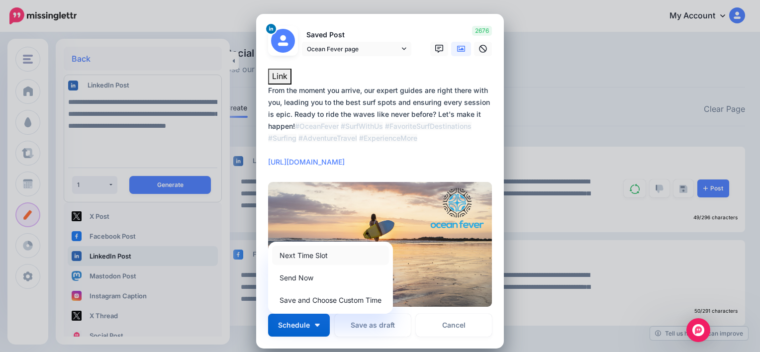
click at [333, 261] on link "Next Time Slot" at bounding box center [330, 255] width 117 height 19
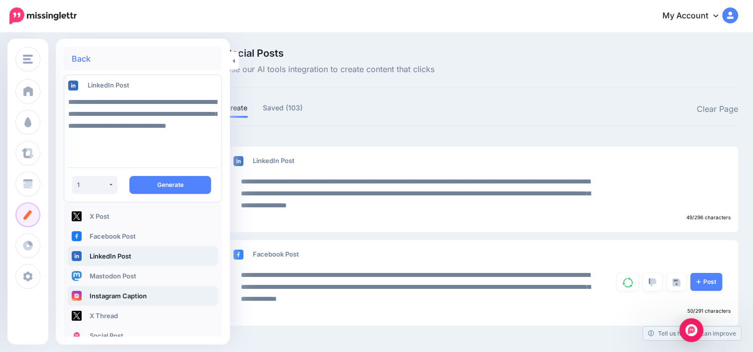
click at [155, 290] on link "Instagram Caption" at bounding box center [143, 296] width 150 height 20
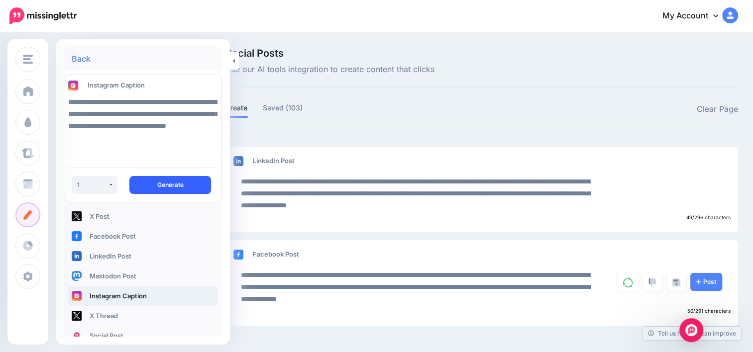
click at [175, 190] on button "Generate" at bounding box center [170, 185] width 82 height 18
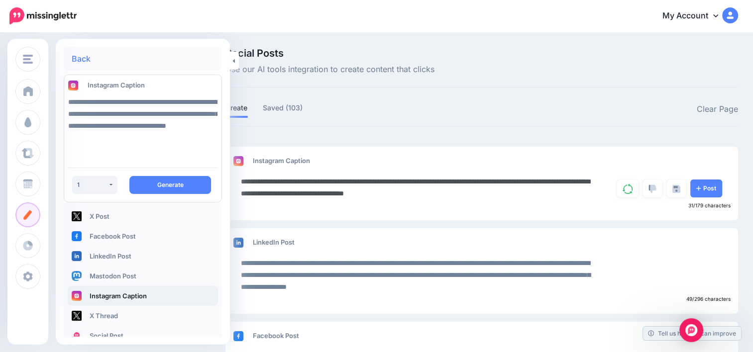
click at [416, 194] on textarea "**********" at bounding box center [419, 188] width 357 height 24
paste textarea "**********"
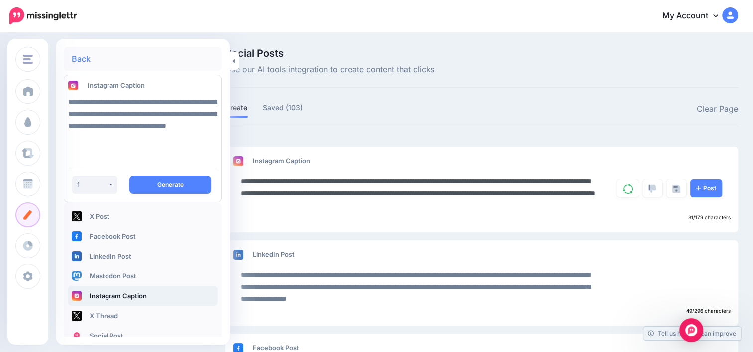
click at [523, 207] on textarea "**********" at bounding box center [419, 194] width 357 height 36
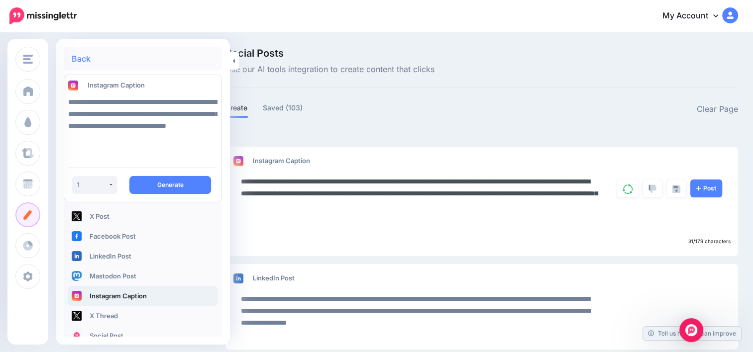
paste textarea "**********"
type textarea "**********"
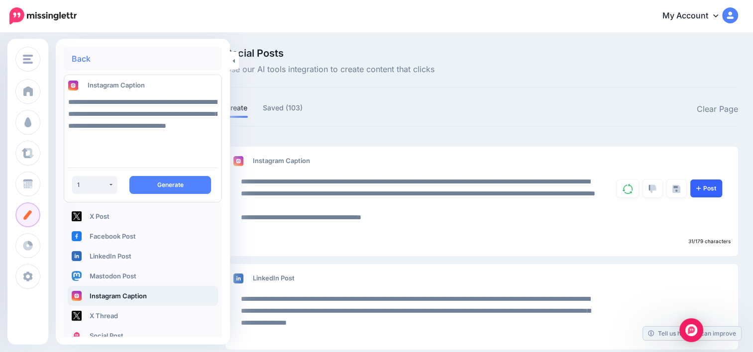
click at [719, 188] on link "Post" at bounding box center [706, 189] width 32 height 18
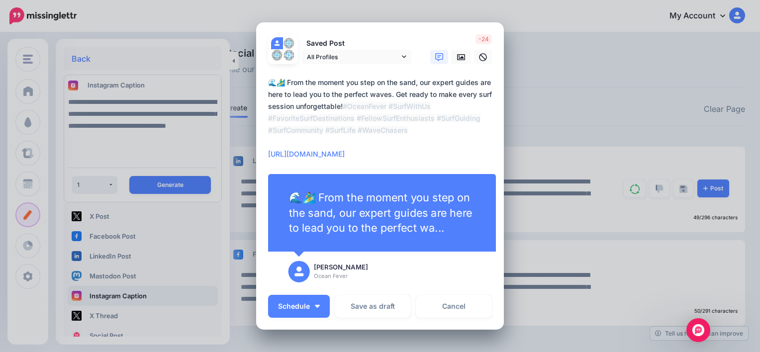
click at [384, 154] on textarea "**********" at bounding box center [382, 119] width 229 height 84
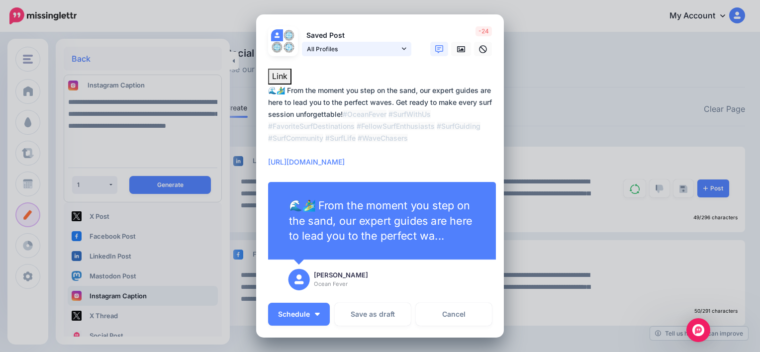
click at [402, 49] on icon at bounding box center [404, 48] width 4 height 7
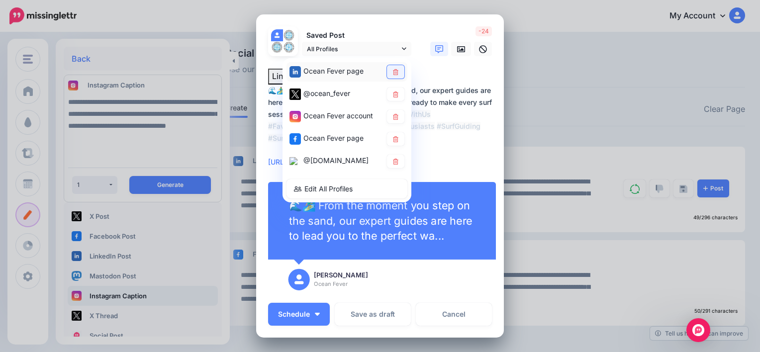
click at [392, 69] on icon at bounding box center [395, 72] width 7 height 6
click at [388, 96] on link at bounding box center [395, 94] width 17 height 13
click at [395, 137] on icon at bounding box center [395, 139] width 7 height 6
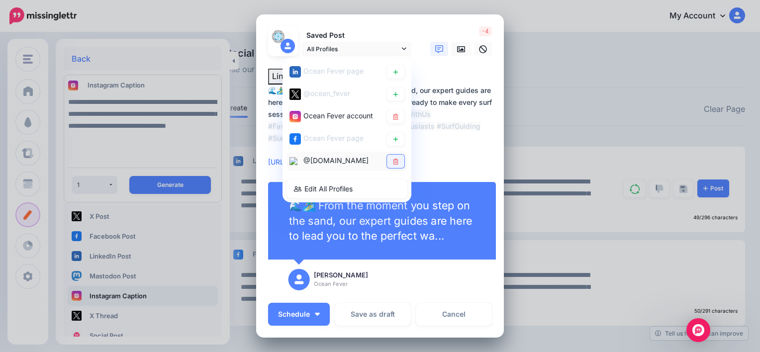
click at [392, 159] on icon at bounding box center [395, 162] width 7 height 6
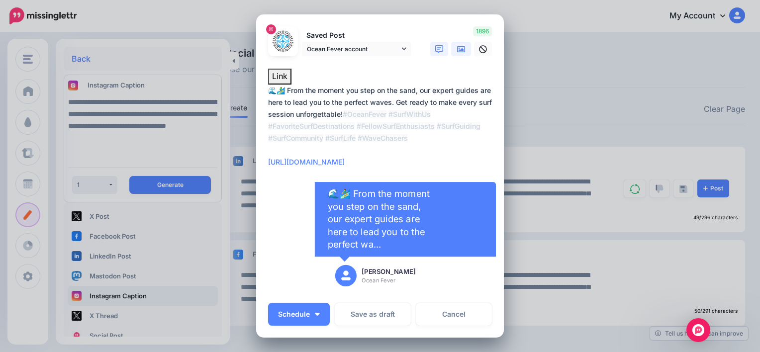
click at [459, 48] on icon at bounding box center [461, 49] width 8 height 8
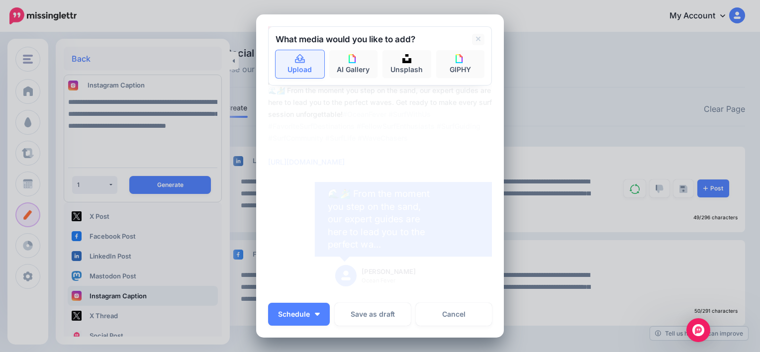
click at [285, 70] on link "Upload" at bounding box center [300, 64] width 49 height 28
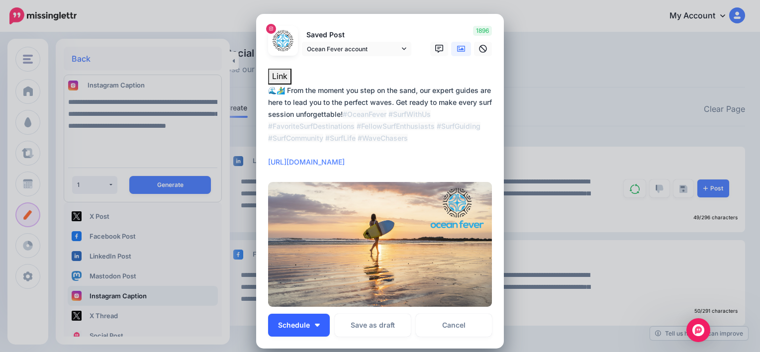
click at [311, 334] on button "Schedule" at bounding box center [299, 325] width 62 height 23
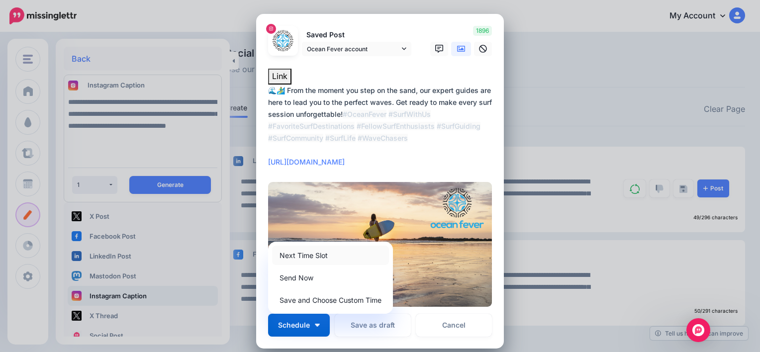
click at [332, 259] on link "Next Time Slot" at bounding box center [330, 255] width 117 height 19
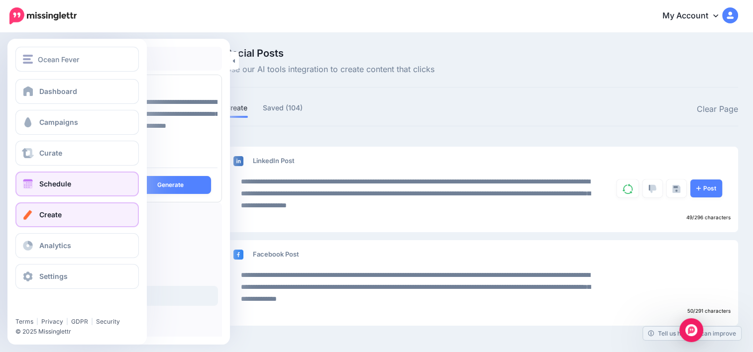
click at [76, 185] on link "Schedule" at bounding box center [76, 184] width 123 height 25
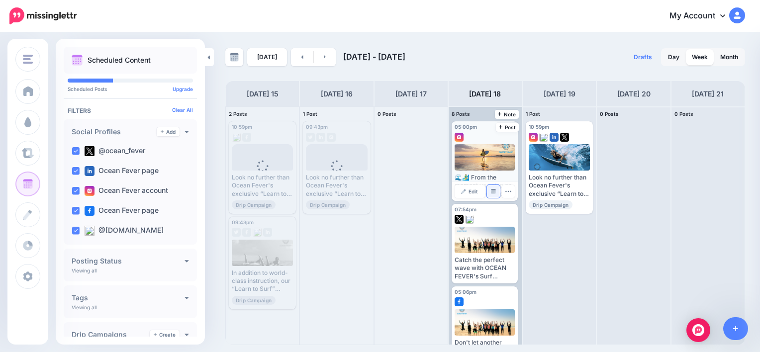
click at [490, 194] on link "Manage Dates" at bounding box center [493, 191] width 13 height 13
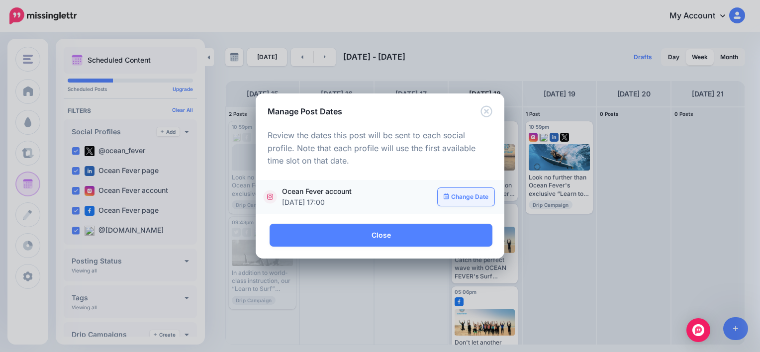
click at [476, 195] on link "Change Date" at bounding box center [466, 197] width 57 height 18
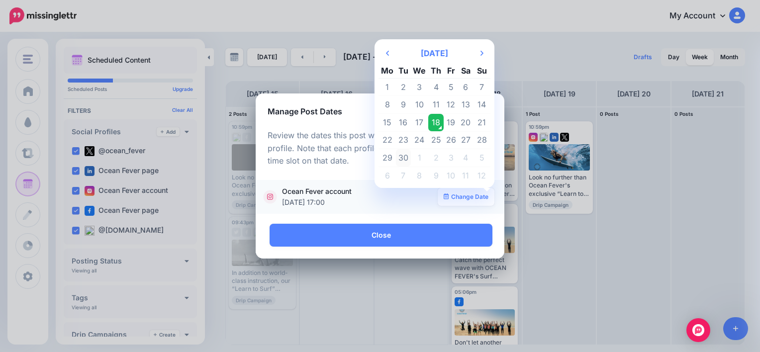
click at [403, 154] on td "30" at bounding box center [403, 158] width 15 height 18
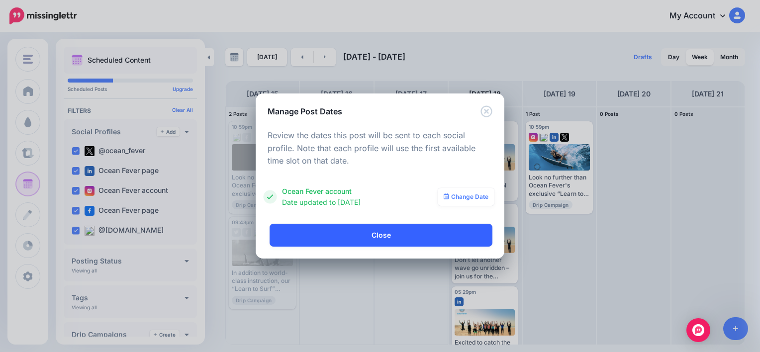
click at [388, 236] on link "Close" at bounding box center [381, 235] width 223 height 23
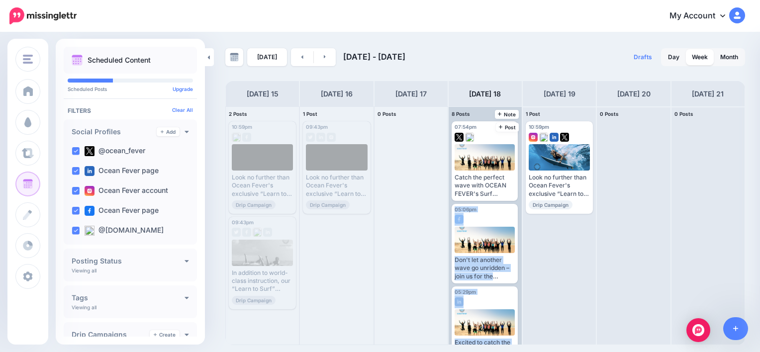
drag, startPoint x: 522, startPoint y: 169, endPoint x: 520, endPoint y: 193, distance: 23.9
click at [520, 193] on div "2 Posts 15 10:59pm [DATE] 10:59pm Published Look no further than Ocean Fever's …" at bounding box center [485, 225] width 520 height 239
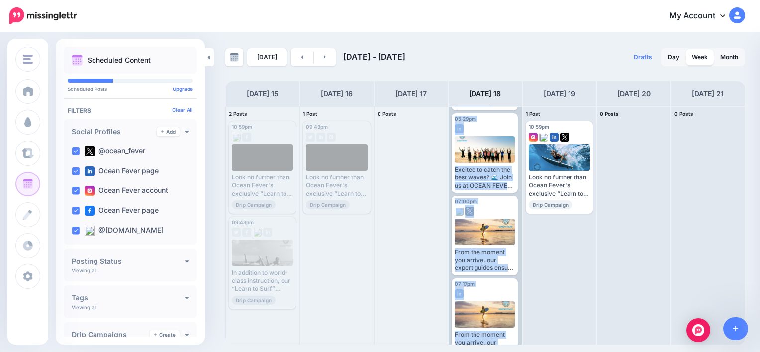
scroll to position [180, 0]
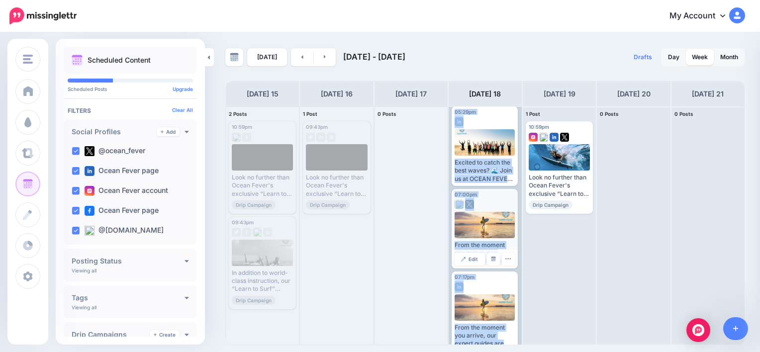
click at [514, 261] on div "Edit Manage Dates Assign to User Delete Post" at bounding box center [485, 259] width 66 height 19
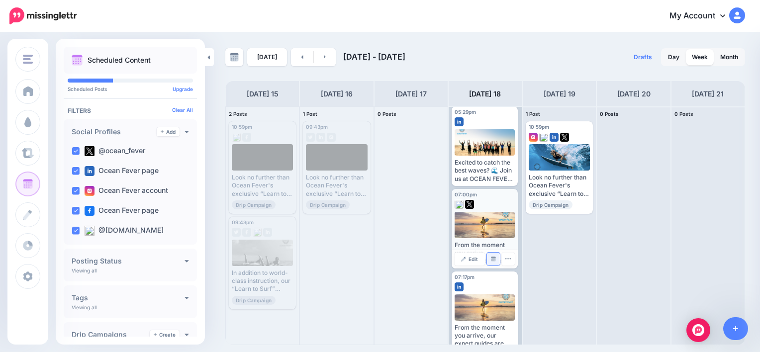
click at [492, 260] on img at bounding box center [493, 259] width 5 height 5
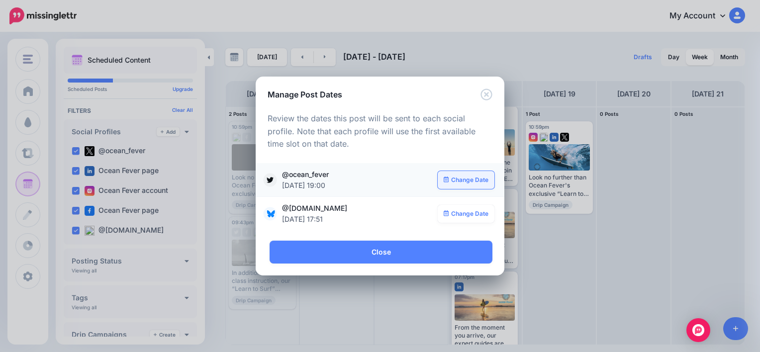
click at [470, 184] on link "Change Date" at bounding box center [466, 180] width 57 height 18
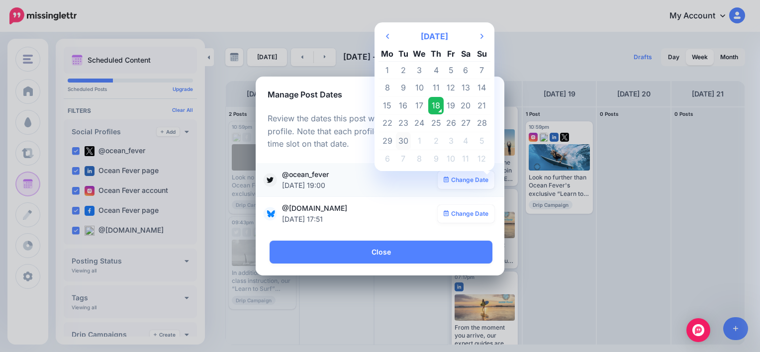
click at [403, 141] on td "30" at bounding box center [403, 141] width 15 height 18
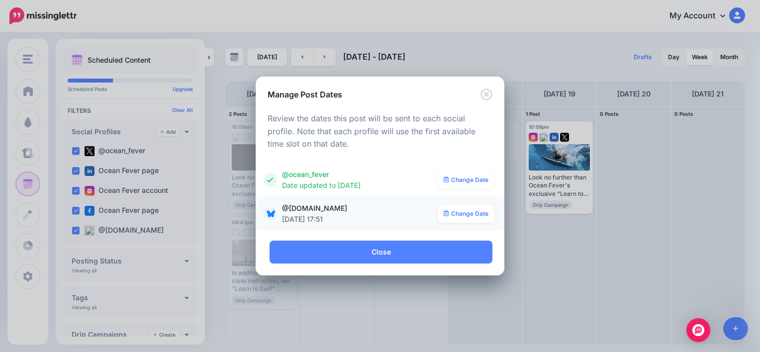
scroll to position [0, 0]
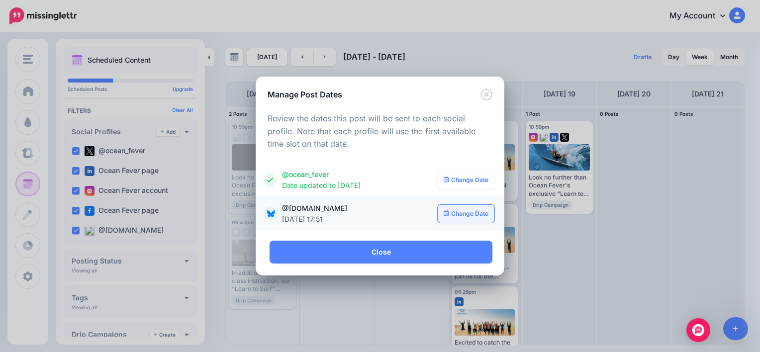
click at [468, 209] on link "Change Date" at bounding box center [466, 214] width 57 height 18
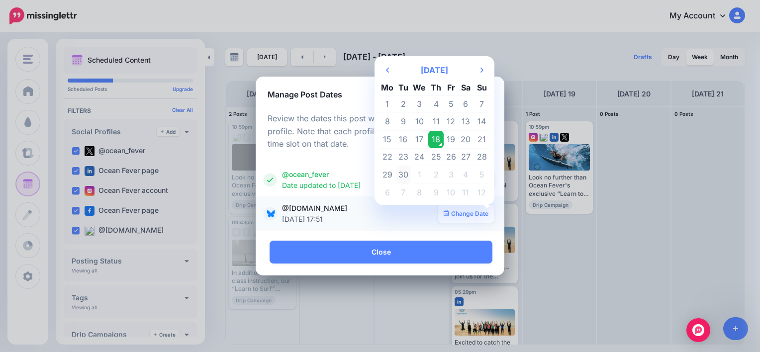
click at [405, 178] on td "30" at bounding box center [403, 175] width 15 height 18
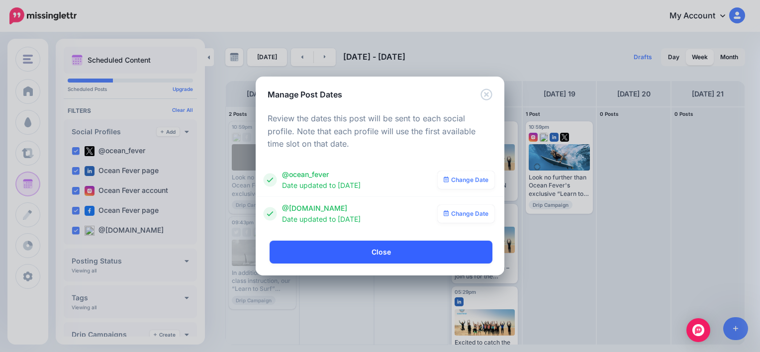
click at [407, 249] on link "Close" at bounding box center [381, 252] width 223 height 23
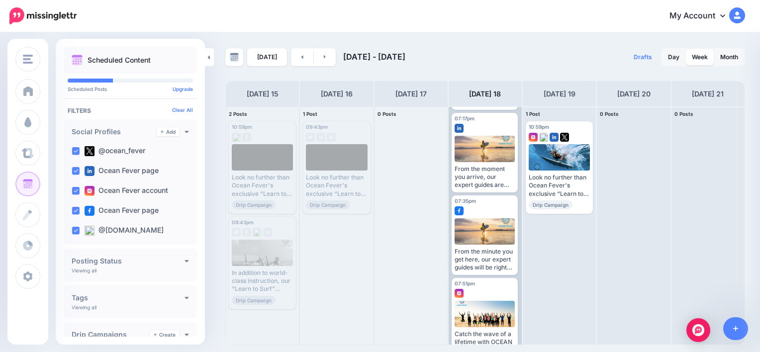
scroll to position [246, 0]
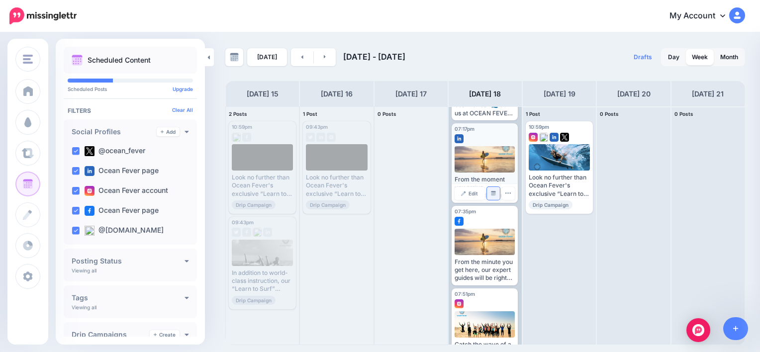
click at [494, 197] on link "Manage Dates" at bounding box center [493, 193] width 13 height 13
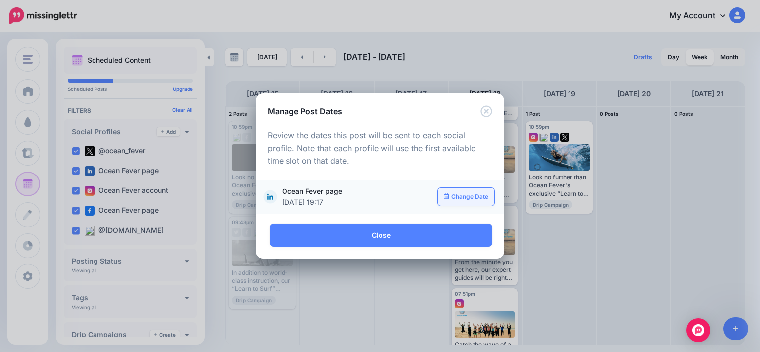
click at [456, 198] on link "Change Date" at bounding box center [466, 197] width 57 height 18
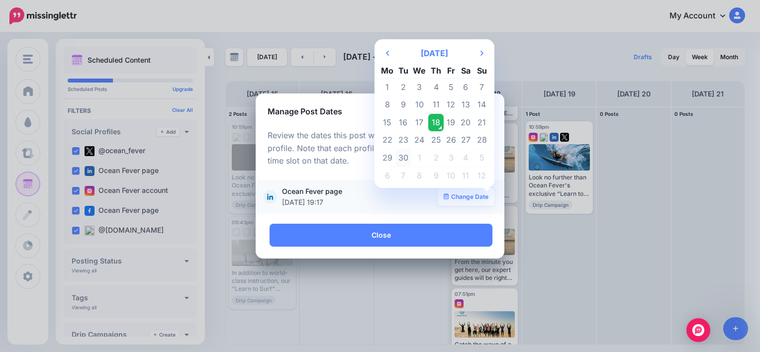
click at [407, 160] on td "30" at bounding box center [403, 158] width 15 height 18
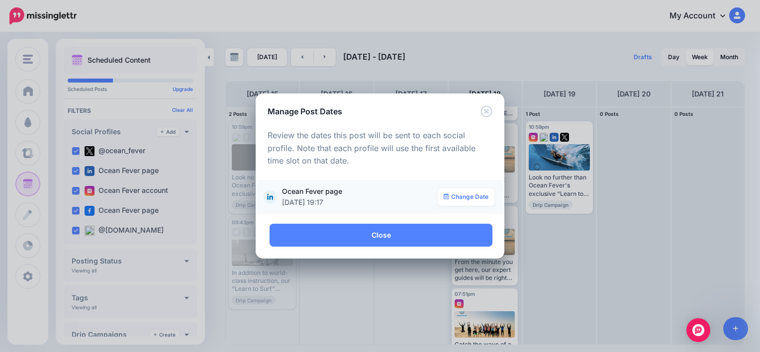
scroll to position [0, 0]
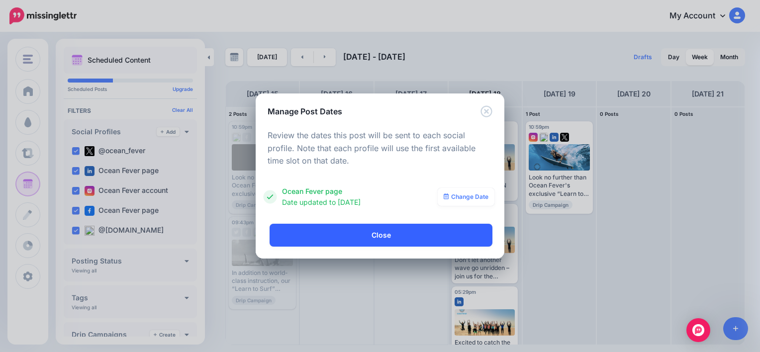
click at [434, 236] on link "Close" at bounding box center [381, 235] width 223 height 23
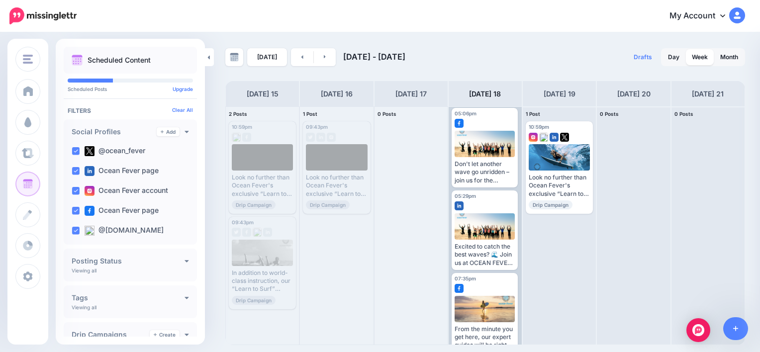
scroll to position [176, 0]
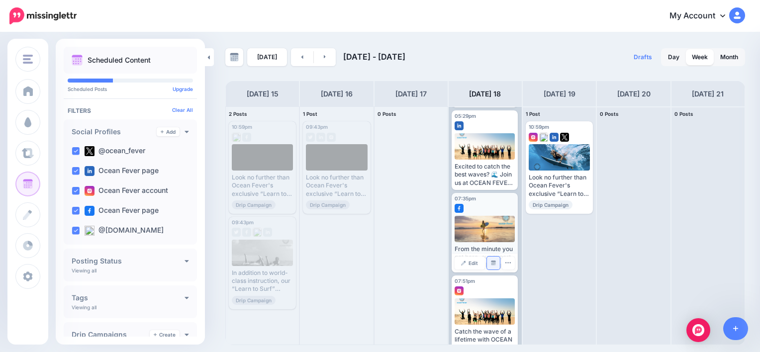
click at [491, 265] on link "Manage Dates" at bounding box center [493, 263] width 13 height 13
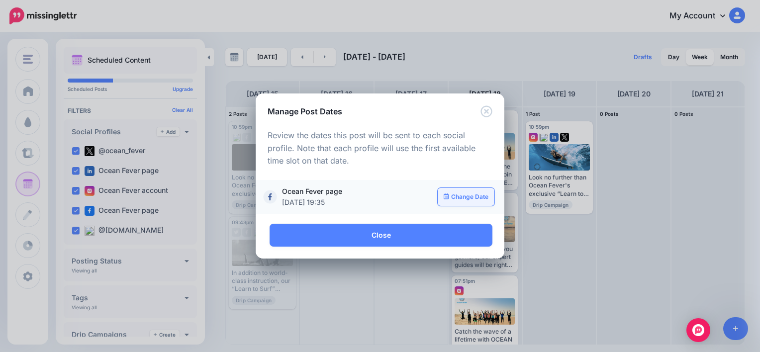
click at [463, 195] on link "Change Date" at bounding box center [466, 197] width 57 height 18
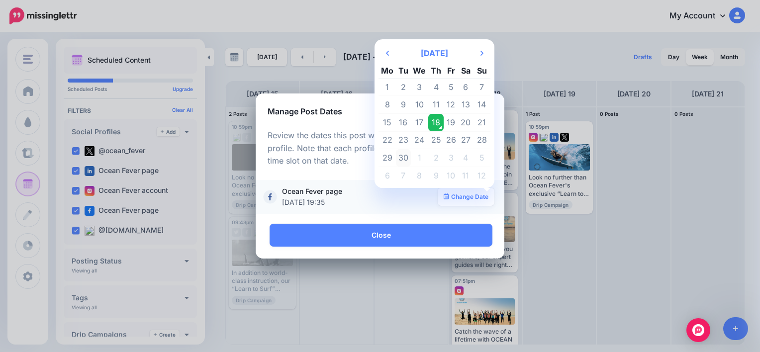
click at [408, 154] on td "30" at bounding box center [403, 158] width 15 height 18
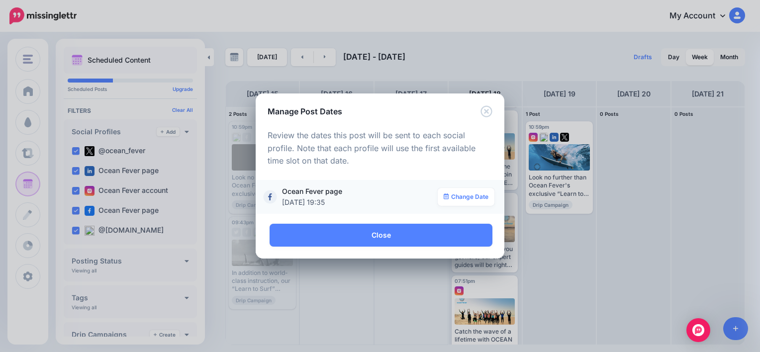
scroll to position [0, 0]
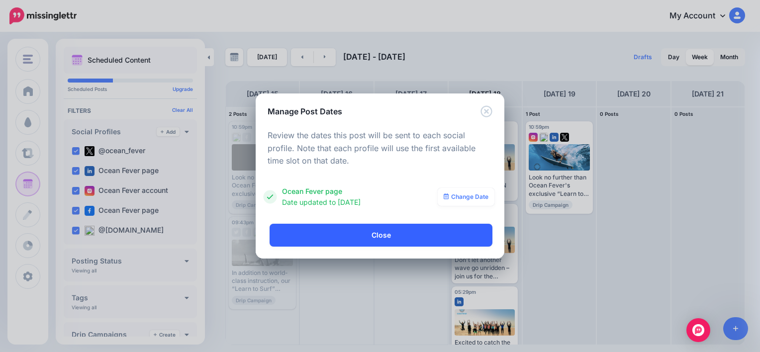
click at [396, 231] on link "Close" at bounding box center [381, 235] width 223 height 23
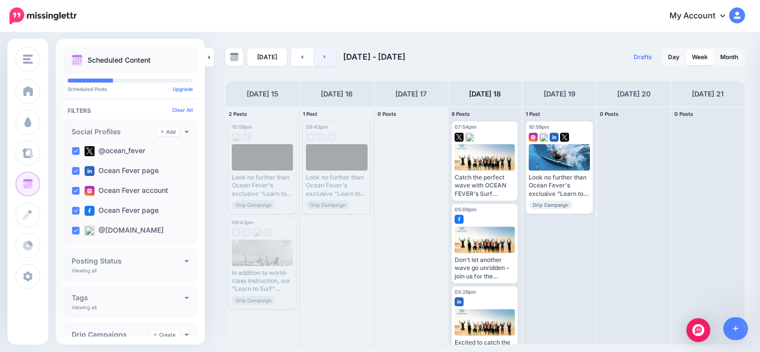
click at [328, 57] on link at bounding box center [325, 57] width 22 height 18
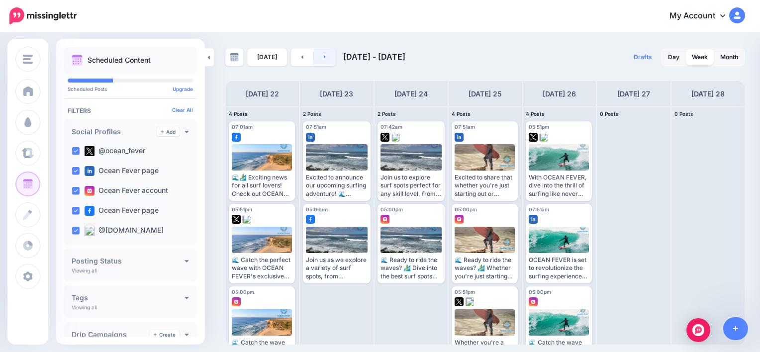
click at [328, 57] on link at bounding box center [325, 57] width 22 height 18
